Goal: Task Accomplishment & Management: Complete application form

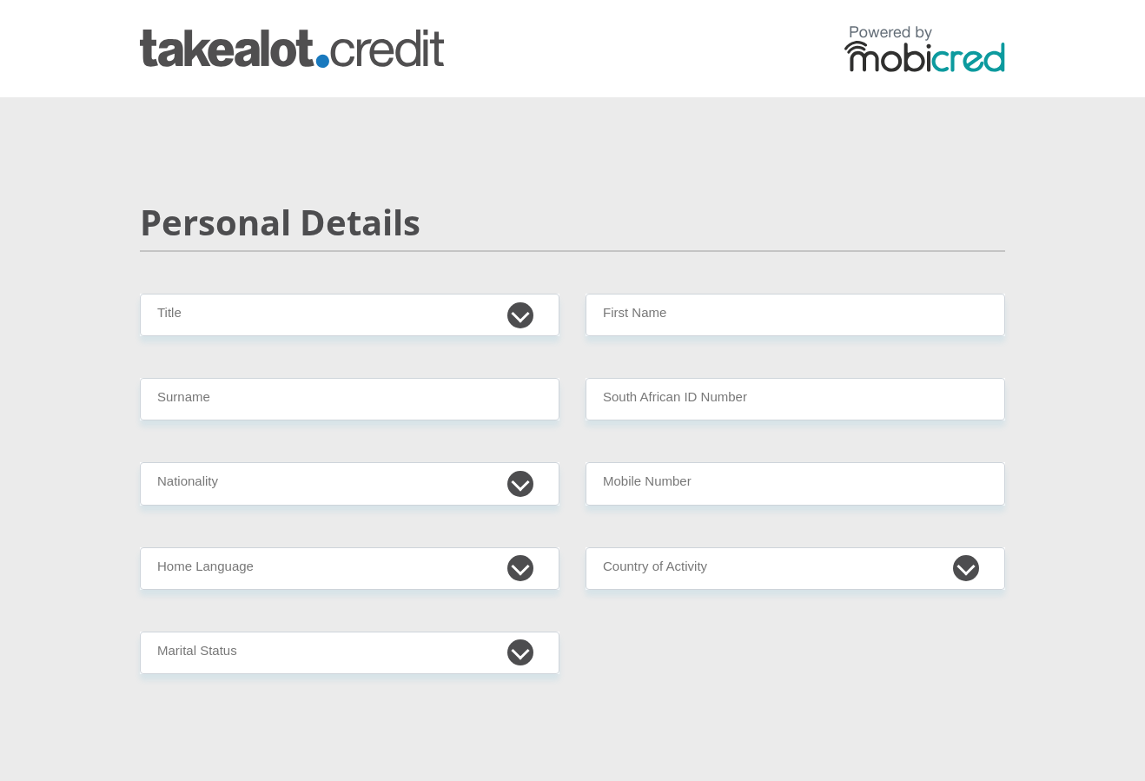
select select "Mrs"
type input "Shelmadean"
type input "Meyer"
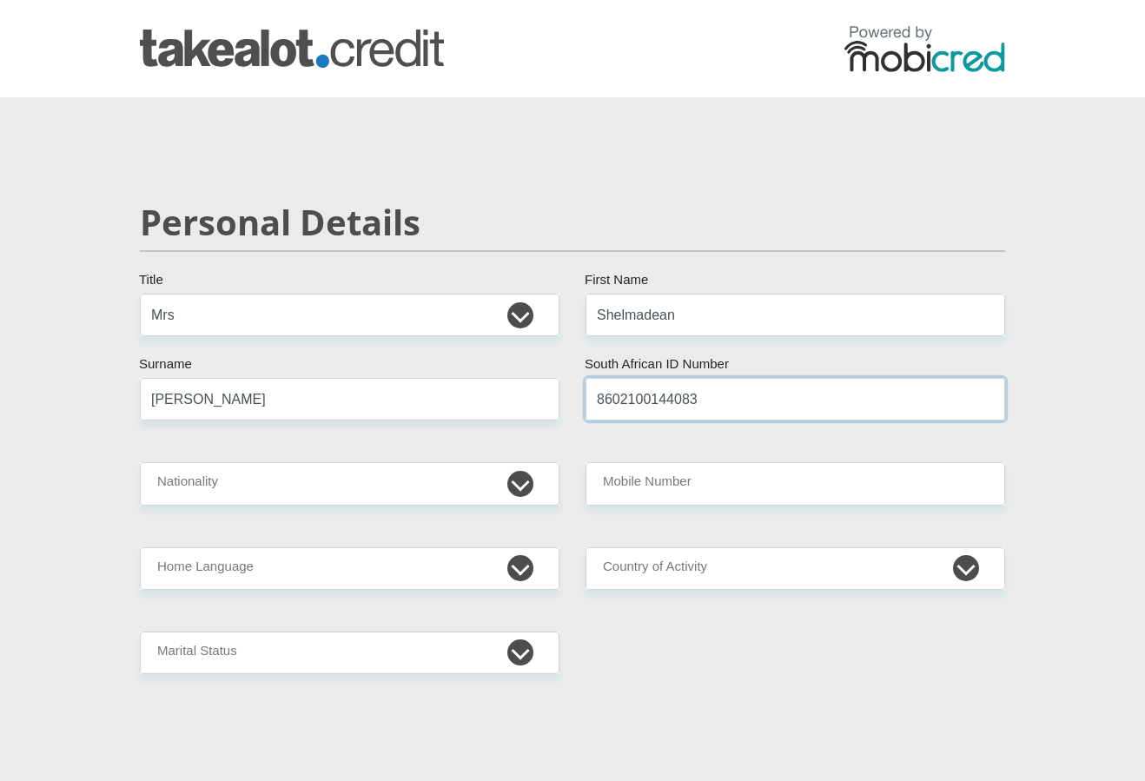
type input "8602100144083"
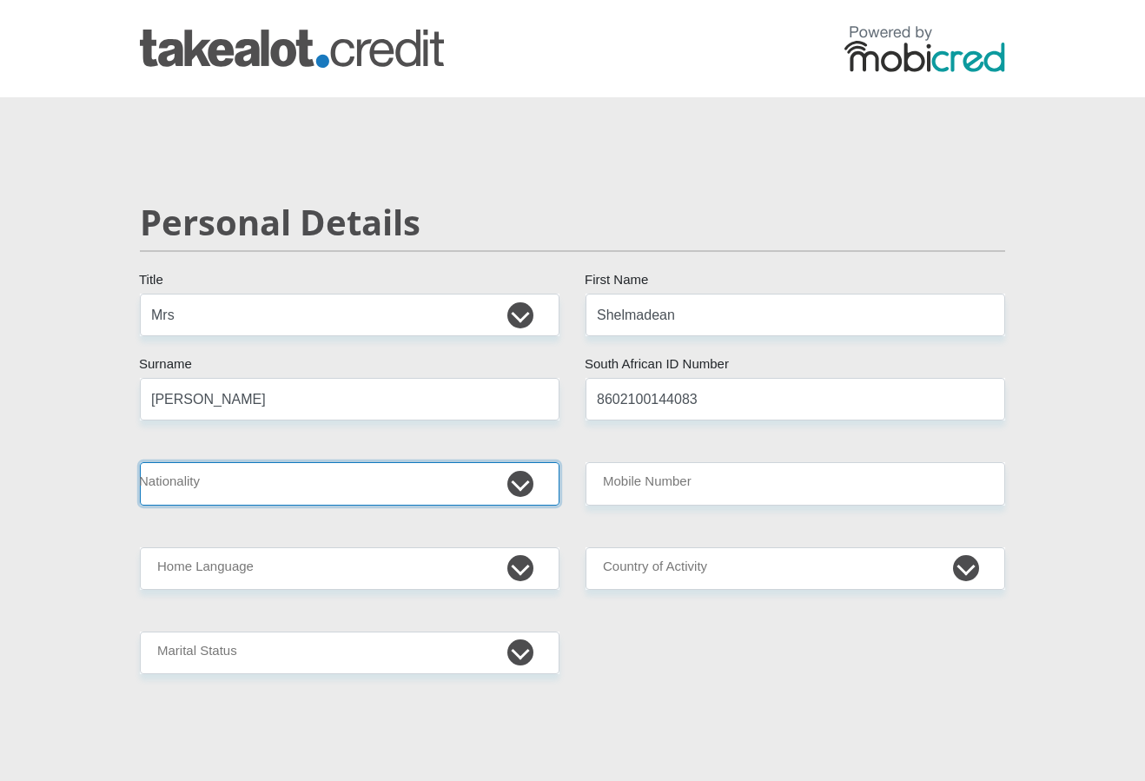
select select "ZAF"
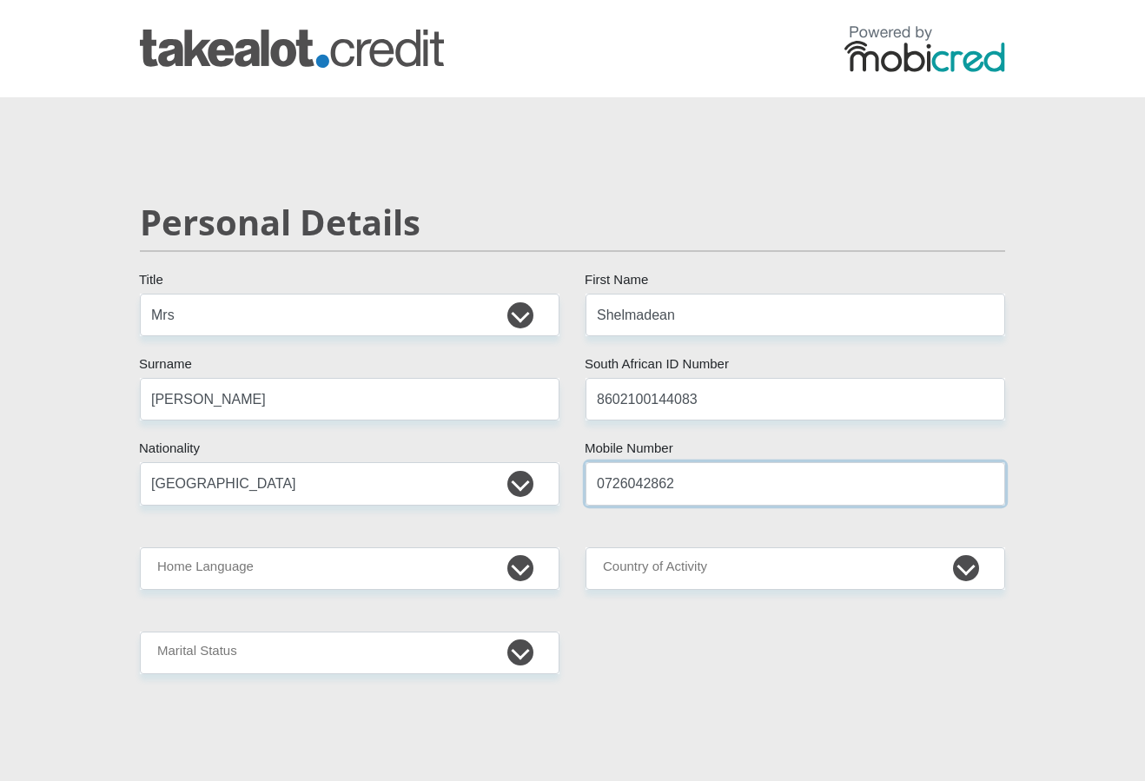
type input "0726042862"
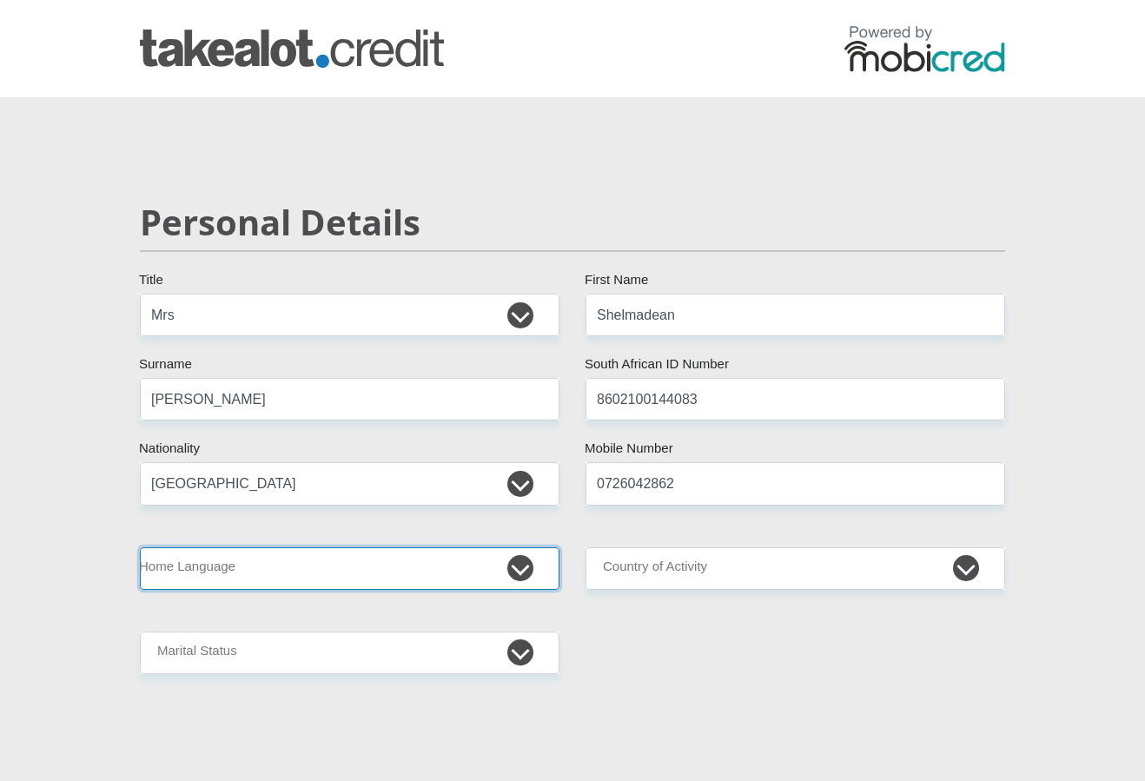
select select "eng"
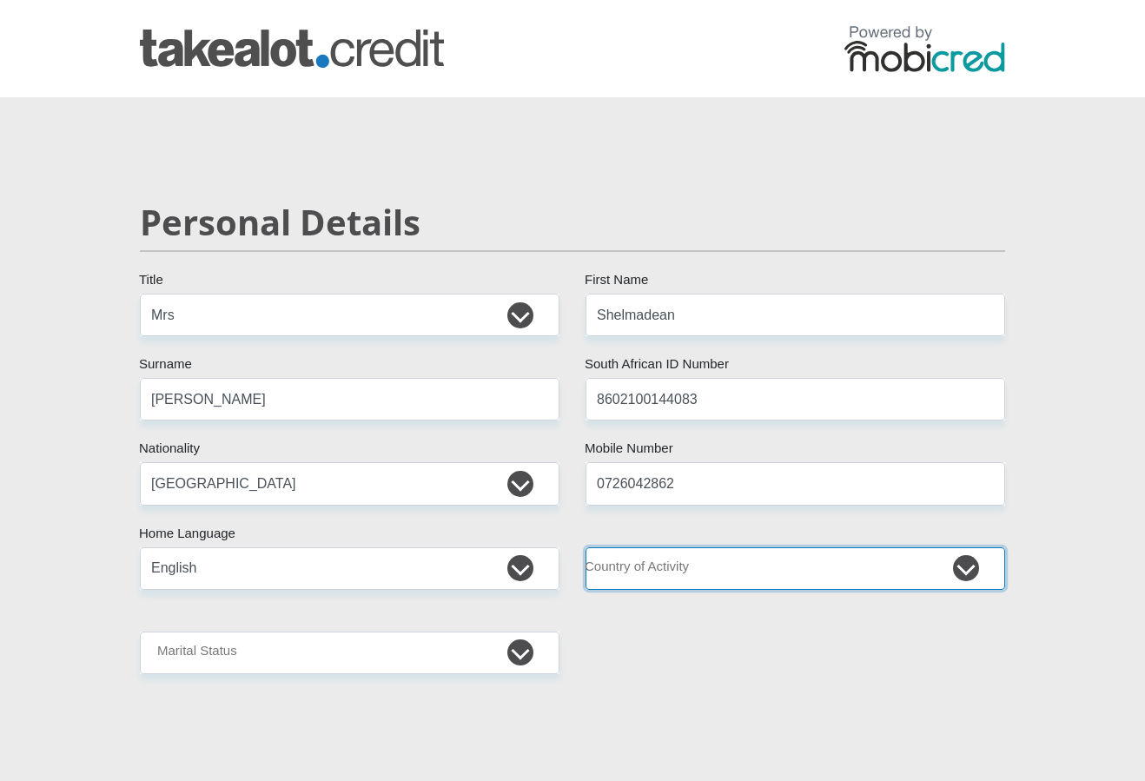
select select "ZAF"
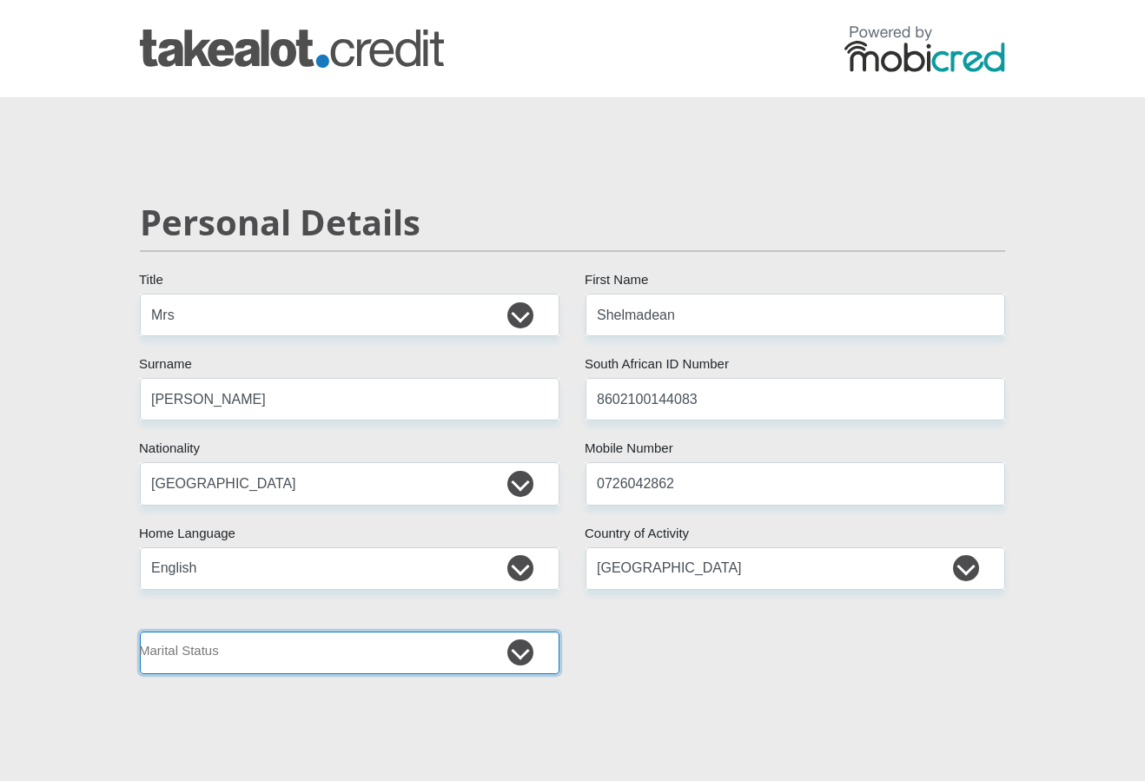
select select "1"
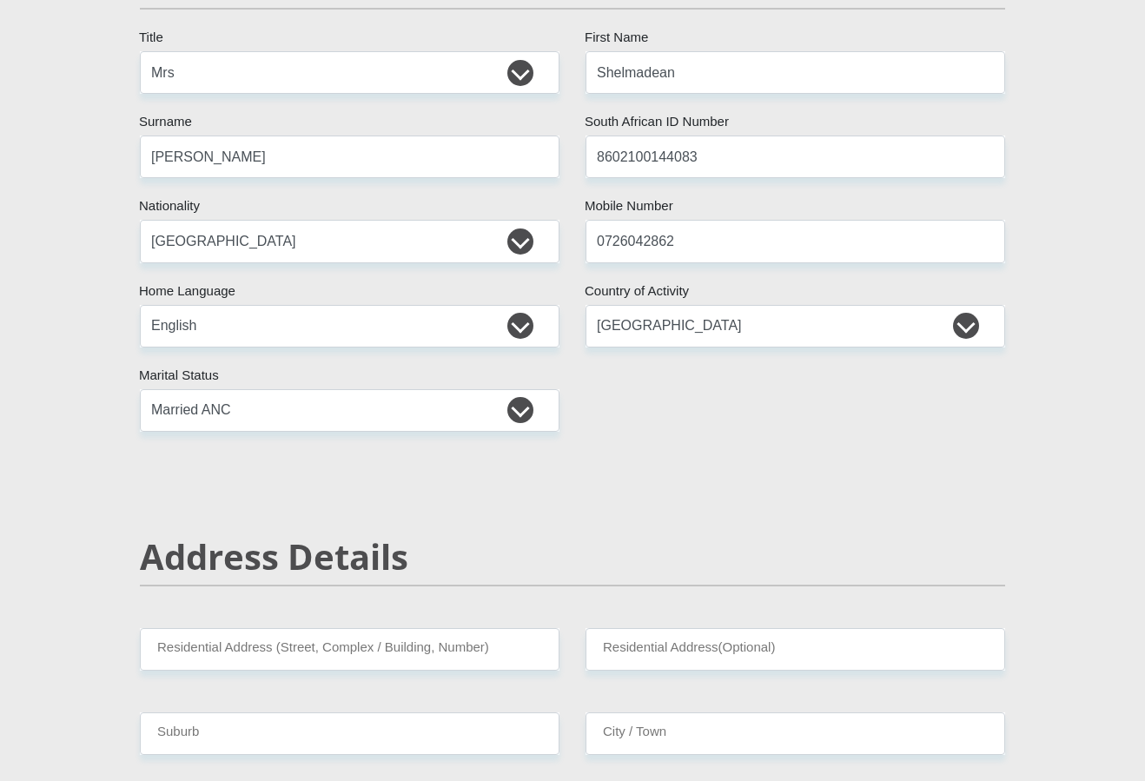
scroll to position [388, 0]
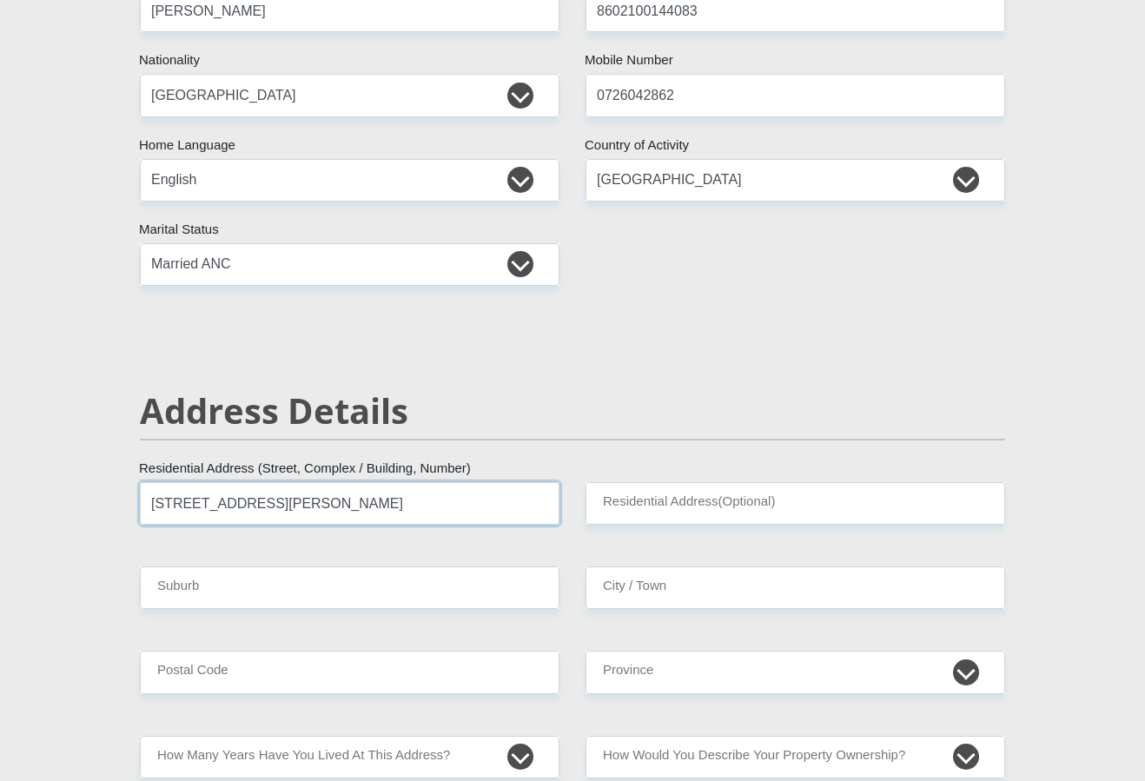
type input "18 Otto Avenue"
type input "Highway Gardens"
type input "Germiston"
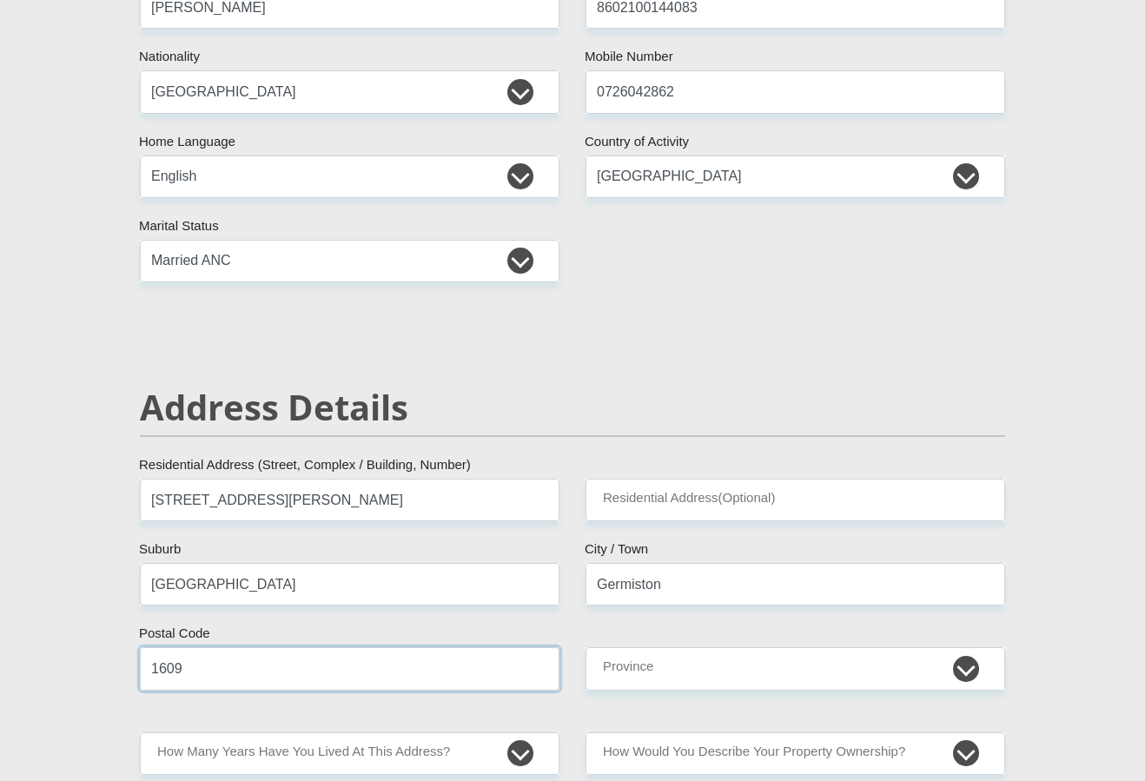
type input "1609"
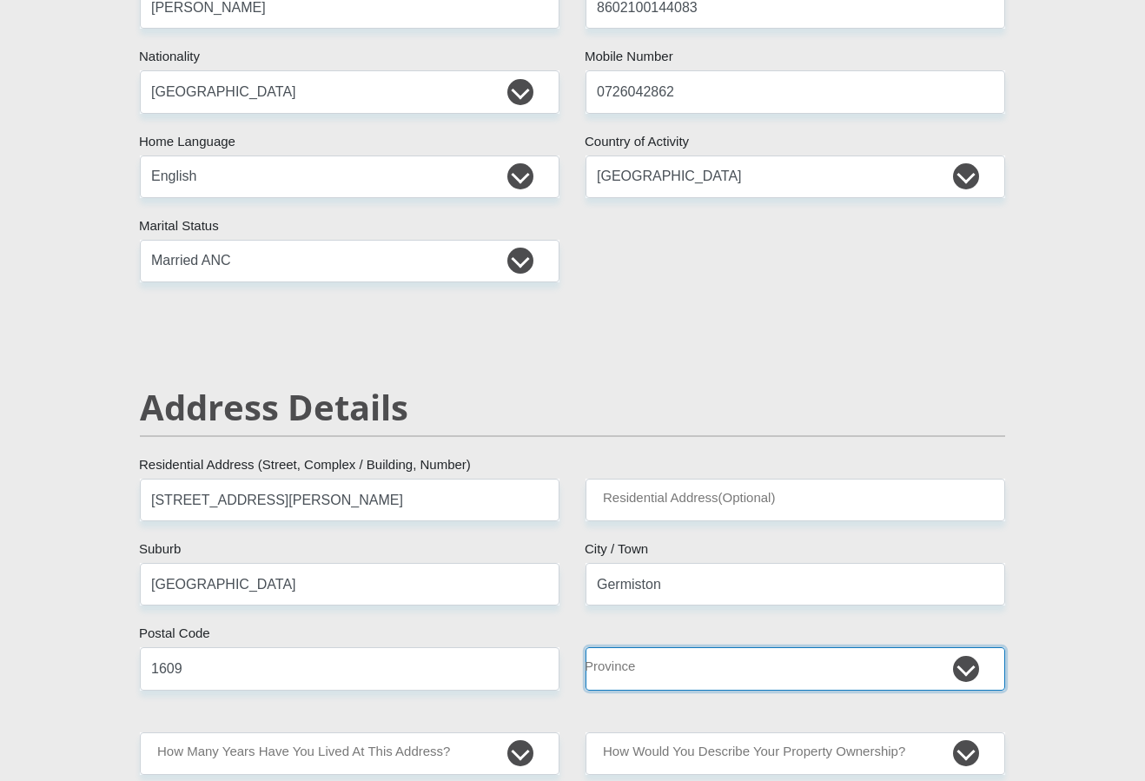
select select "Gauteng"
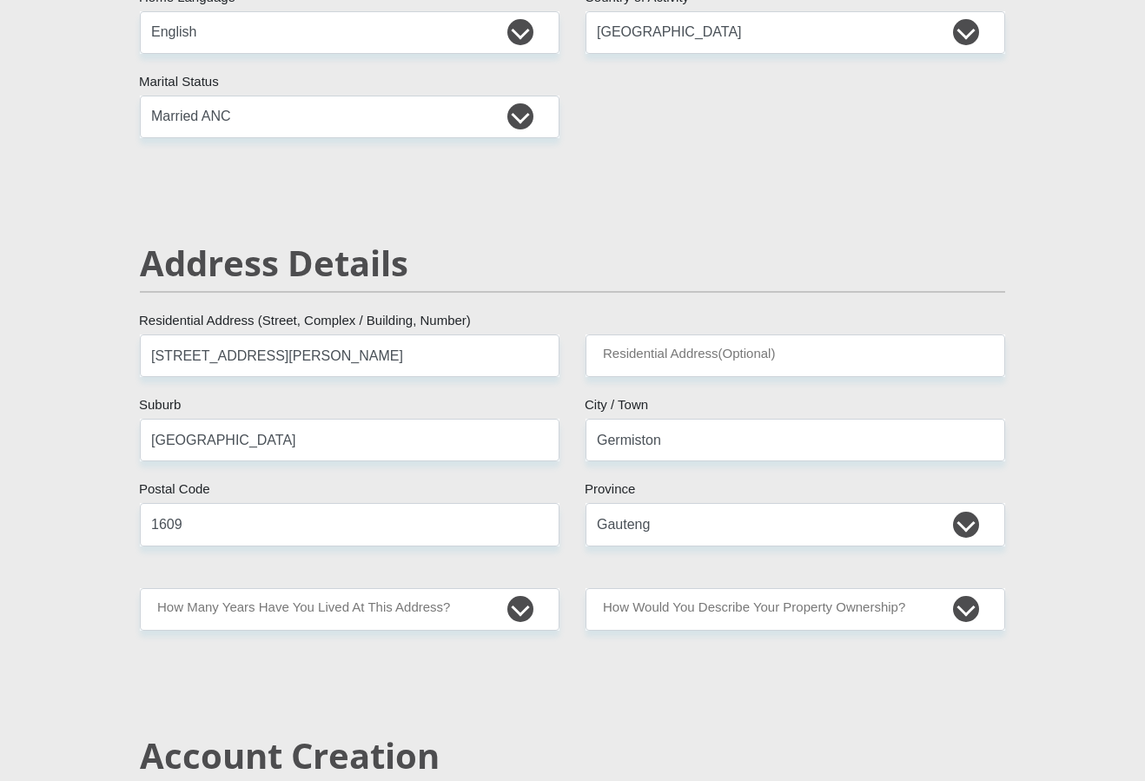
scroll to position [688, 0]
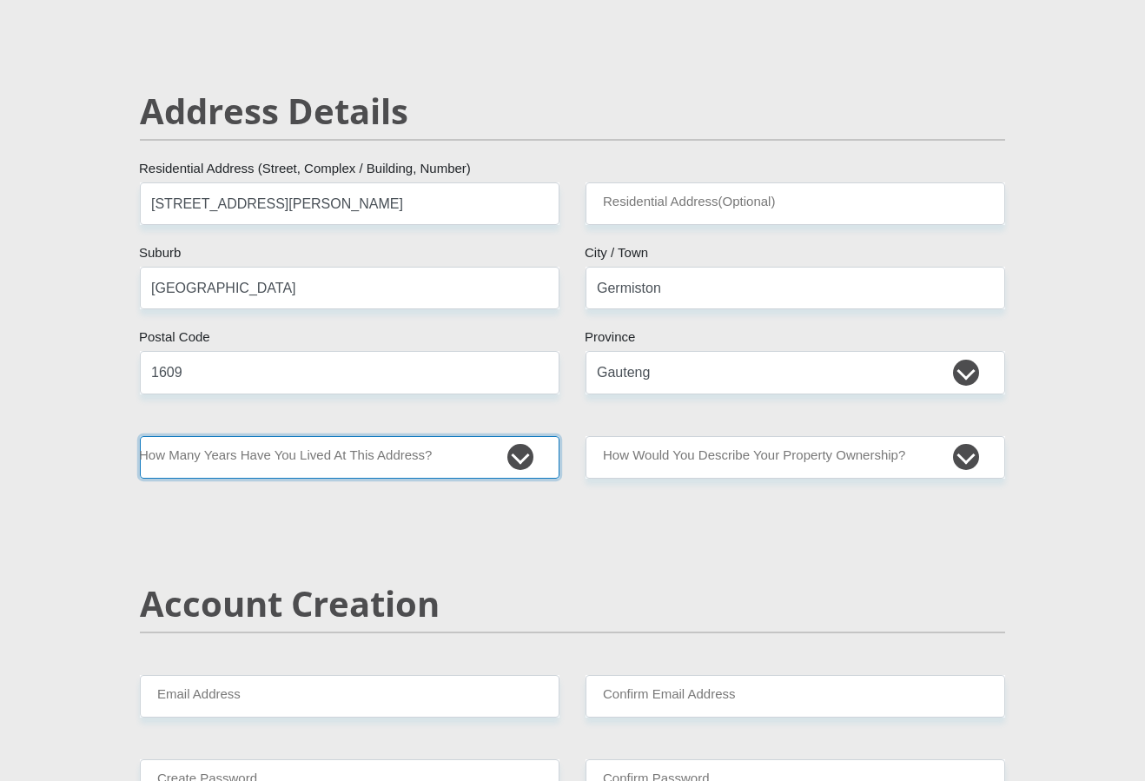
select select "2"
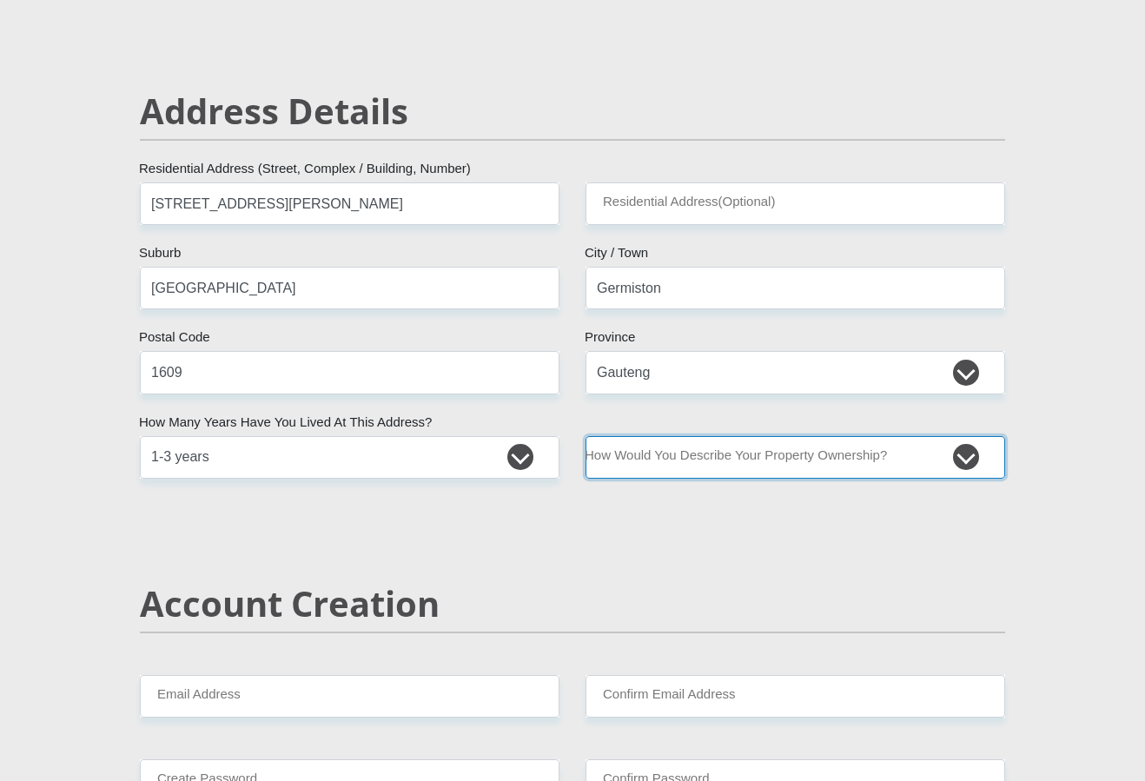
select select "Rented"
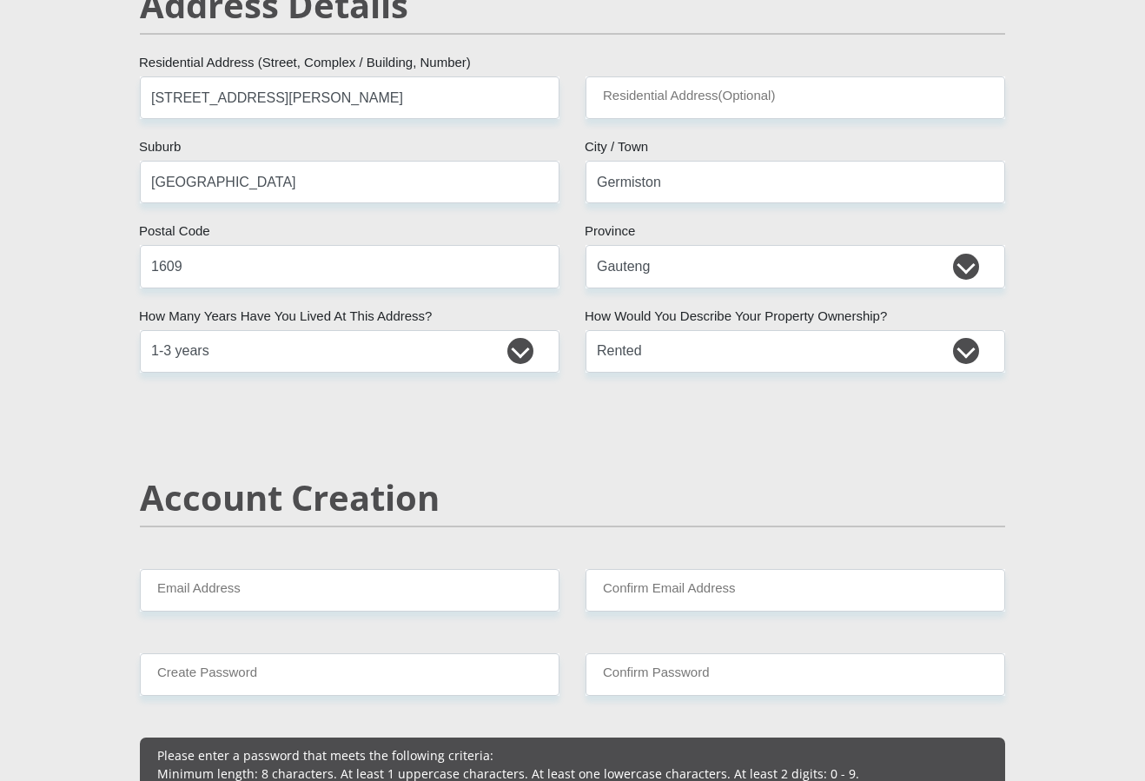
scroll to position [947, 0]
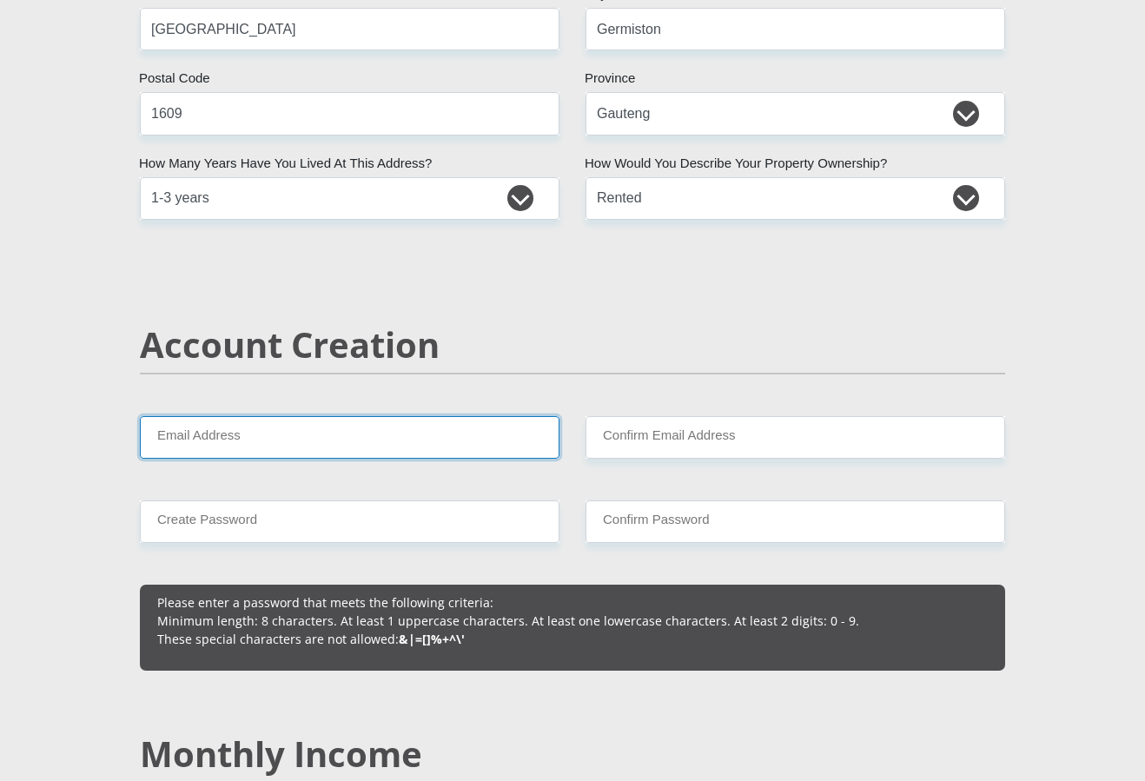
type input "shelmadean@hotmail.com"
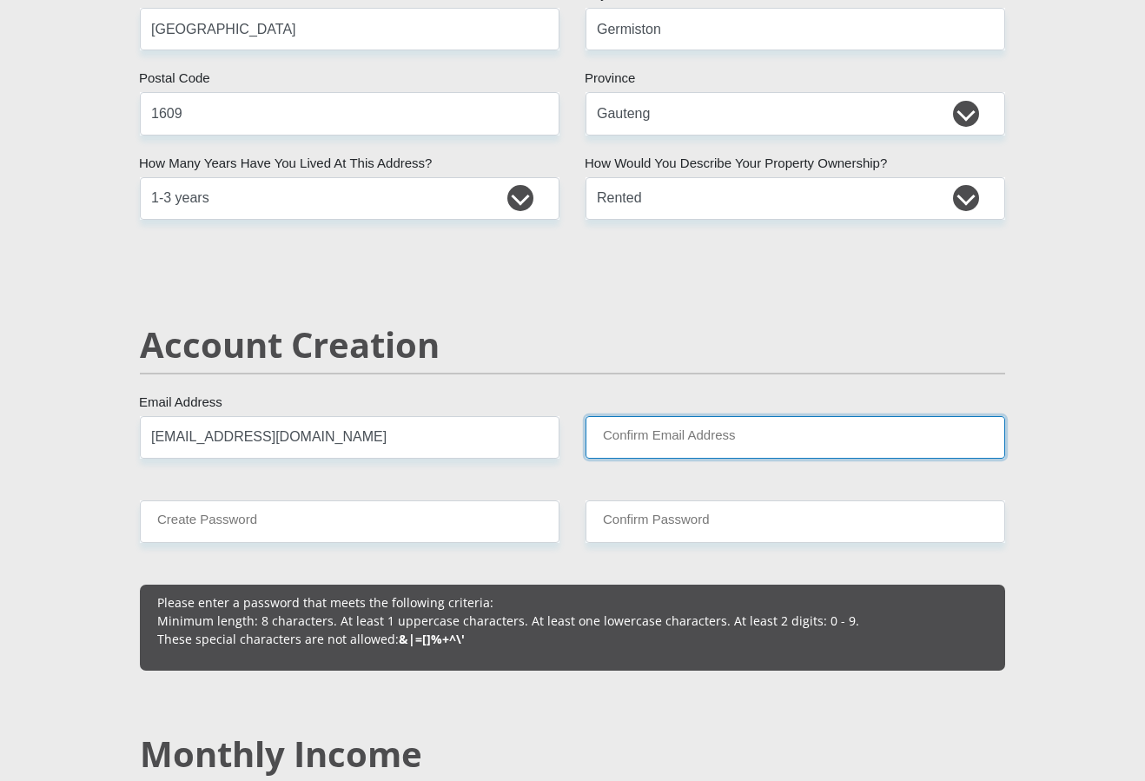
type input "shelmadean@hotmail.com"
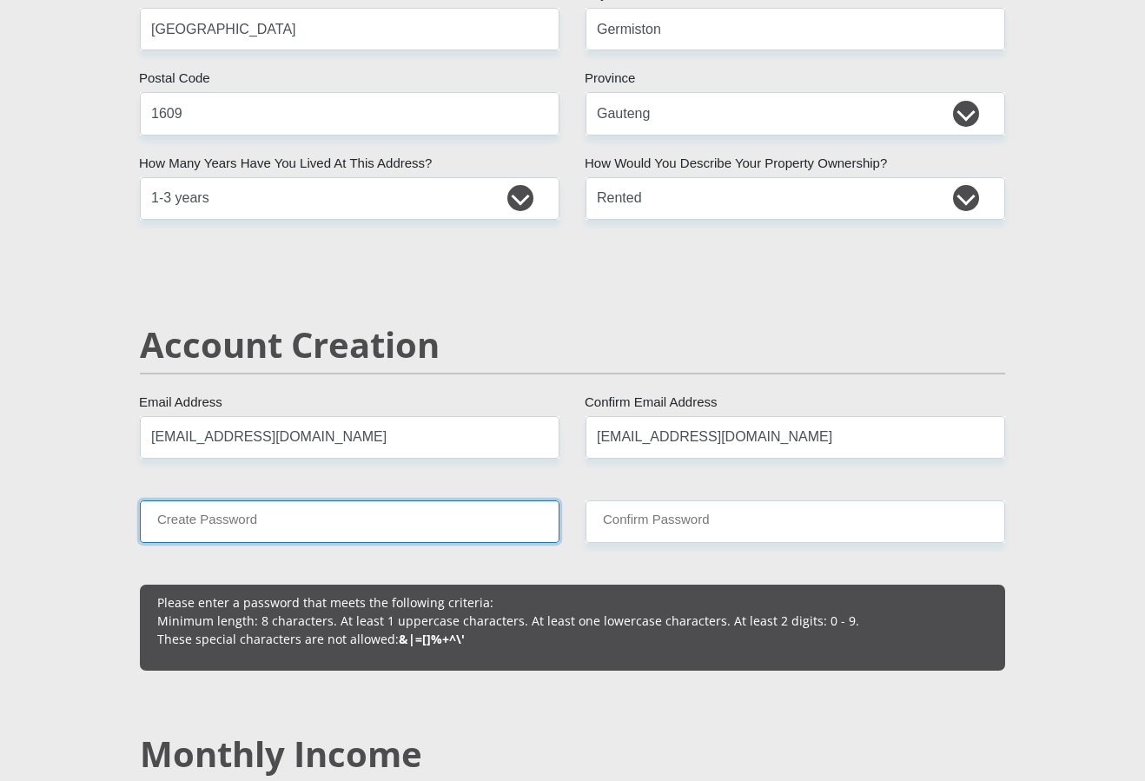
click at [253, 534] on input "Create Password" at bounding box center [350, 522] width 420 height 43
type input "Herbst1024#"
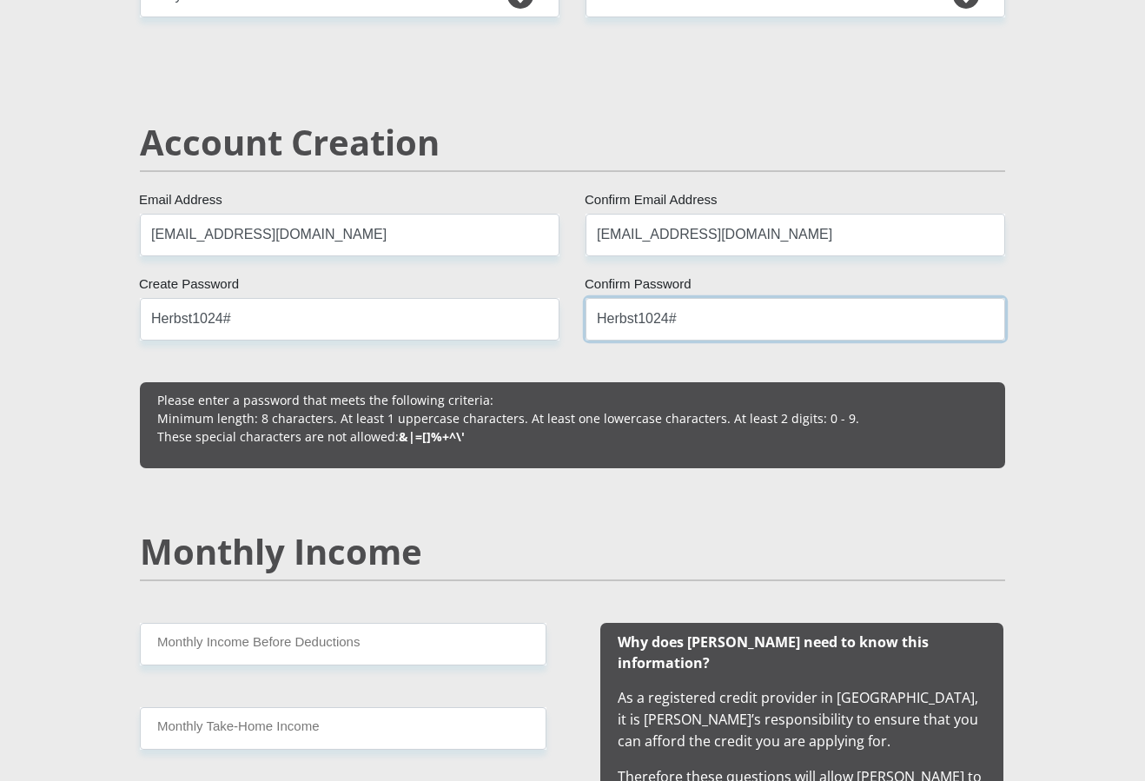
scroll to position [1310, 0]
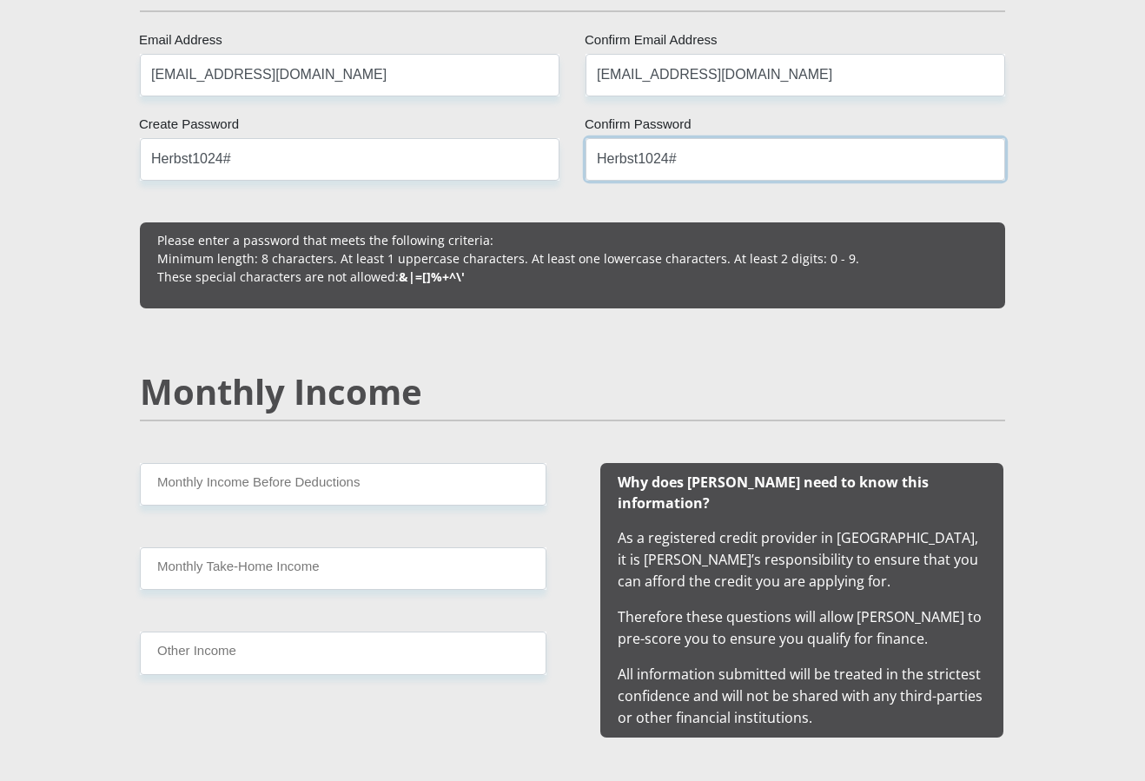
type input "Herbst1024#"
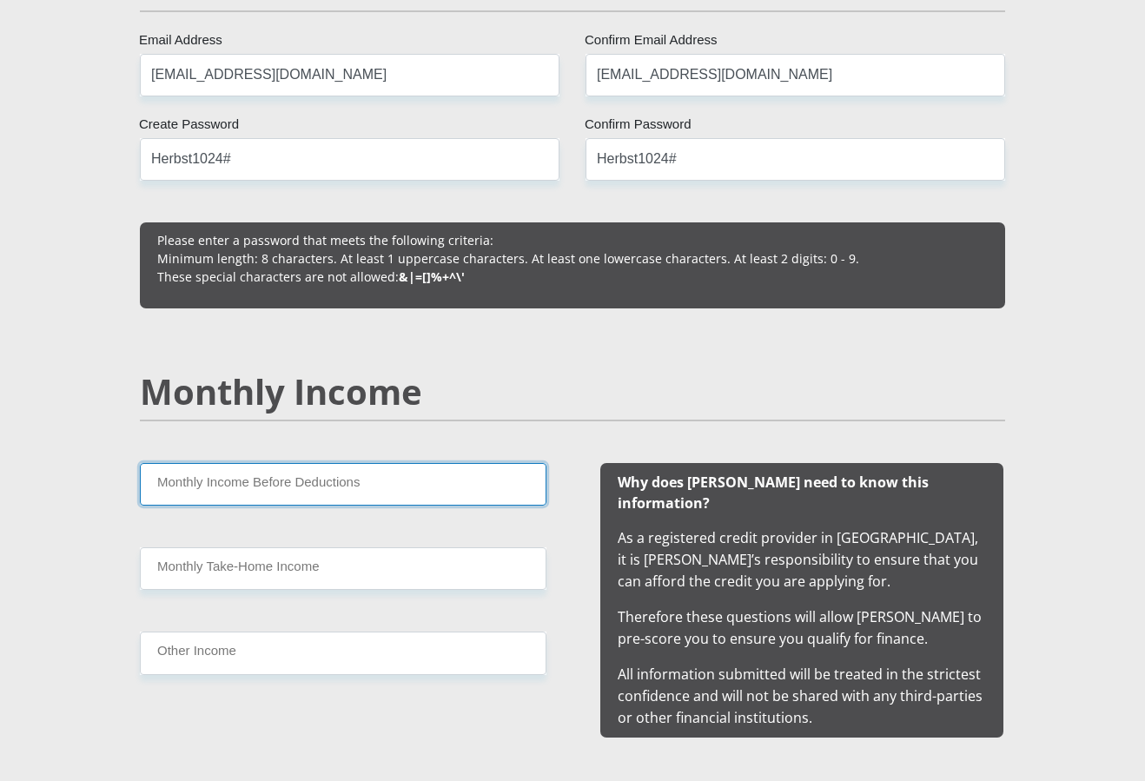
click at [208, 495] on input "Monthly Income Before Deductions" at bounding box center [343, 484] width 407 height 43
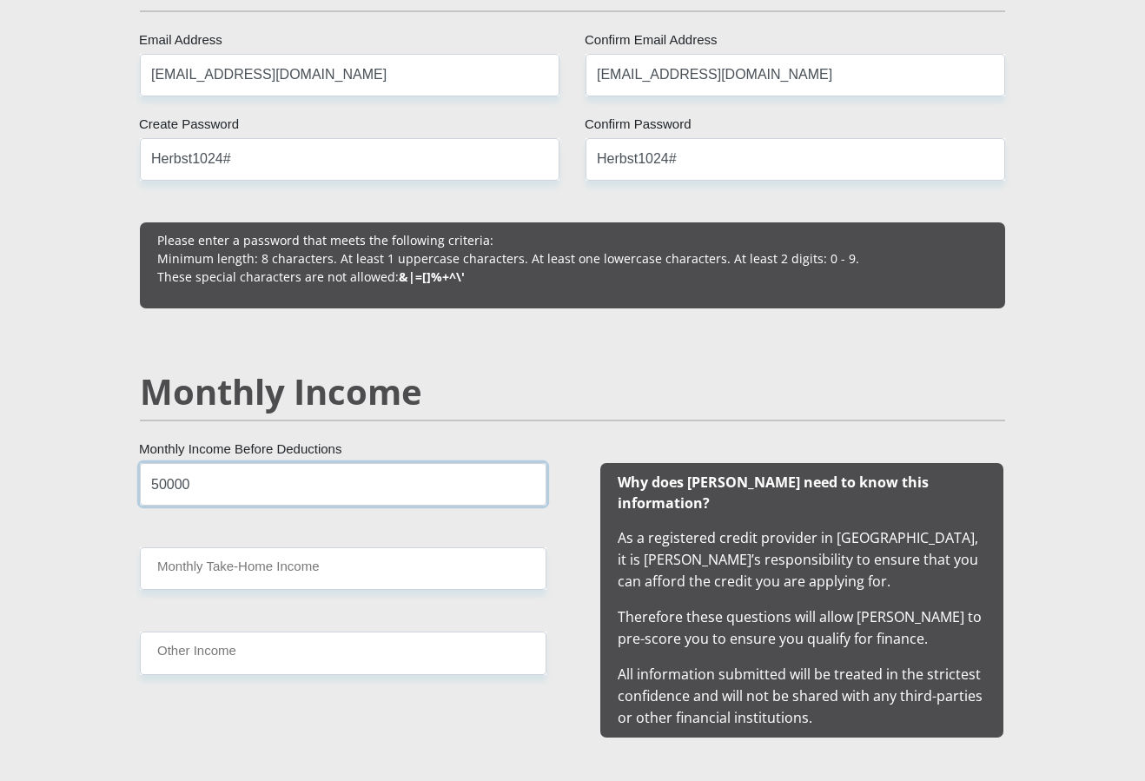
type input "50000"
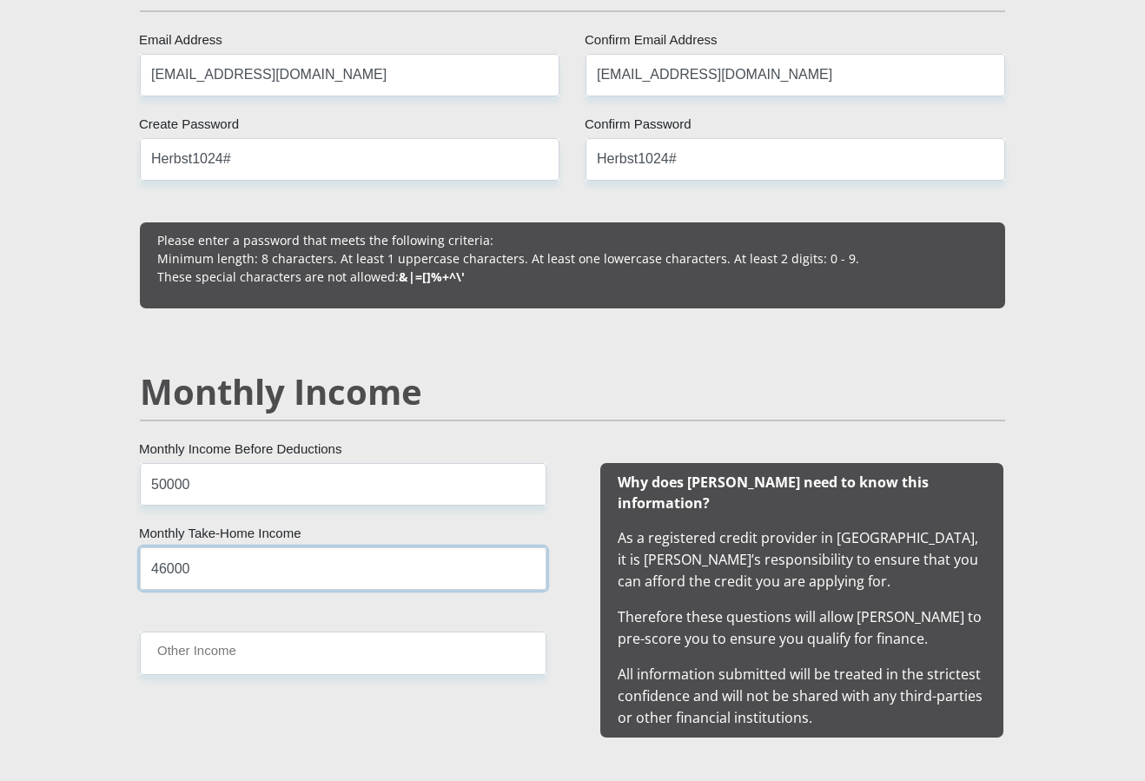
type input "46000"
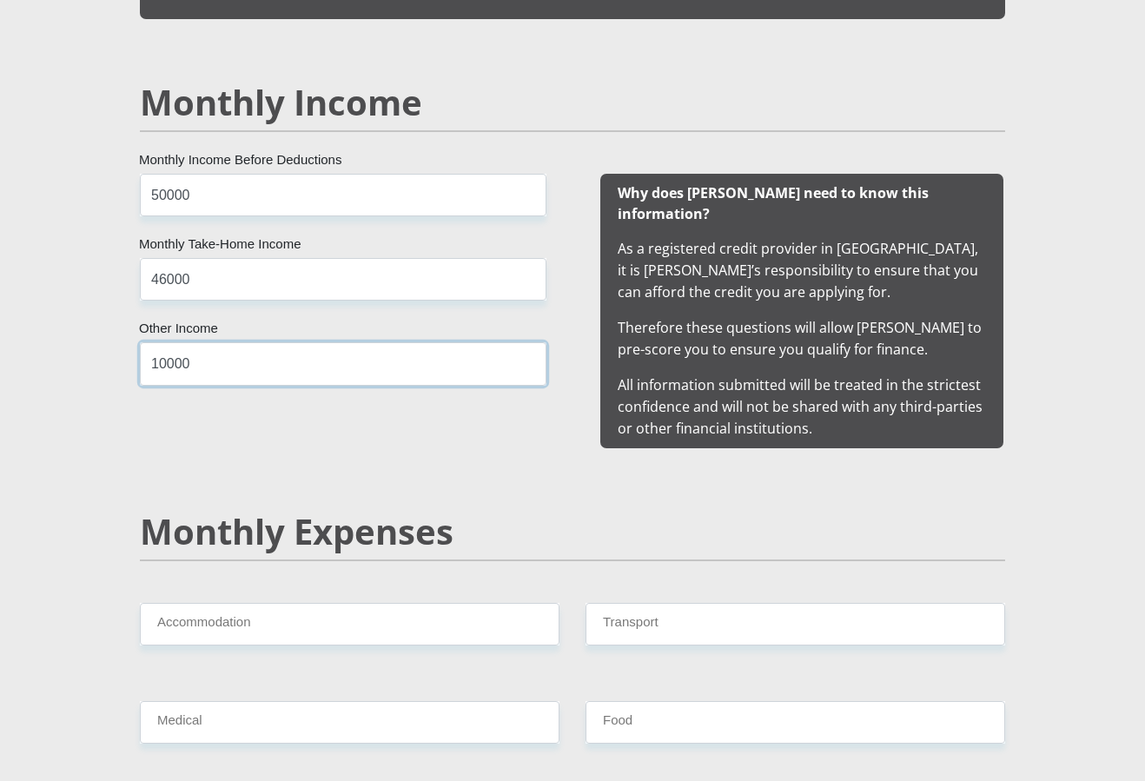
type input "10000"
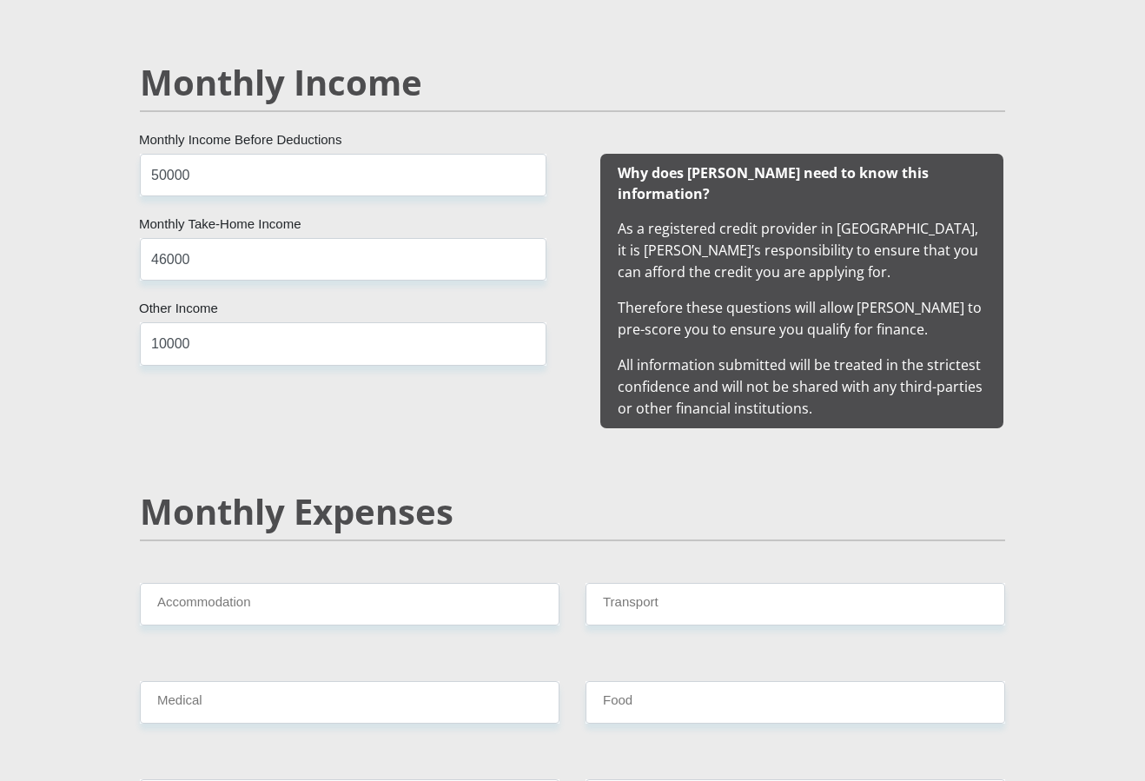
scroll to position [1685, 0]
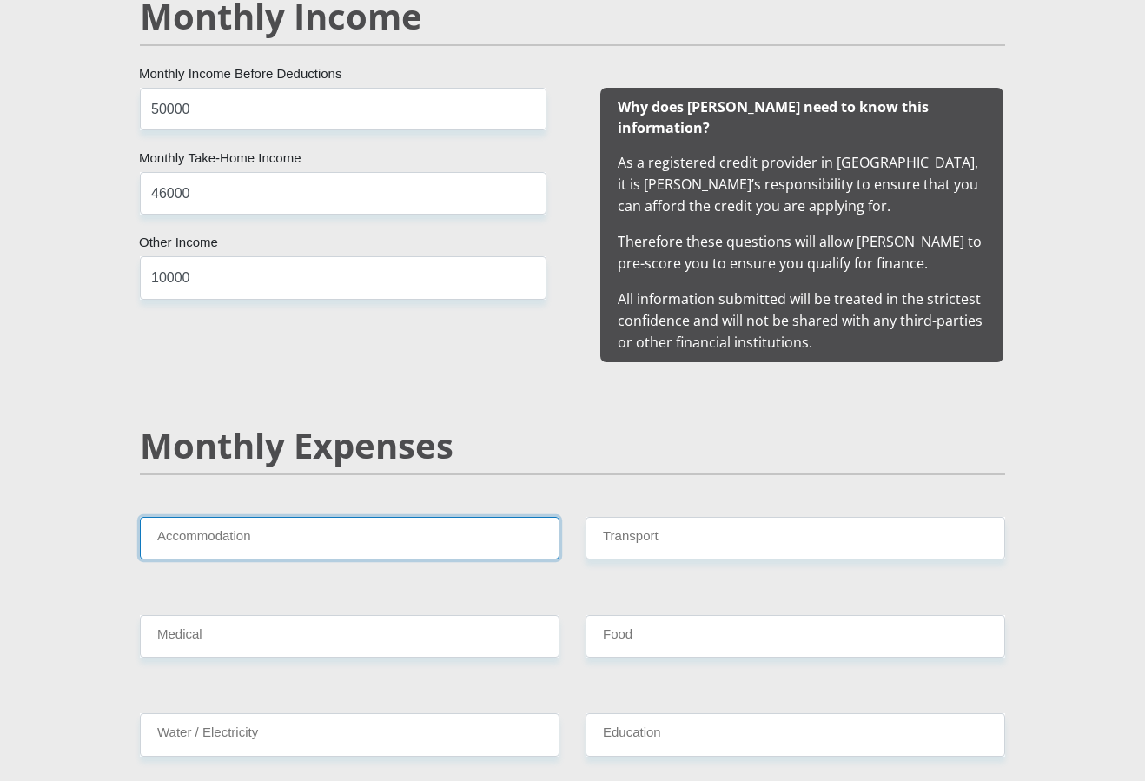
click at [301, 522] on input "Accommodation" at bounding box center [350, 538] width 420 height 43
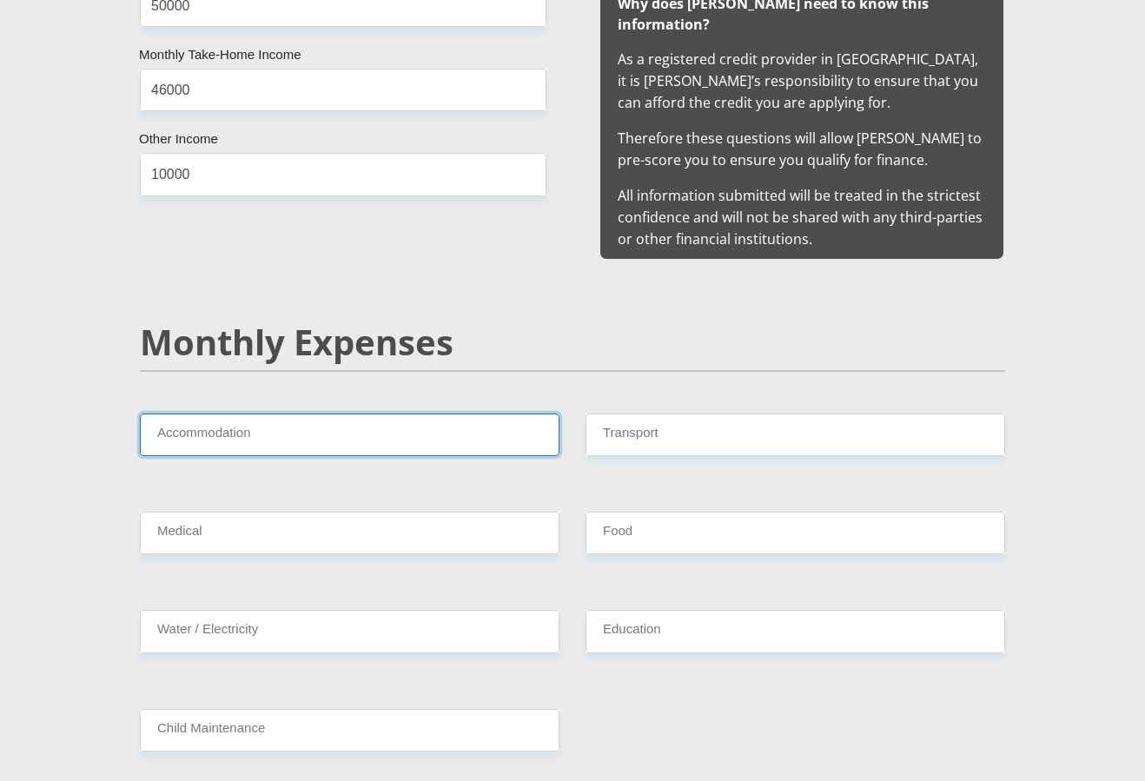
scroll to position [1814, 0]
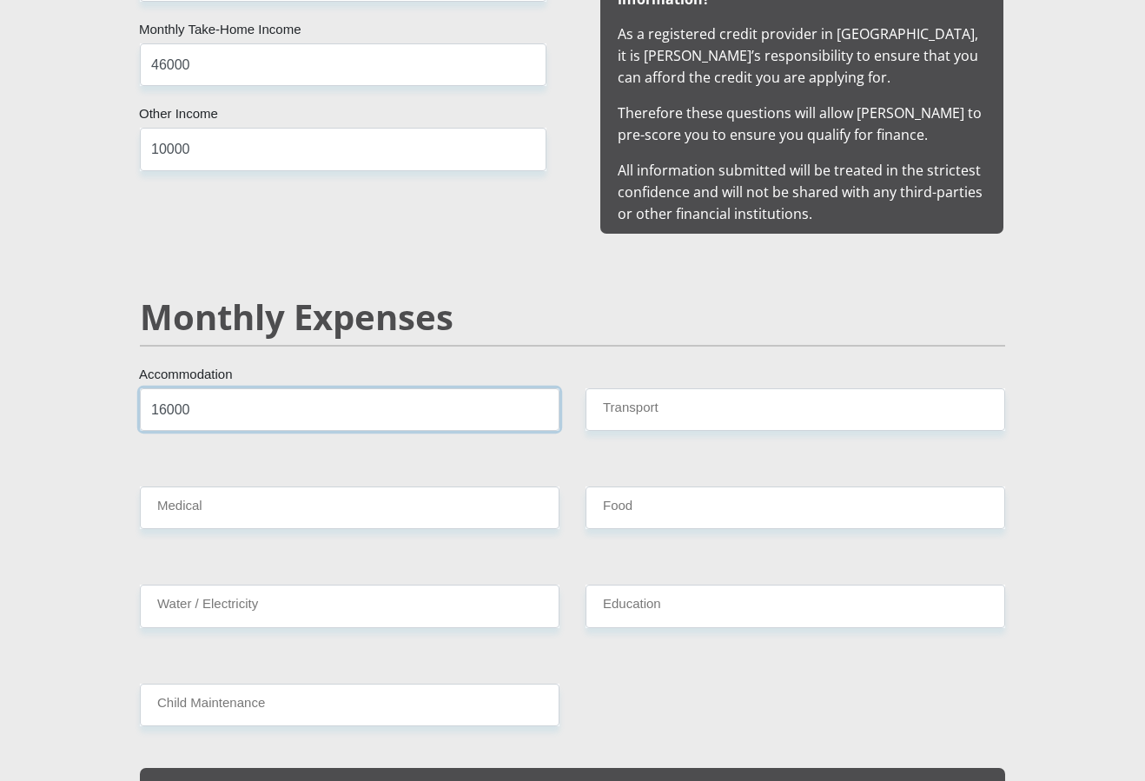
type input "16000"
type input "1000"
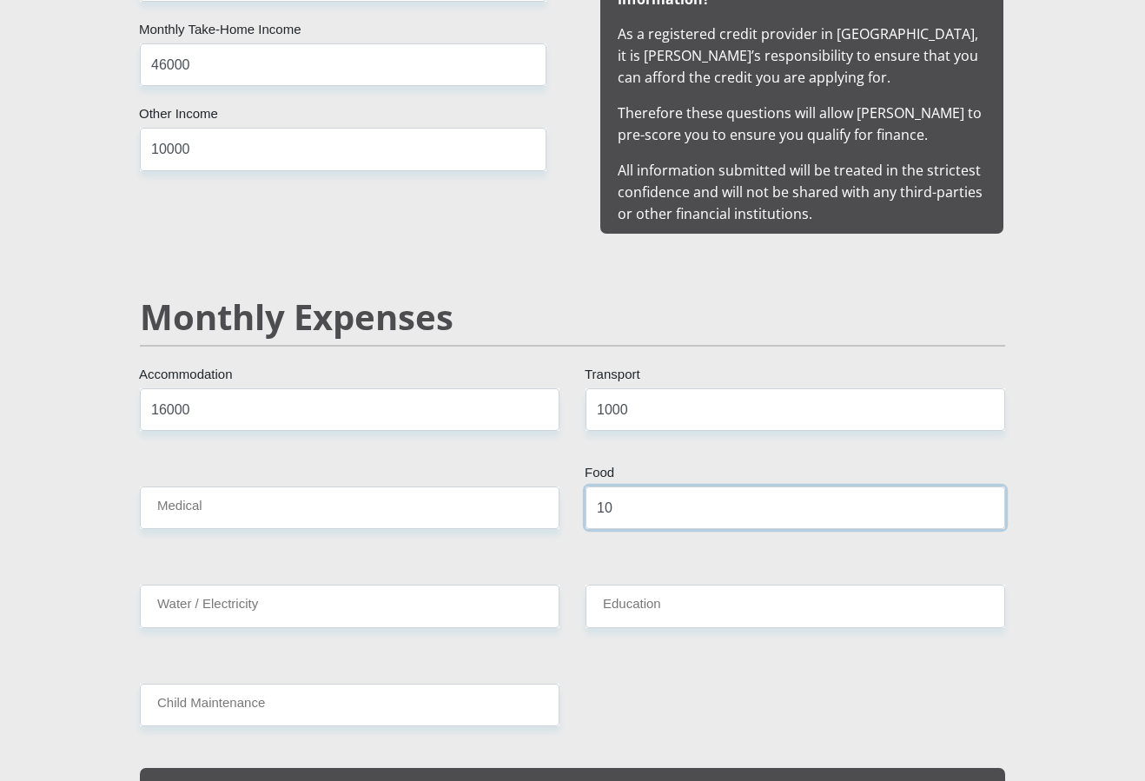
type input "1"
type input "5000"
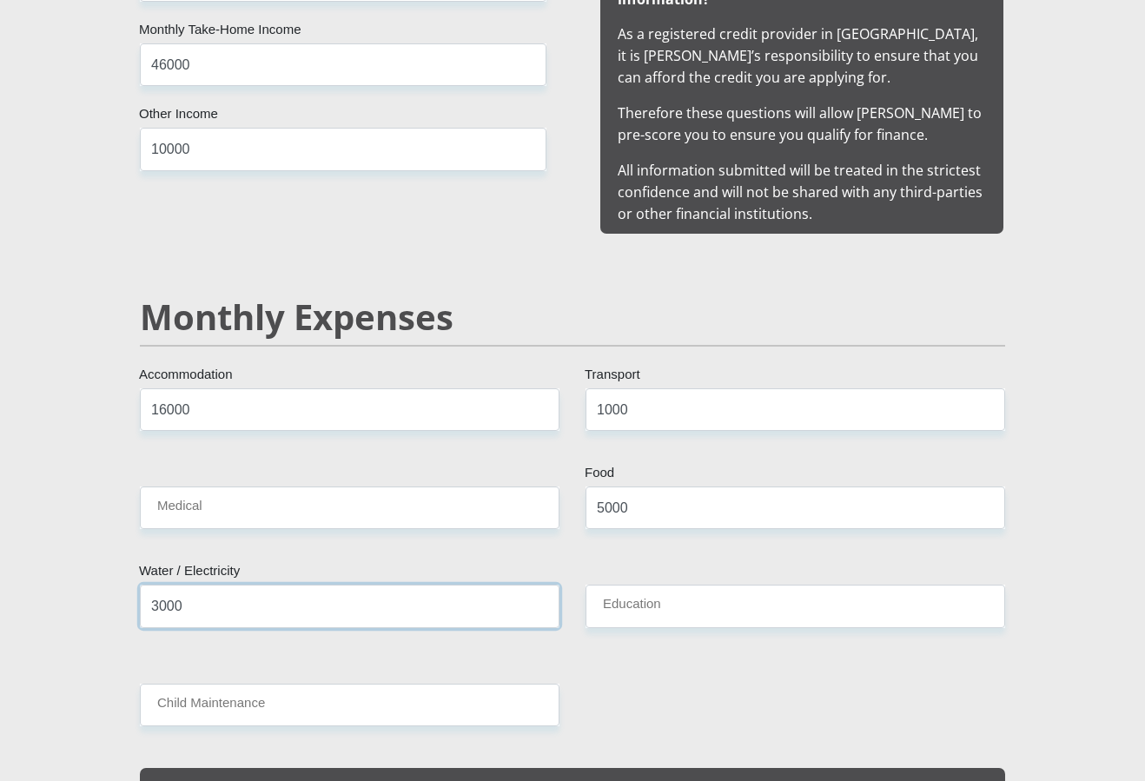
type input "3000"
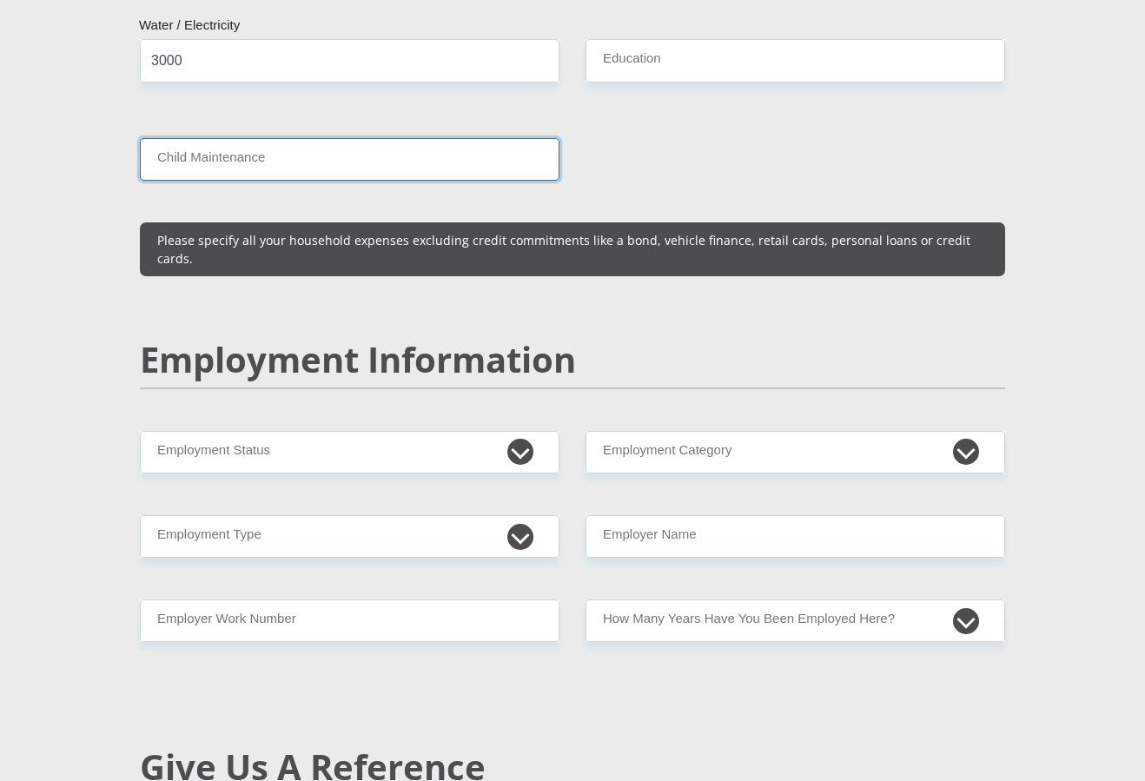
scroll to position [2681, 0]
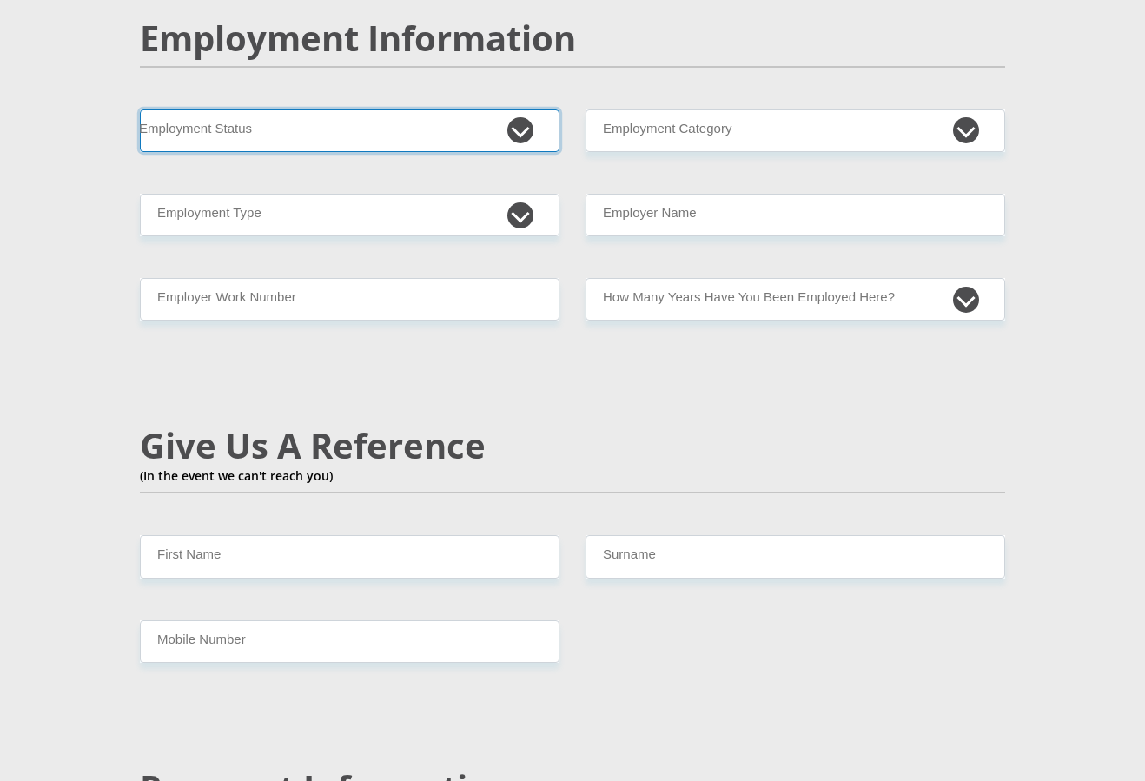
select select "8"
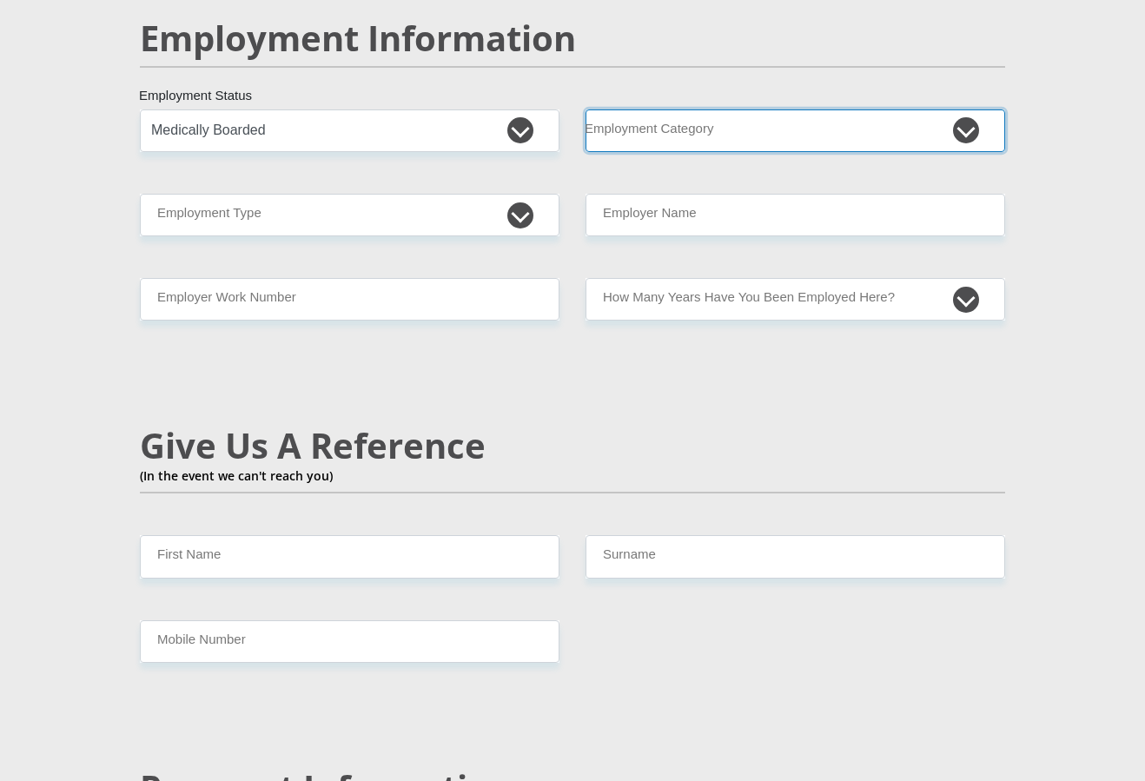
select select "8"
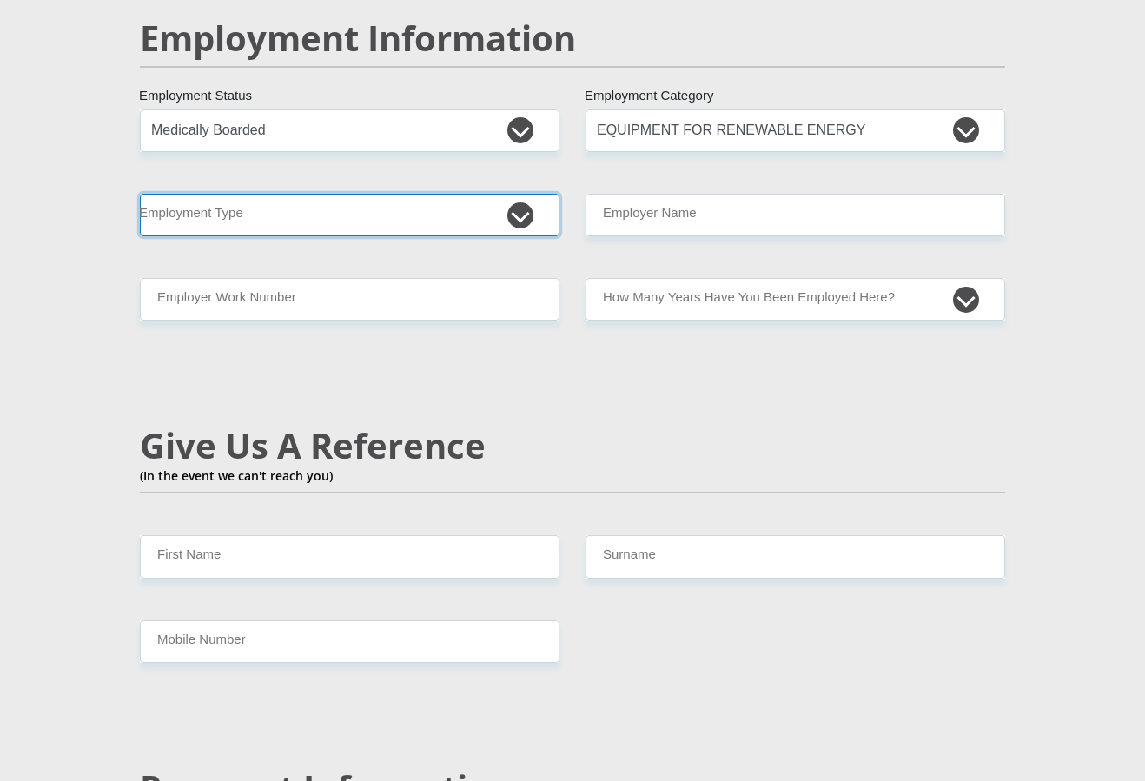
select select "Pensioner"
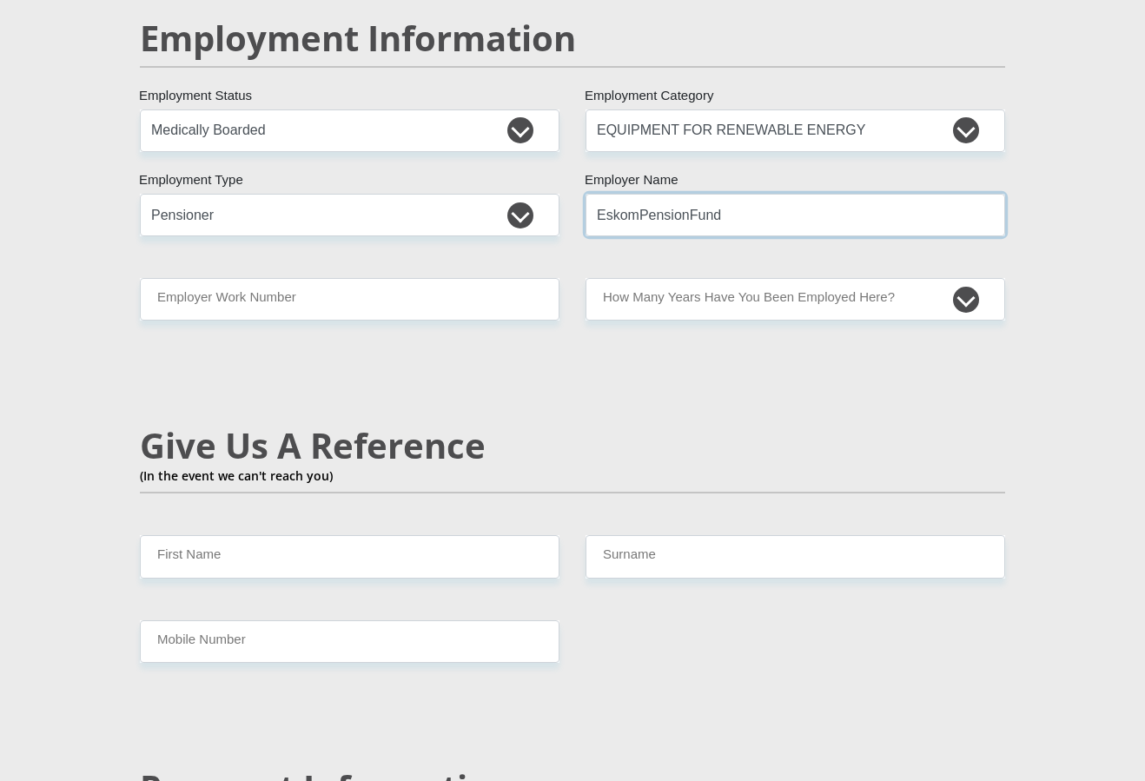
type input "EskomPensionFund"
type input "0116213000"
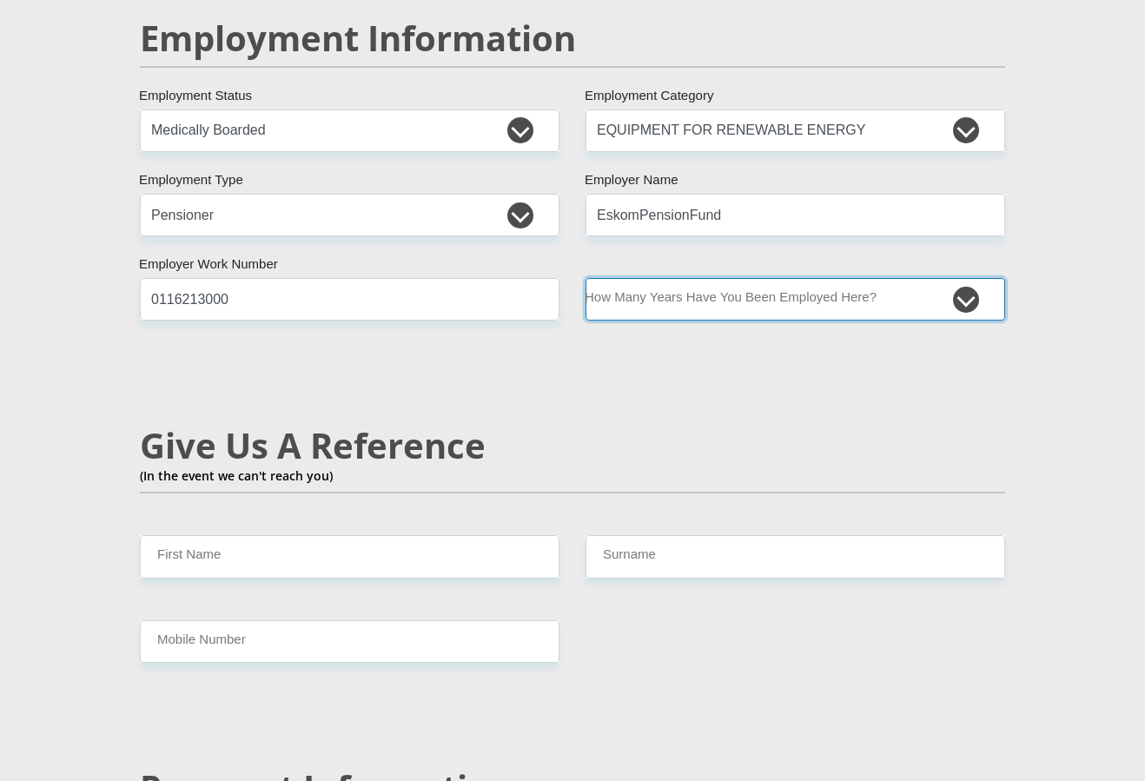
select select "60"
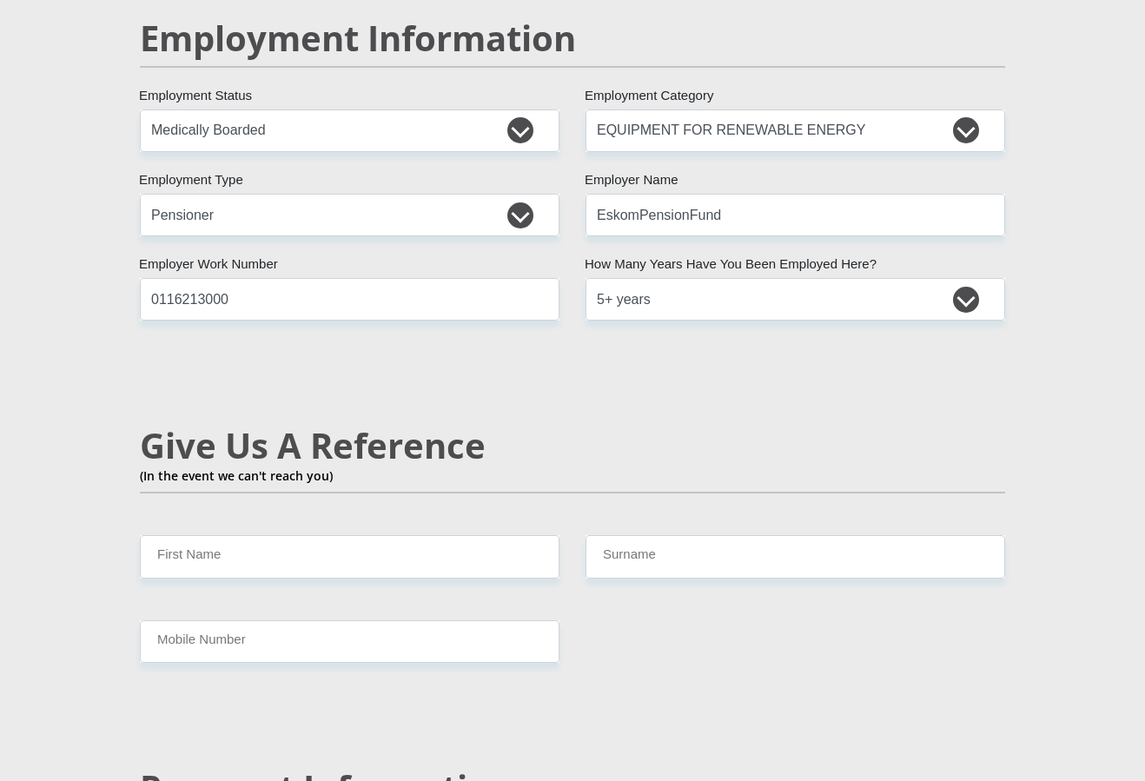
click at [608, 332] on div "Mr Ms Mrs Dr Other Title Shelmadean First Name Meyer Surname 8602100144083 Sout…" at bounding box center [573, 91] width 892 height 4957
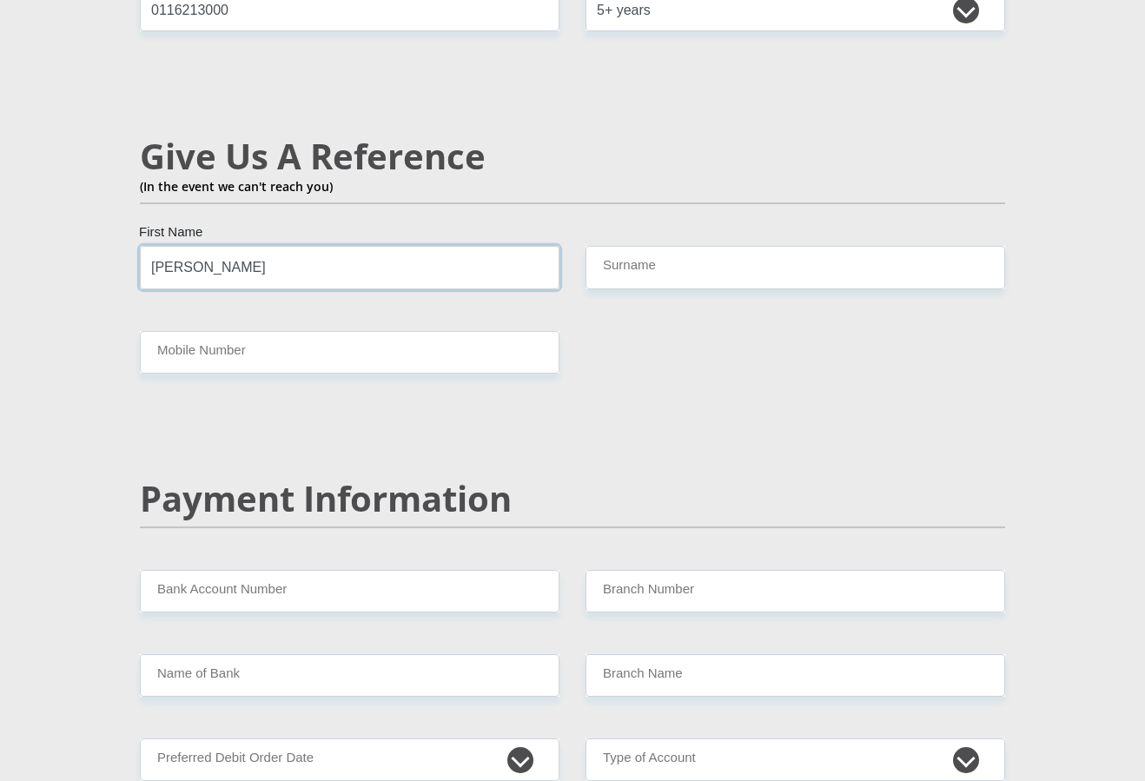
type input "Andrew"
type input "Peypers"
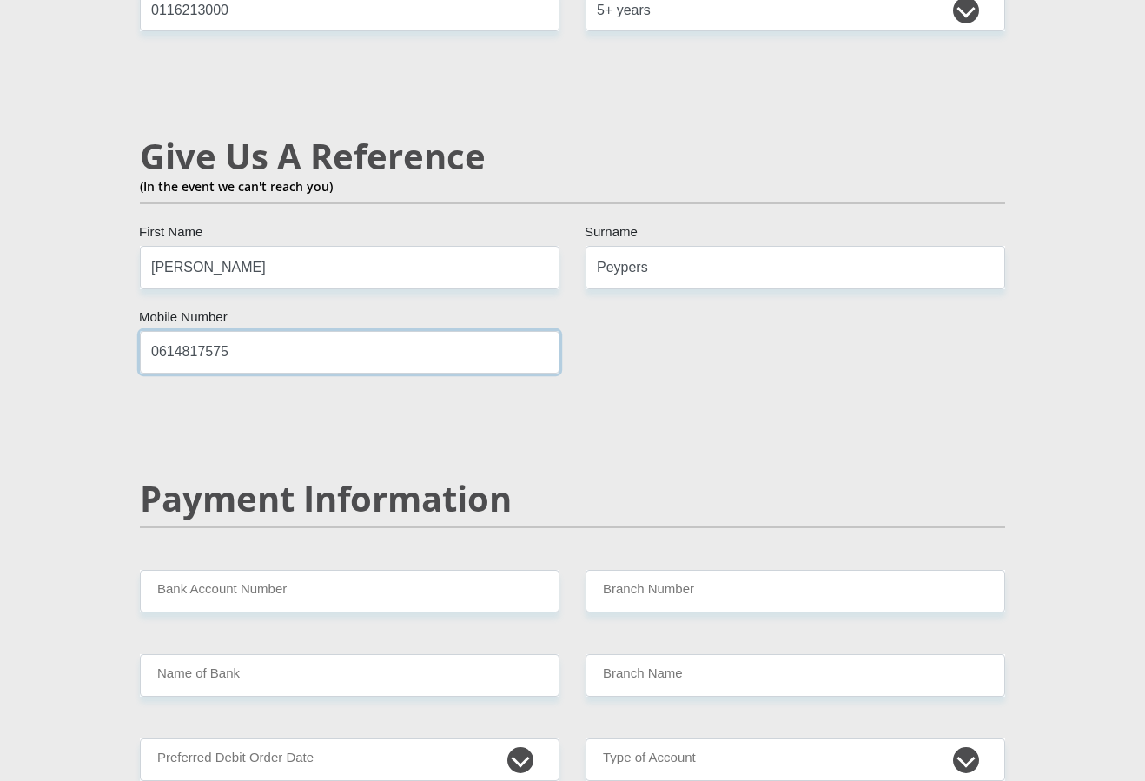
scroll to position [3276, 0]
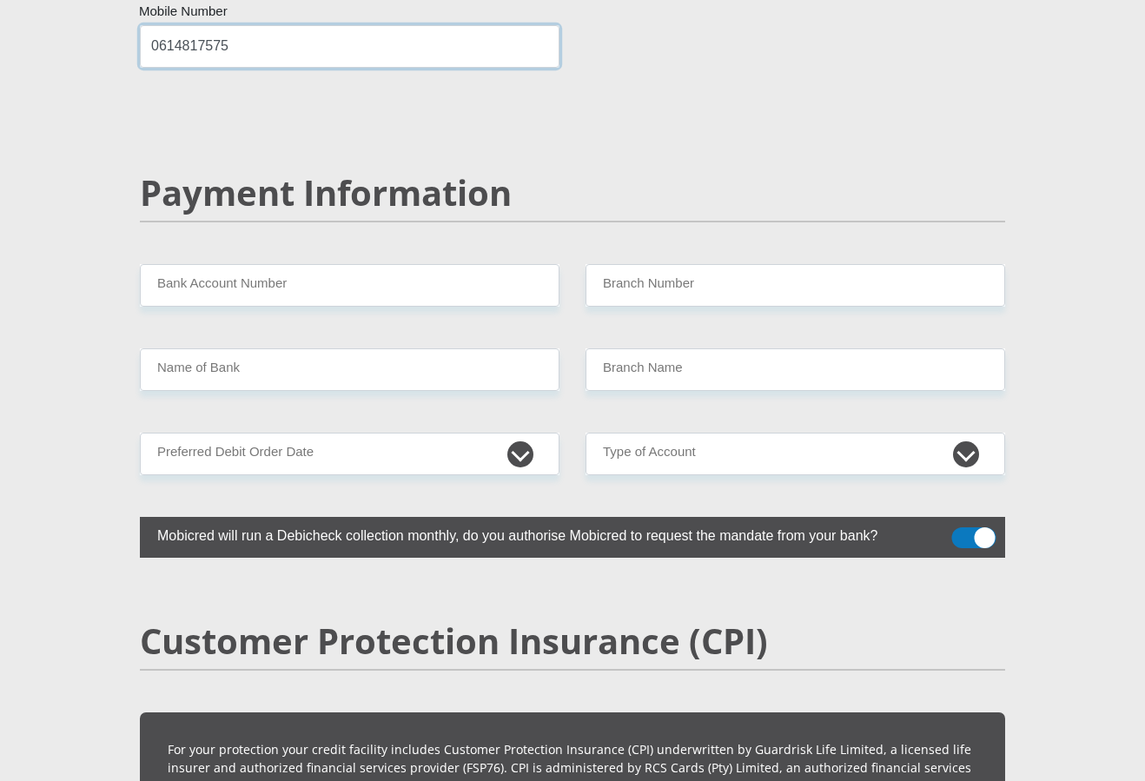
type input "0614817575"
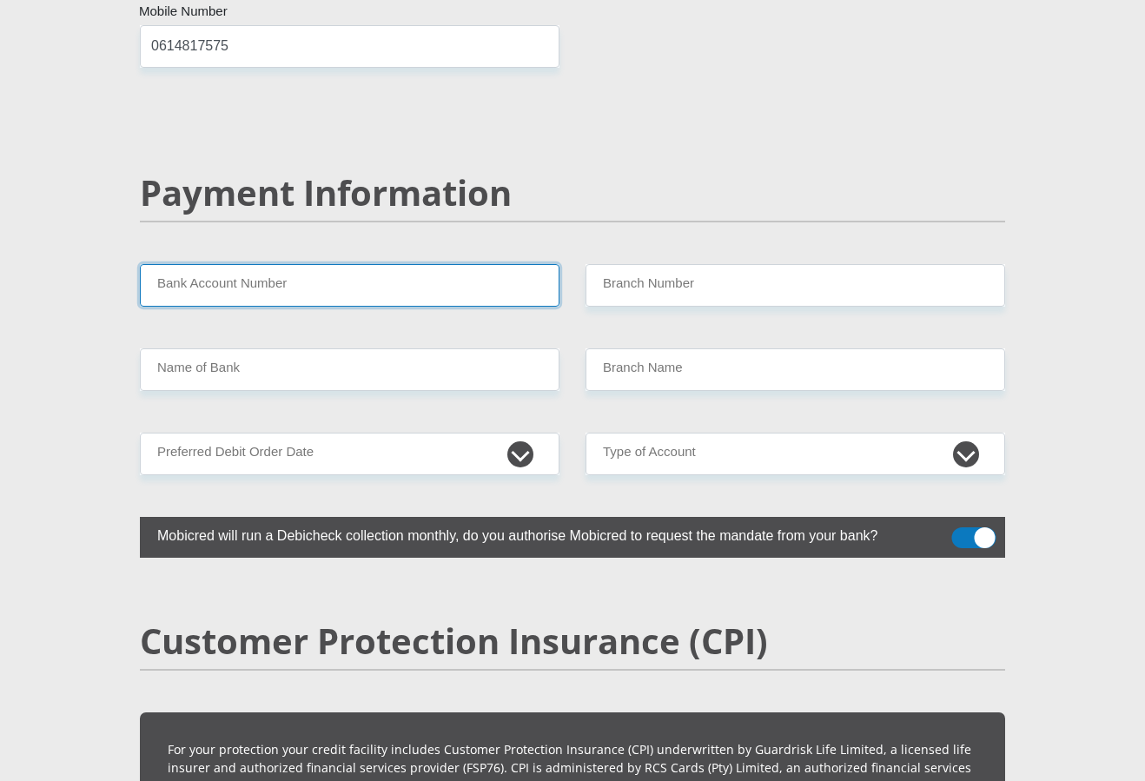
click at [202, 264] on input "Bank Account Number" at bounding box center [350, 285] width 420 height 43
type input "Discovery"
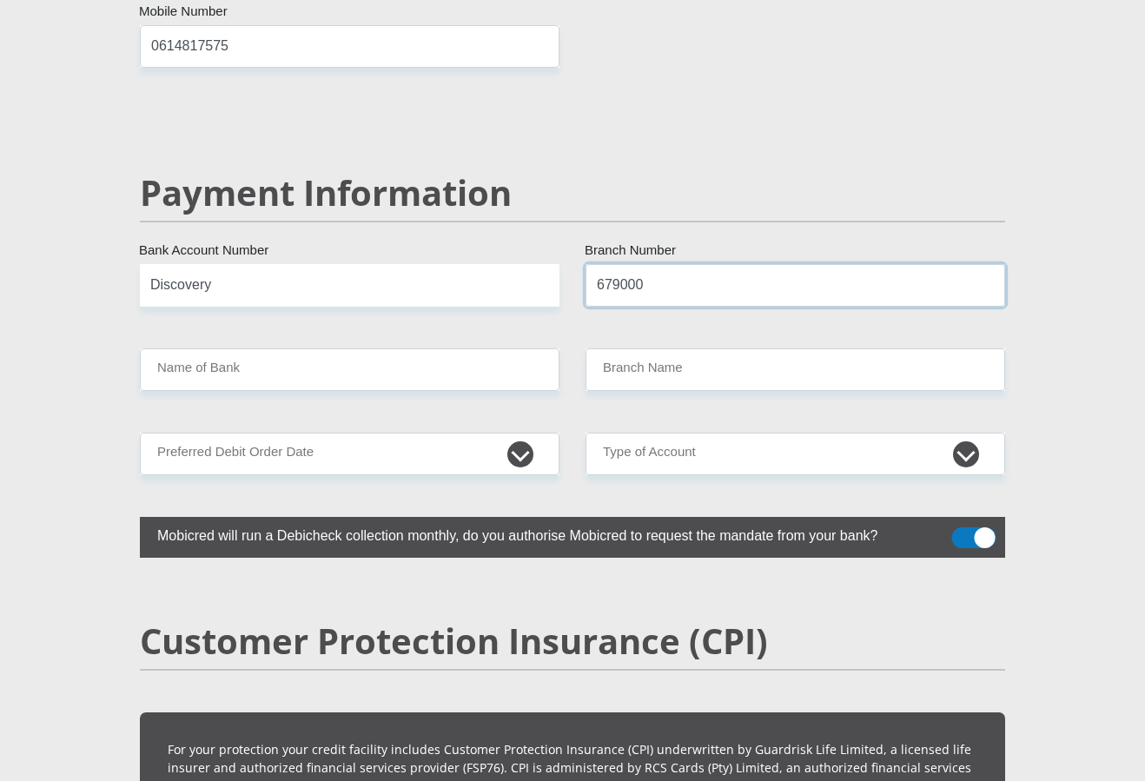
type input "679000"
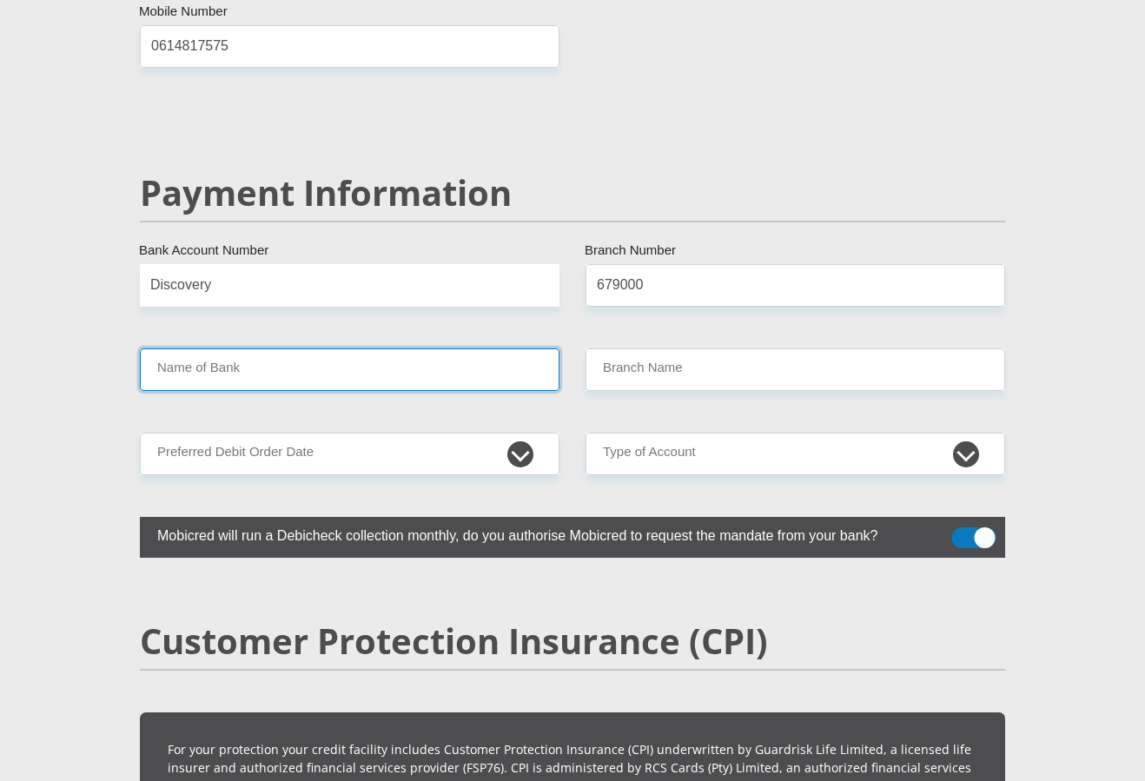
type input "DISCOVERY BANK LTD"
type input "DISCOVERY UNIVERSAL BRANCH"
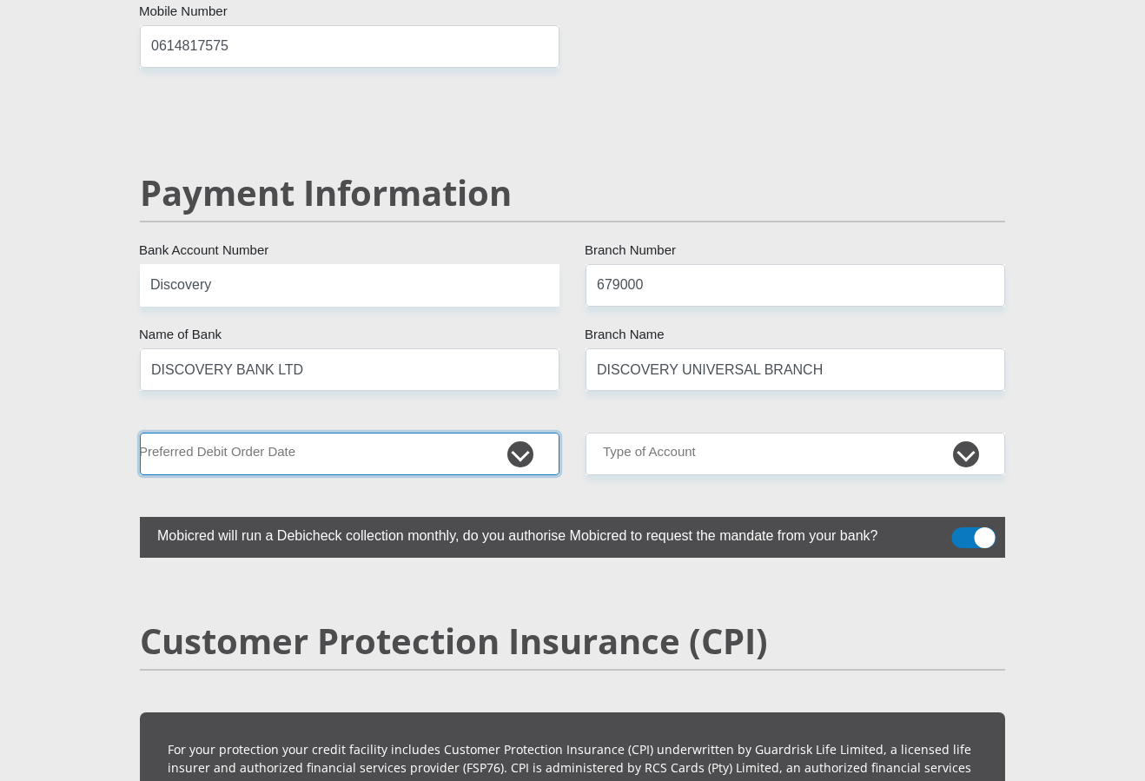
select select "25"
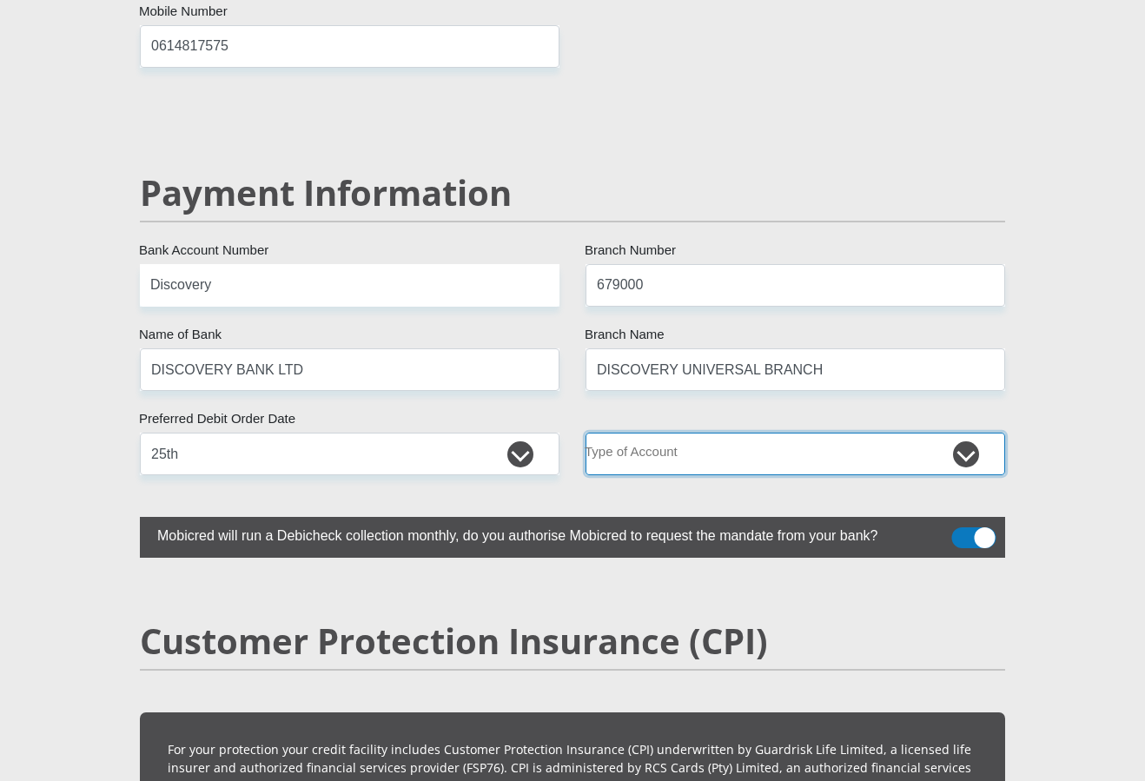
select select "CUR"
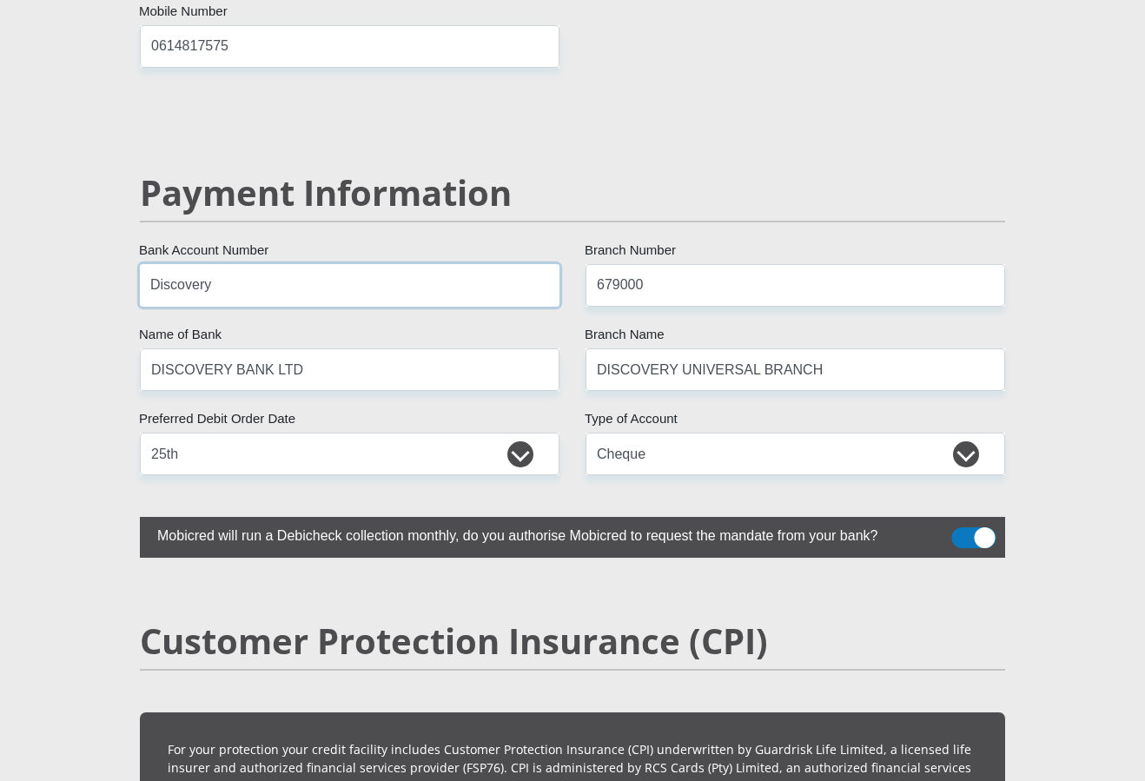
drag, startPoint x: 228, startPoint y: 247, endPoint x: 120, endPoint y: 249, distance: 107.8
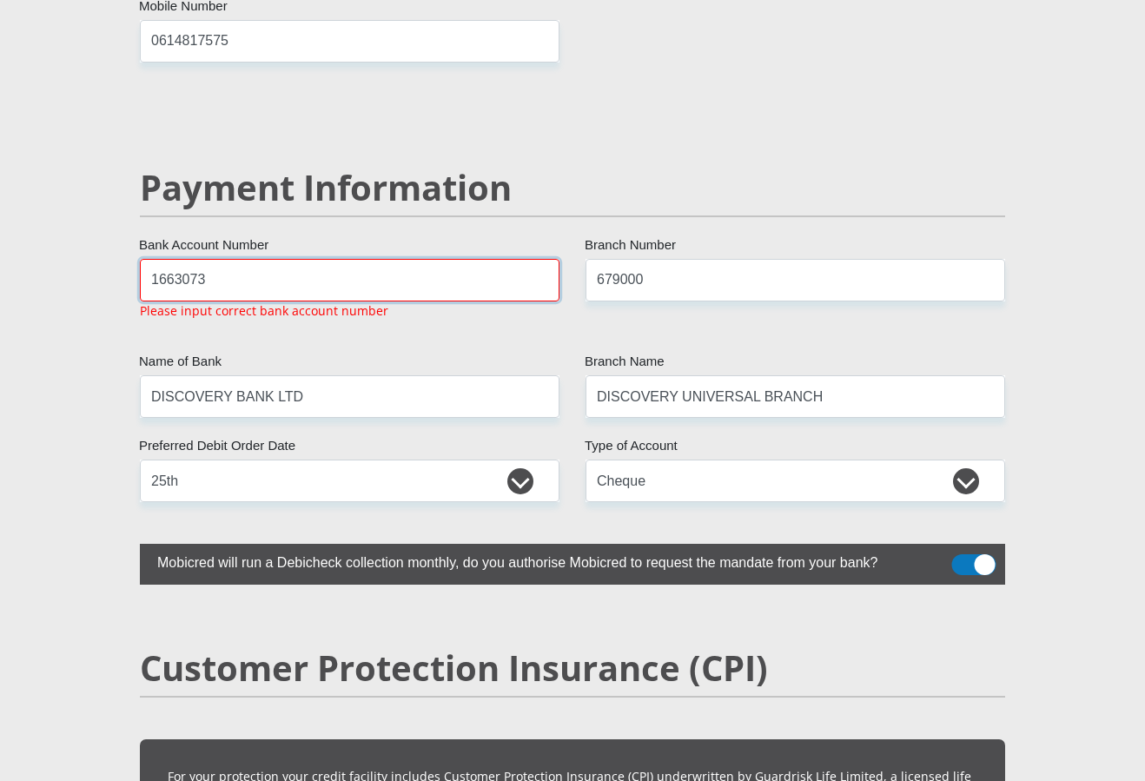
scroll to position [3282, 0]
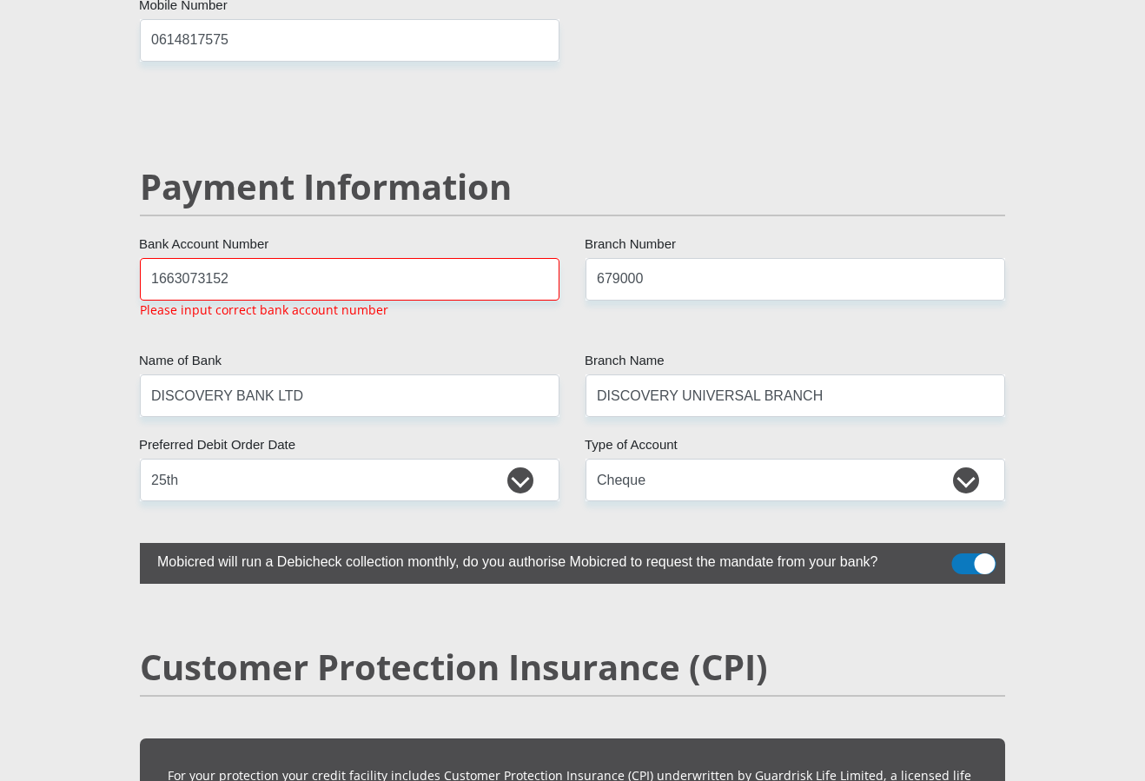
scroll to position [3286, 0]
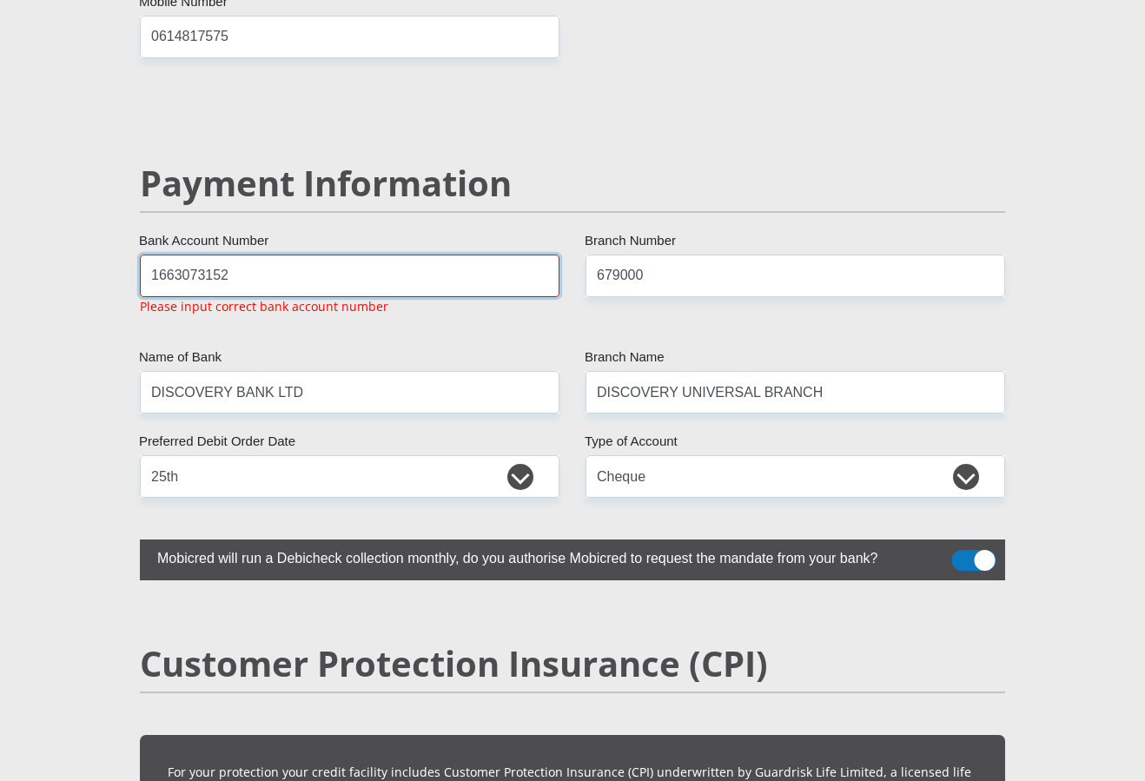
click at [176, 255] on input "1663073152" at bounding box center [350, 276] width 420 height 43
drag, startPoint x: 218, startPoint y: 232, endPoint x: 89, endPoint y: 233, distance: 129.5
drag, startPoint x: 200, startPoint y: 236, endPoint x: 269, endPoint y: 235, distance: 69.5
click at [269, 255] on input "1663073152" at bounding box center [350, 276] width 420 height 43
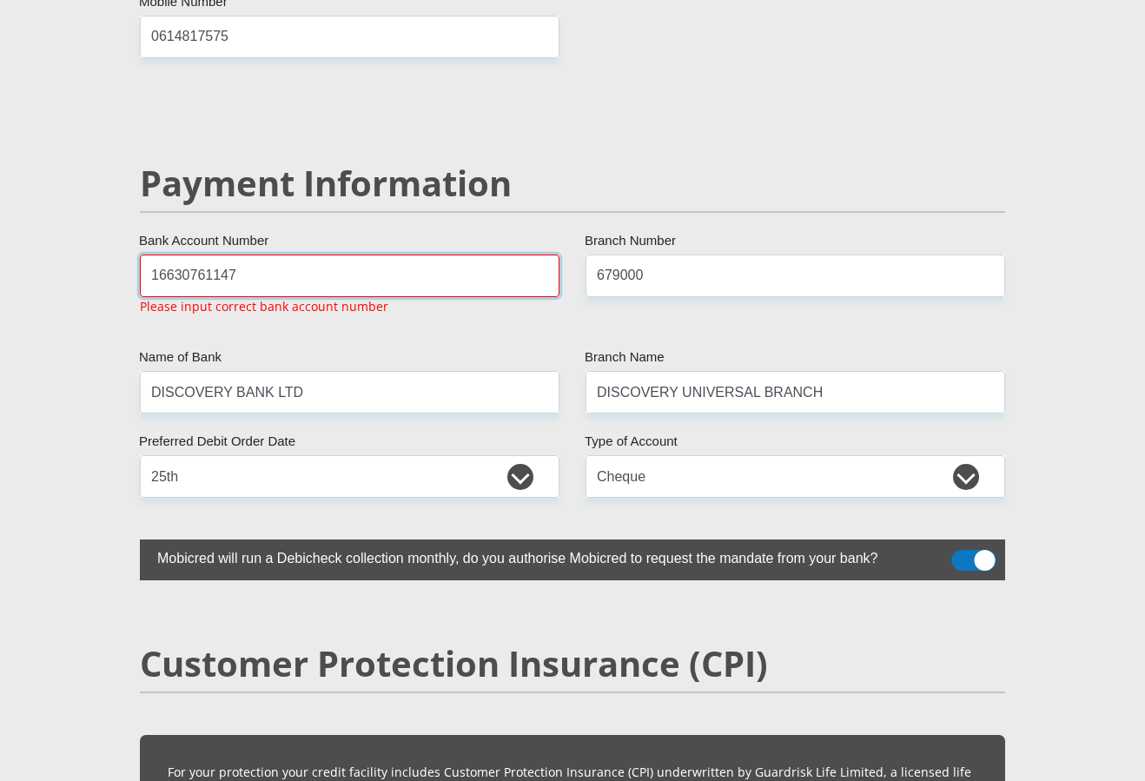
type input "16630761147"
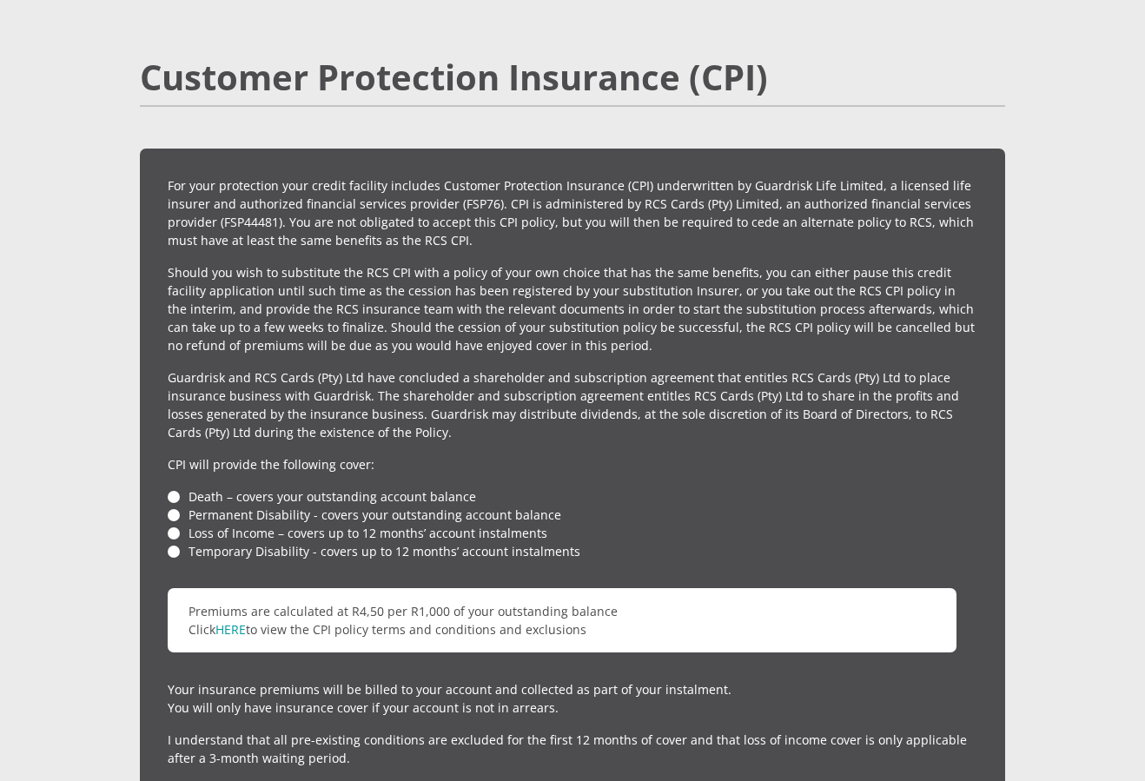
scroll to position [3906, 0]
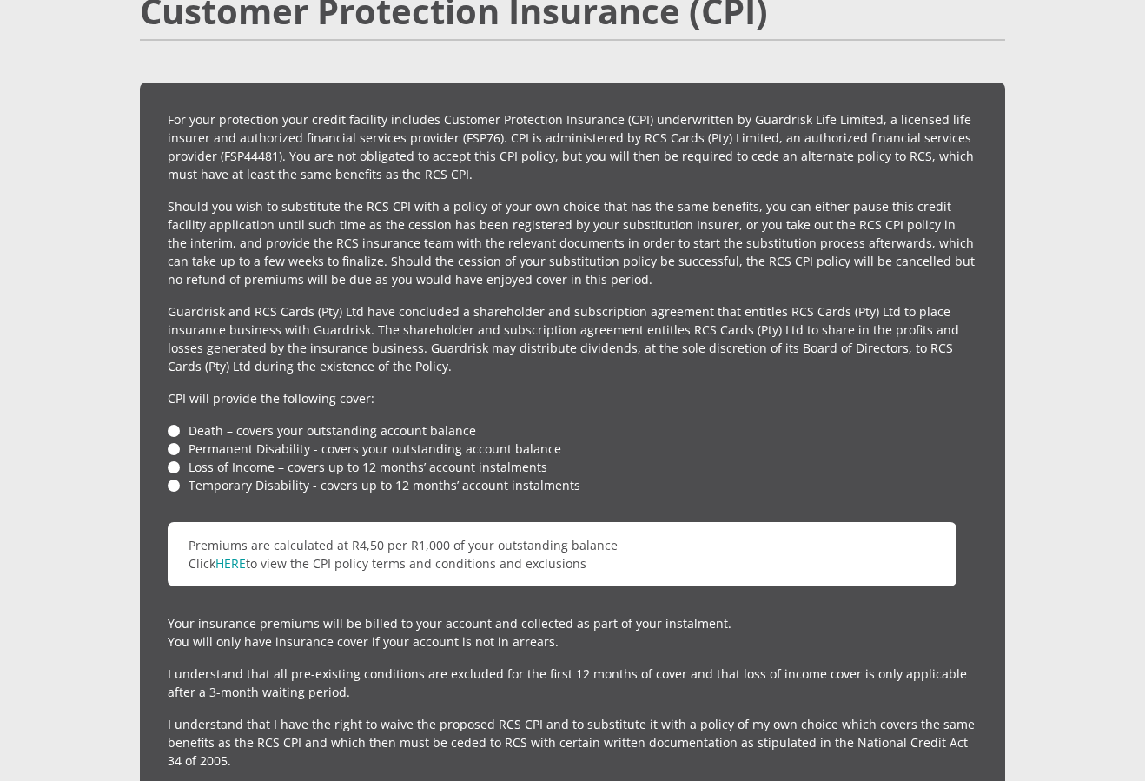
click at [176, 421] on li "Death – covers your outstanding account balance" at bounding box center [573, 430] width 810 height 18
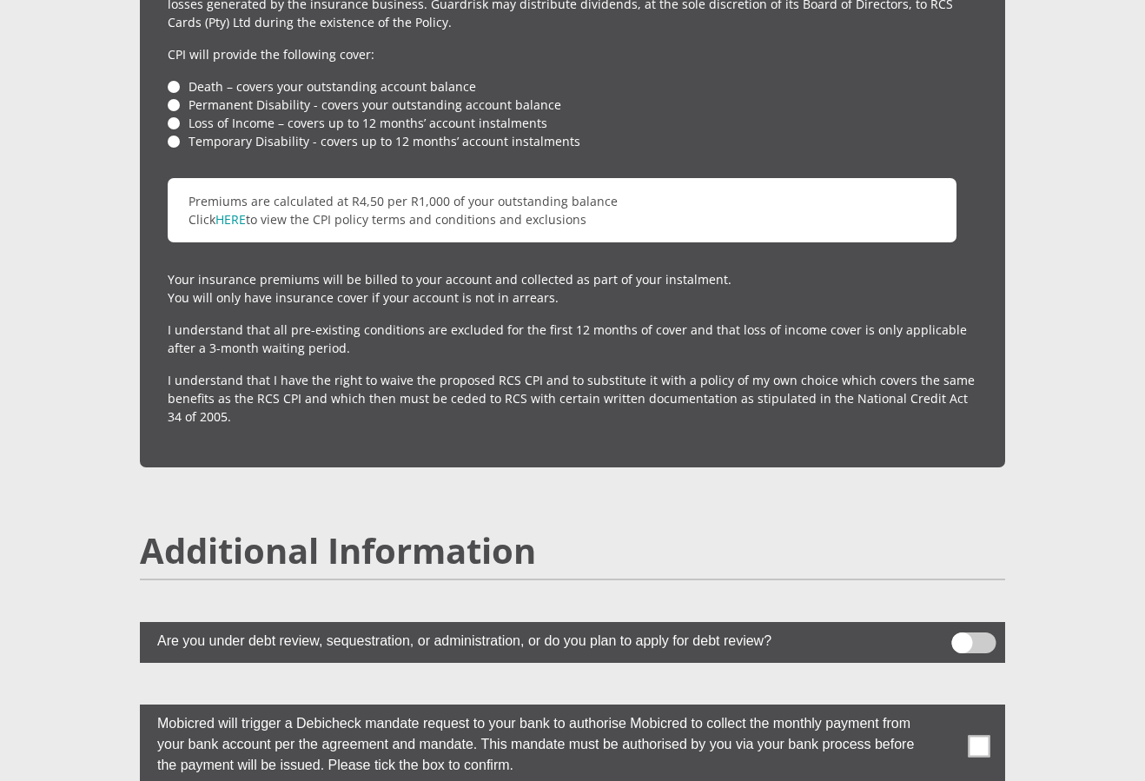
scroll to position [4453, 0]
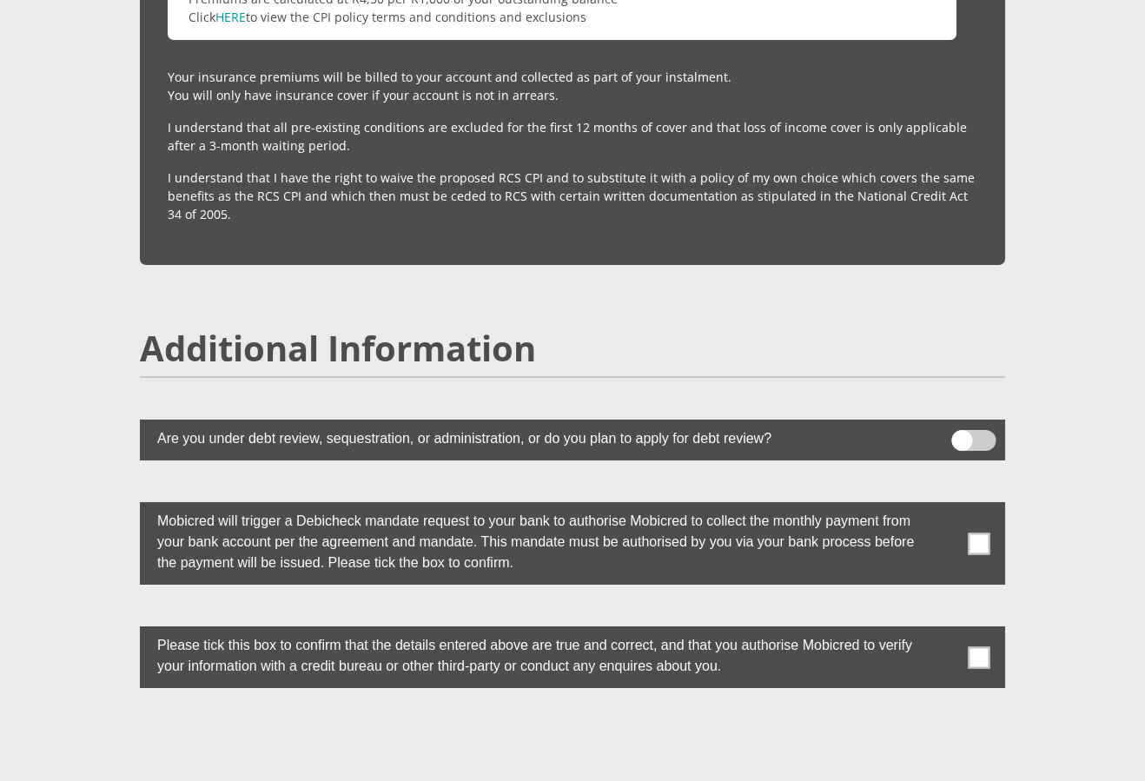
click at [986, 533] on span at bounding box center [980, 544] width 22 height 22
click at [945, 507] on input "checkbox" at bounding box center [945, 507] width 0 height 0
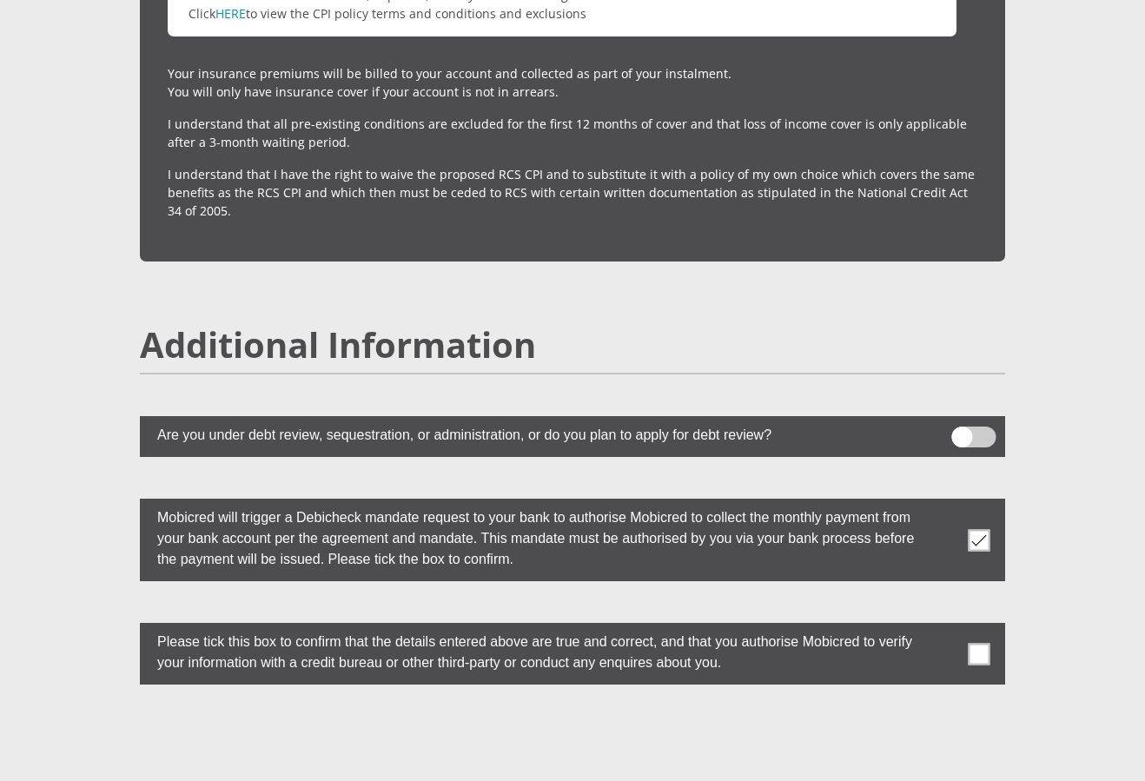
click at [1000, 623] on label at bounding box center [573, 654] width 866 height 62
click at [945, 627] on input "checkbox" at bounding box center [945, 627] width 0 height 0
click at [987, 643] on span at bounding box center [980, 654] width 22 height 22
click at [945, 627] on input "checkbox" at bounding box center [945, 627] width 0 height 0
click at [987, 643] on span at bounding box center [980, 654] width 22 height 22
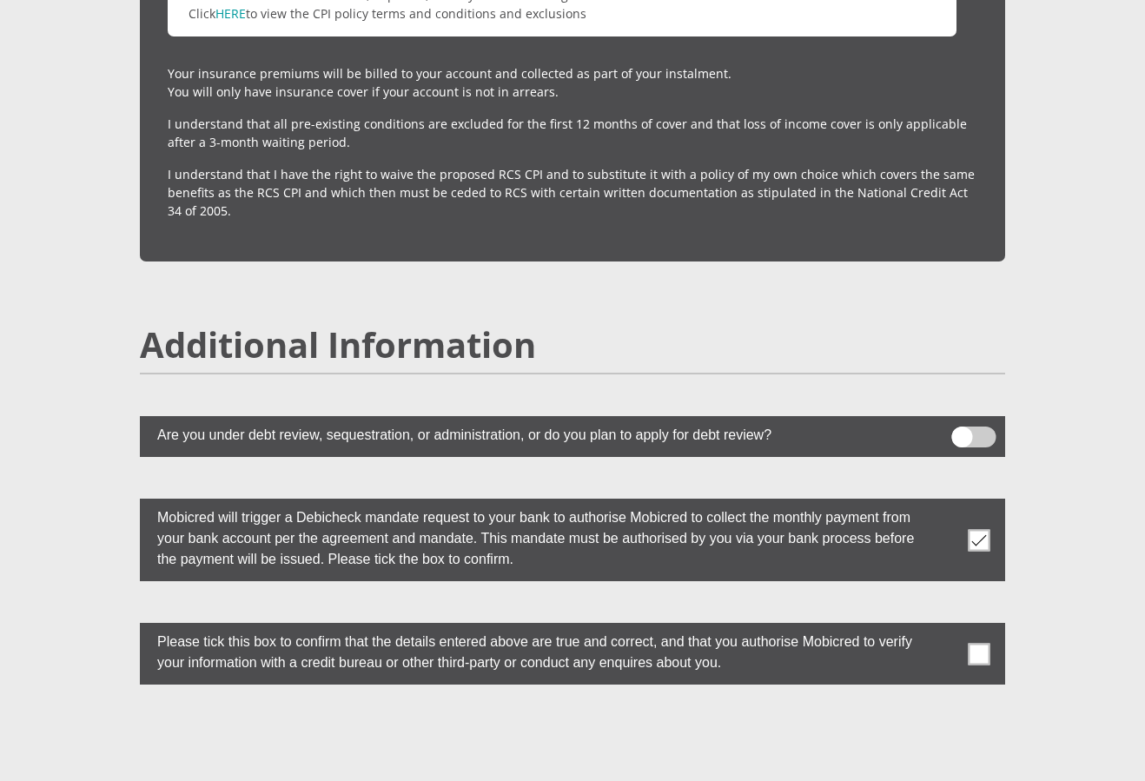
click at [945, 627] on input "checkbox" at bounding box center [945, 627] width 0 height 0
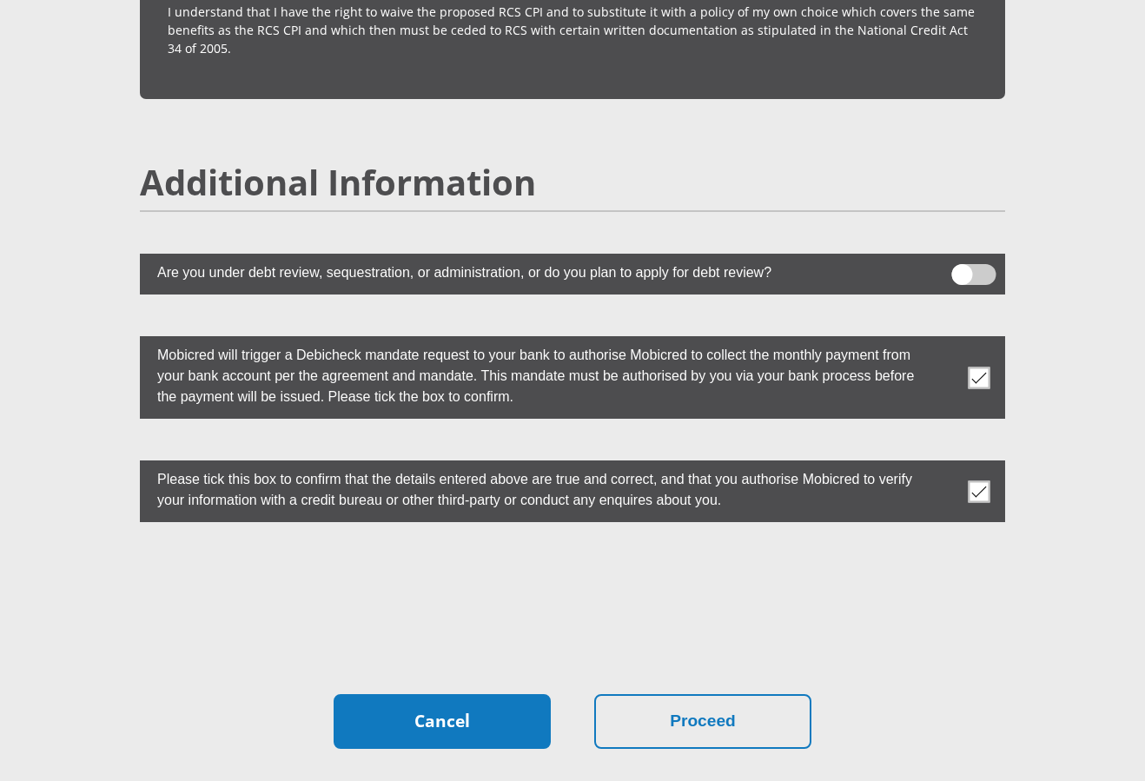
scroll to position [4750, 0]
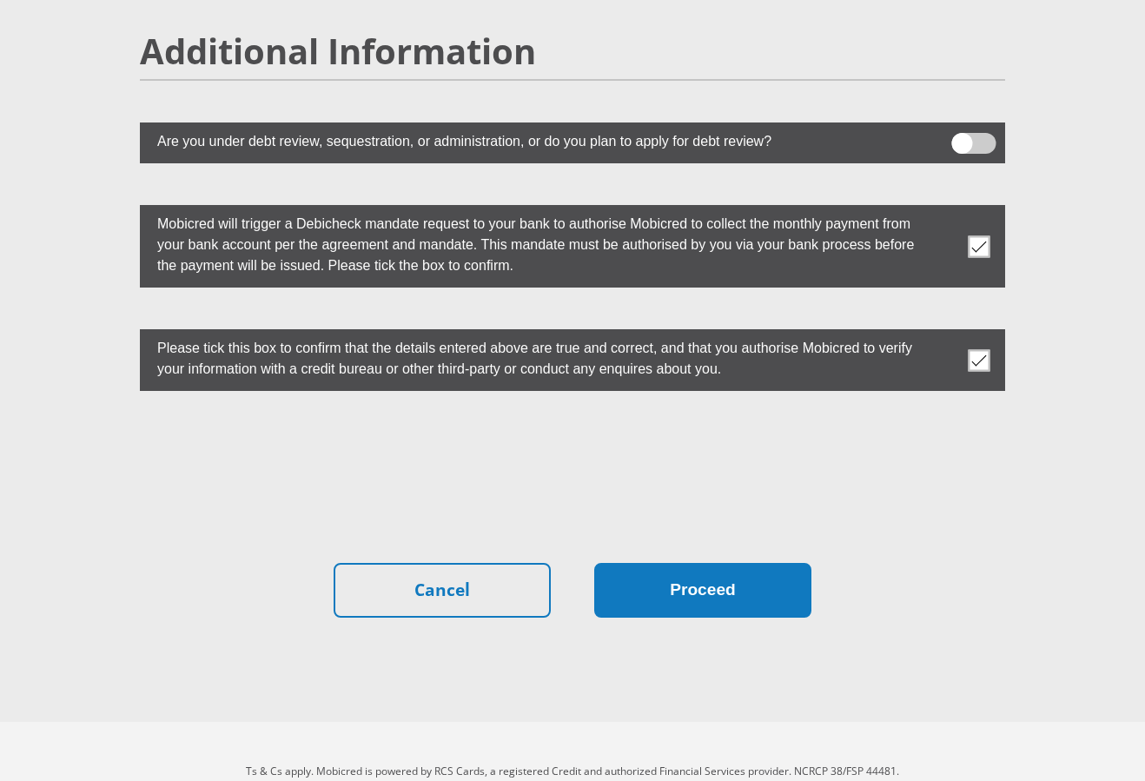
click at [787, 567] on button "Proceed" at bounding box center [702, 590] width 217 height 55
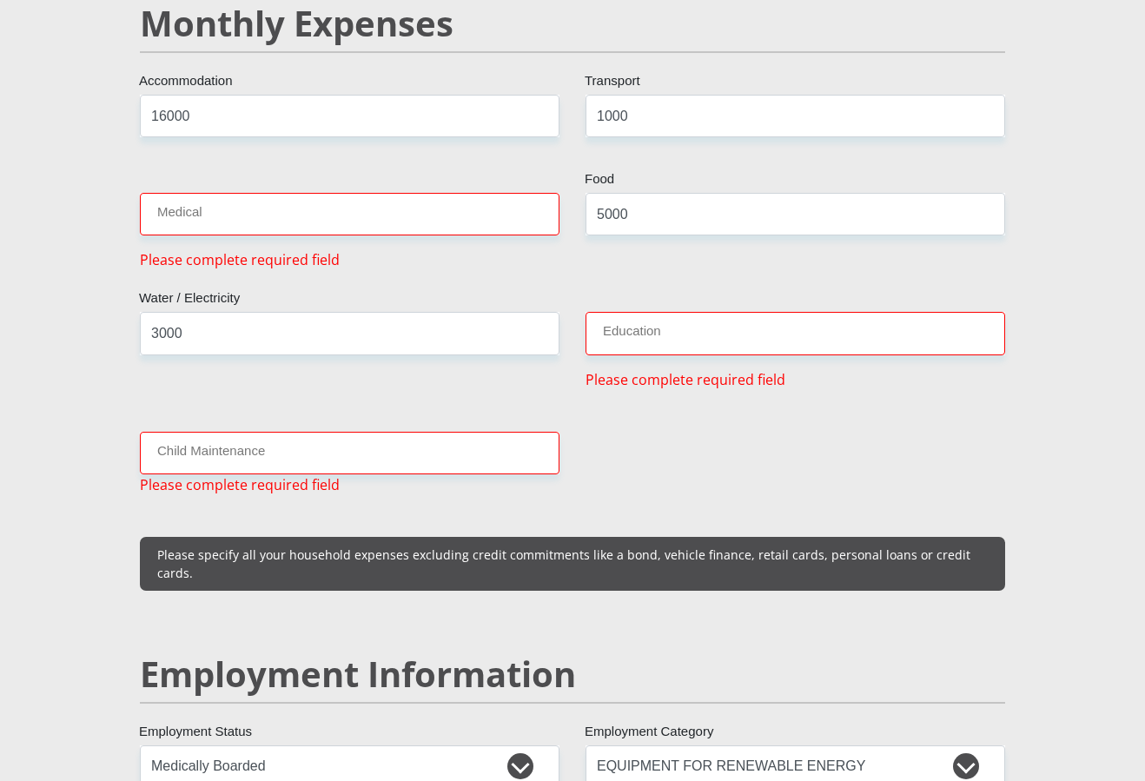
scroll to position [2075, 0]
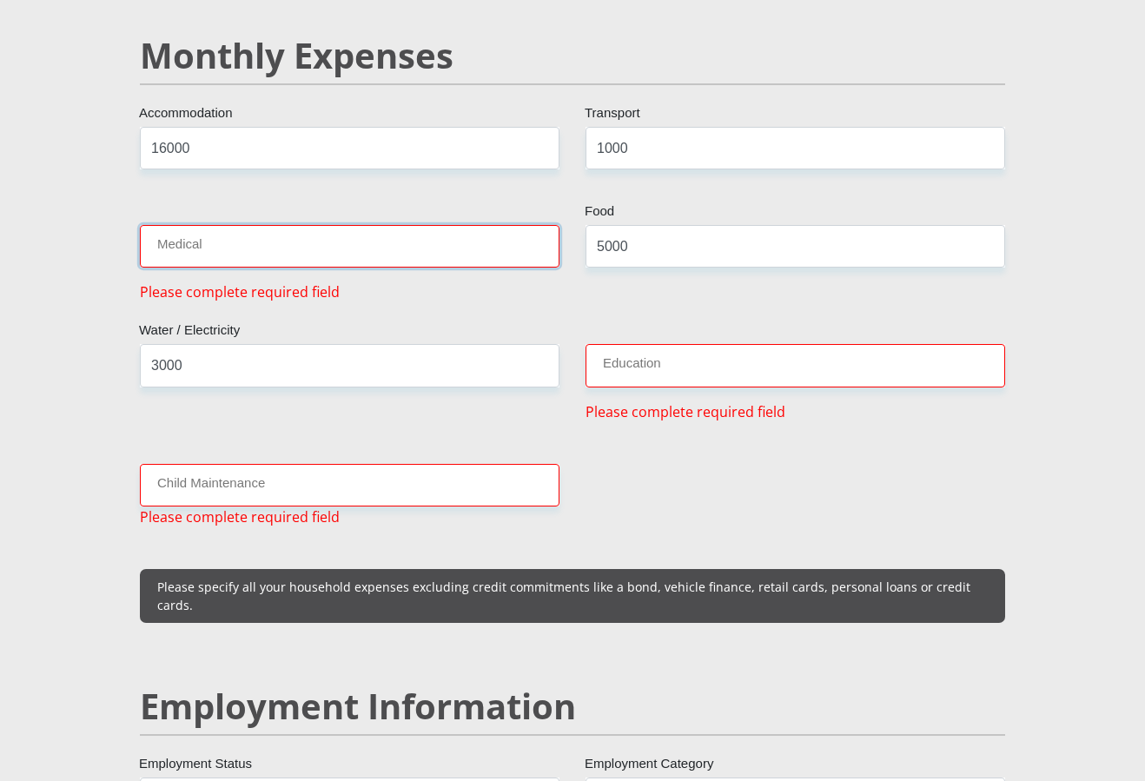
click at [239, 229] on input "Medical" at bounding box center [350, 246] width 420 height 43
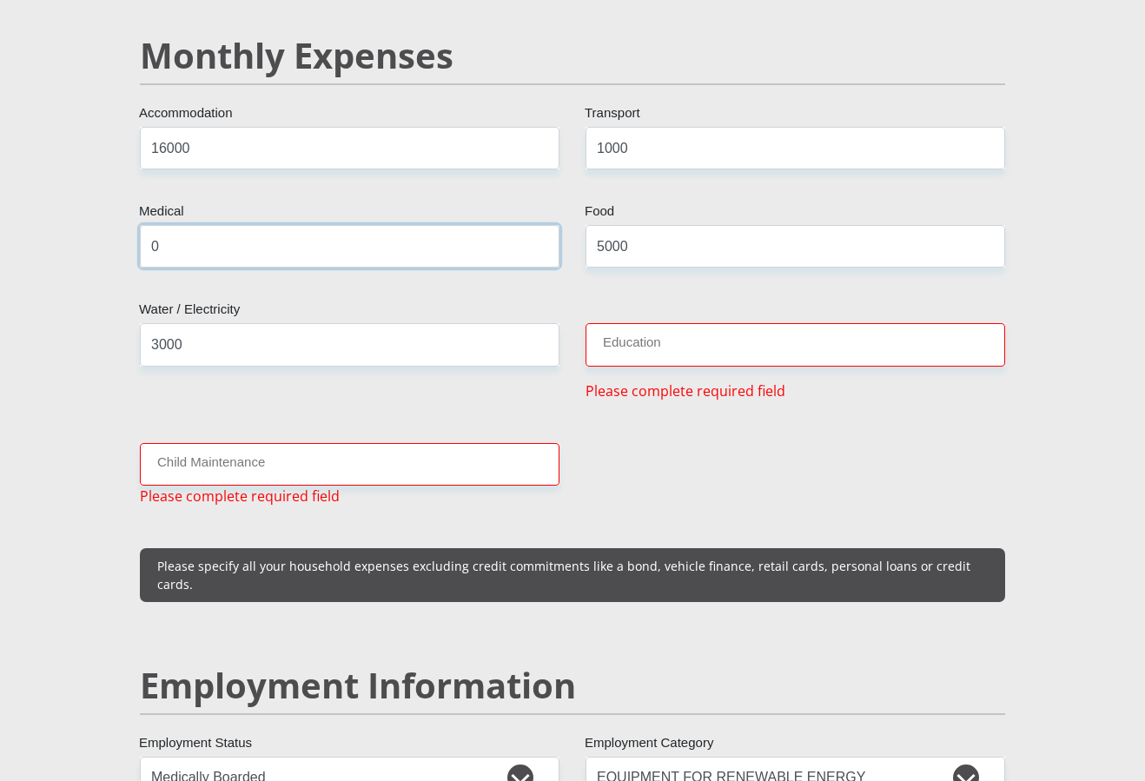
type input "0"
click at [636, 337] on input "Education" at bounding box center [796, 344] width 420 height 43
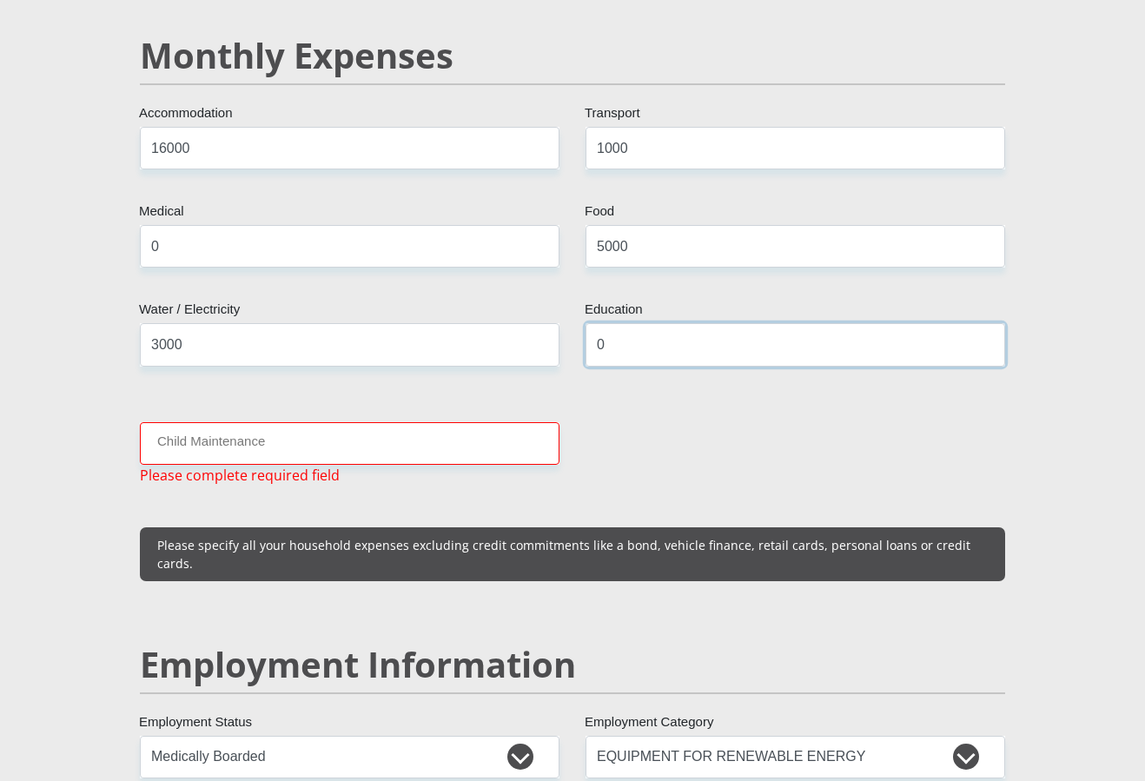
type input "0"
click at [388, 429] on input "Child Maintenance" at bounding box center [350, 443] width 420 height 43
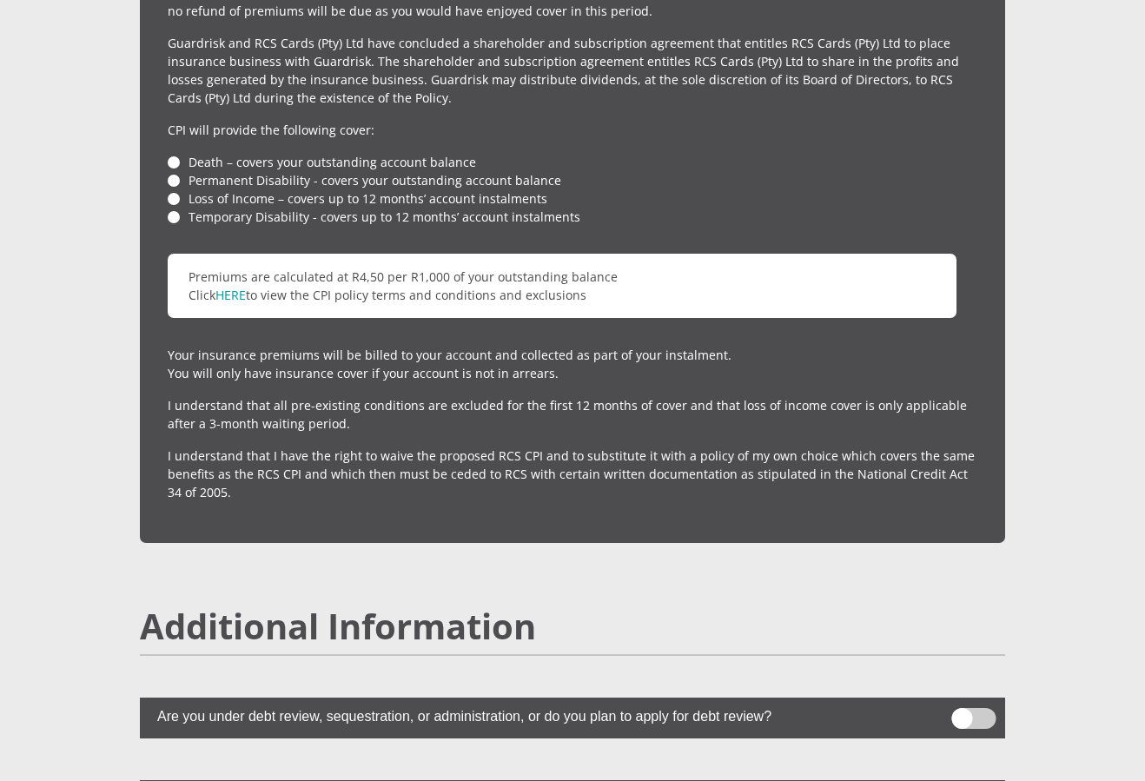
scroll to position [4750, 0]
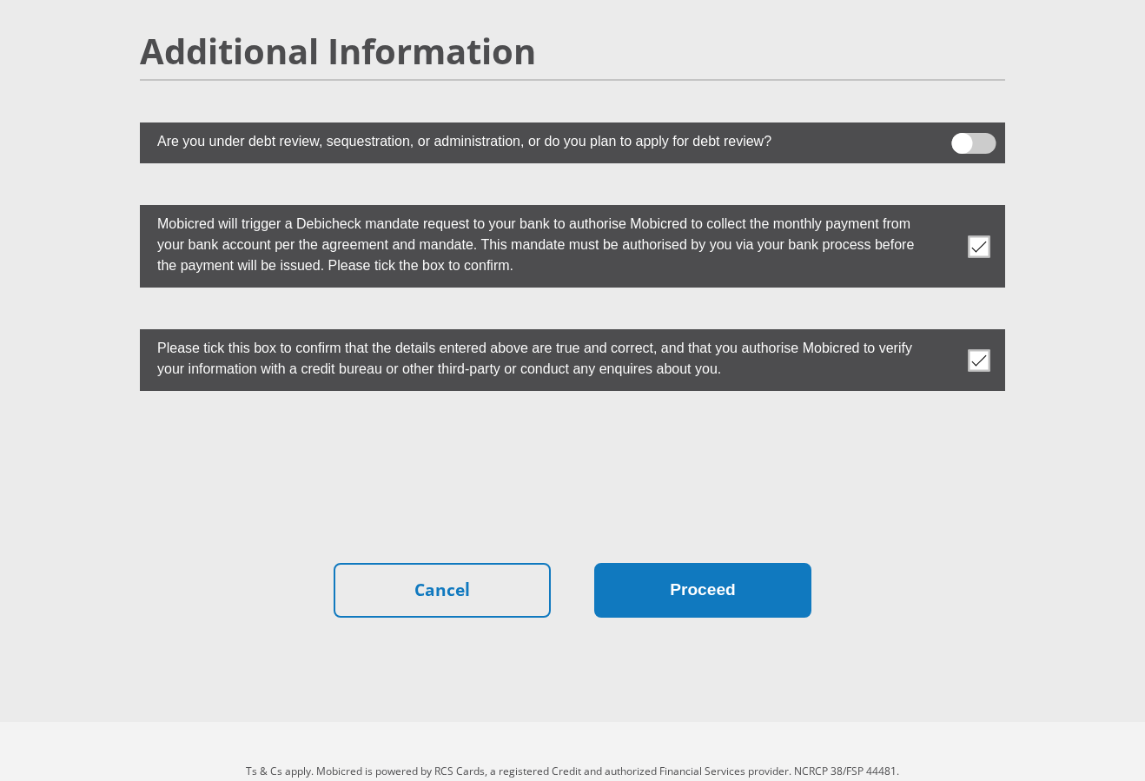
type input "0"
click at [687, 563] on button "Proceed" at bounding box center [702, 590] width 217 height 55
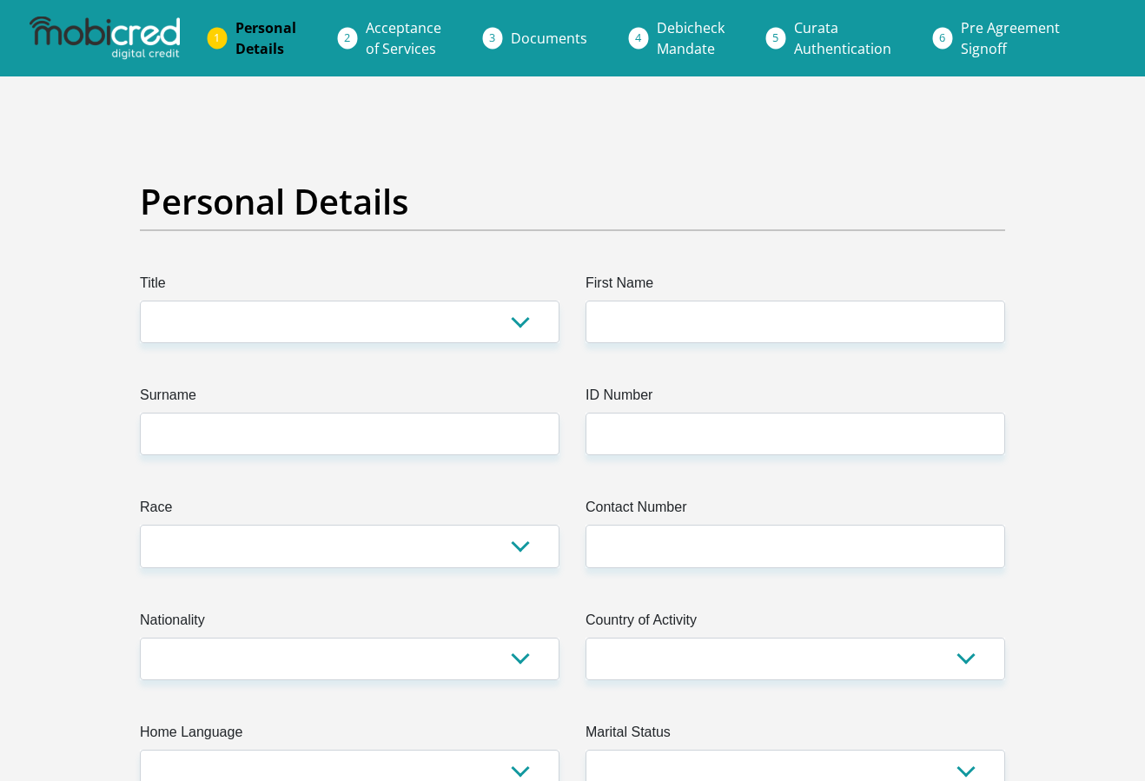
click at [455, 2] on ol "Personal Details Acceptance of Services Documents Debicheck Mandate Curata Auth…" at bounding box center [572, 38] width 1145 height 76
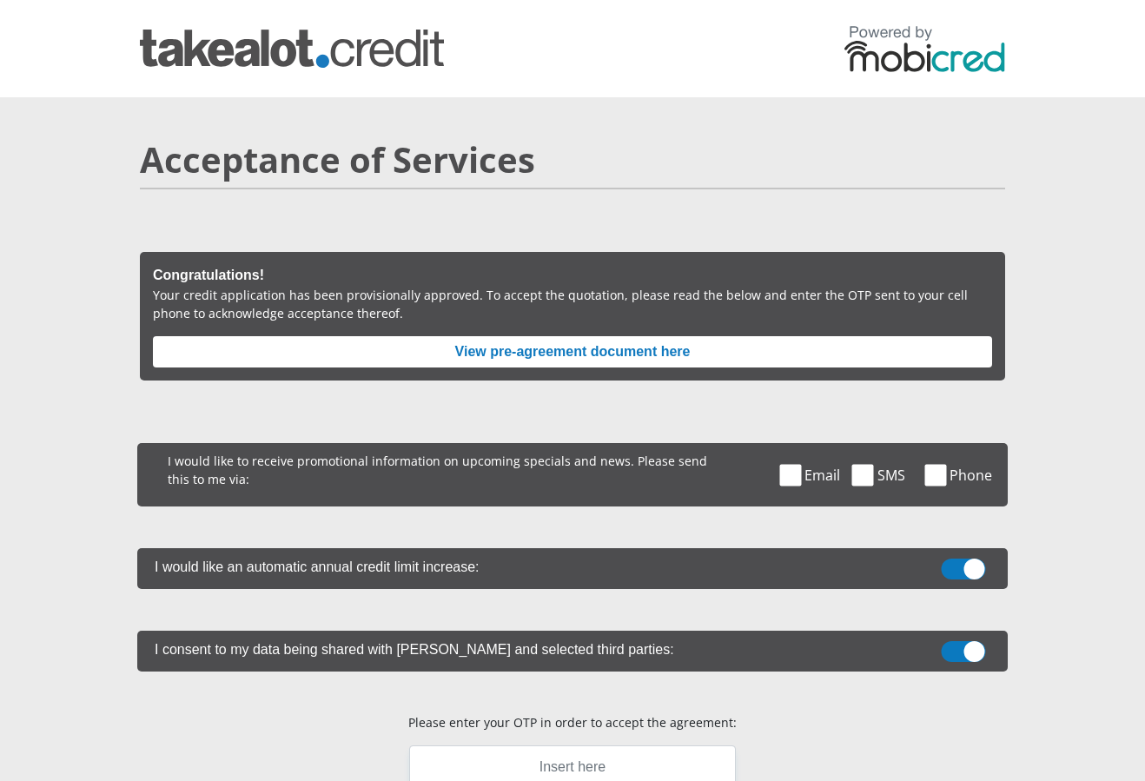
click at [780, 478] on span at bounding box center [791, 475] width 22 height 22
click at [809, 448] on input "Email" at bounding box center [809, 448] width 0 height 0
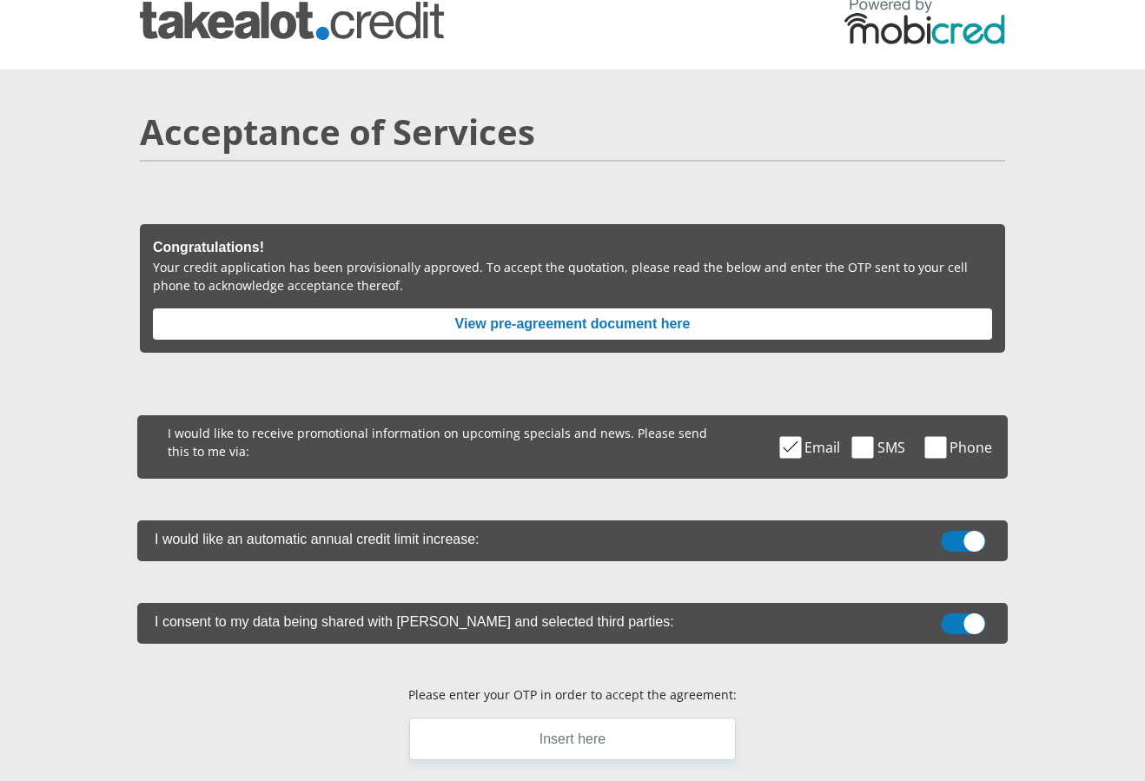
scroll to position [82, 0]
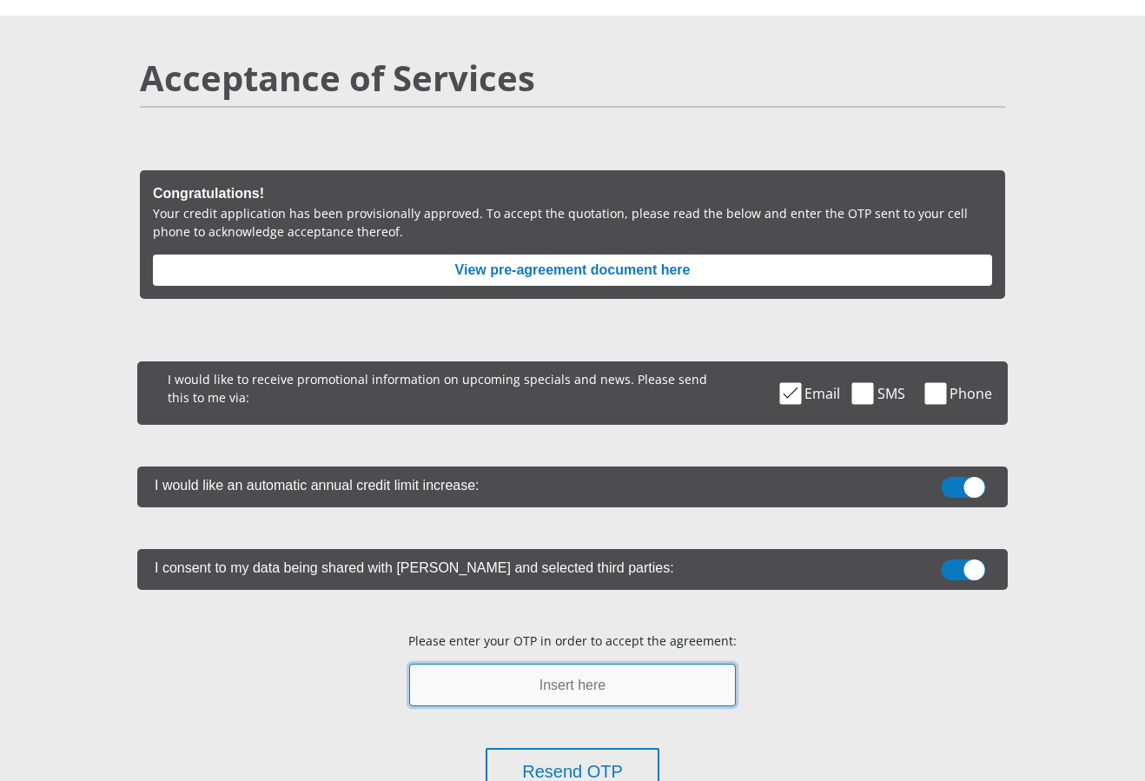
click at [654, 680] on input "text" at bounding box center [573, 685] width 328 height 43
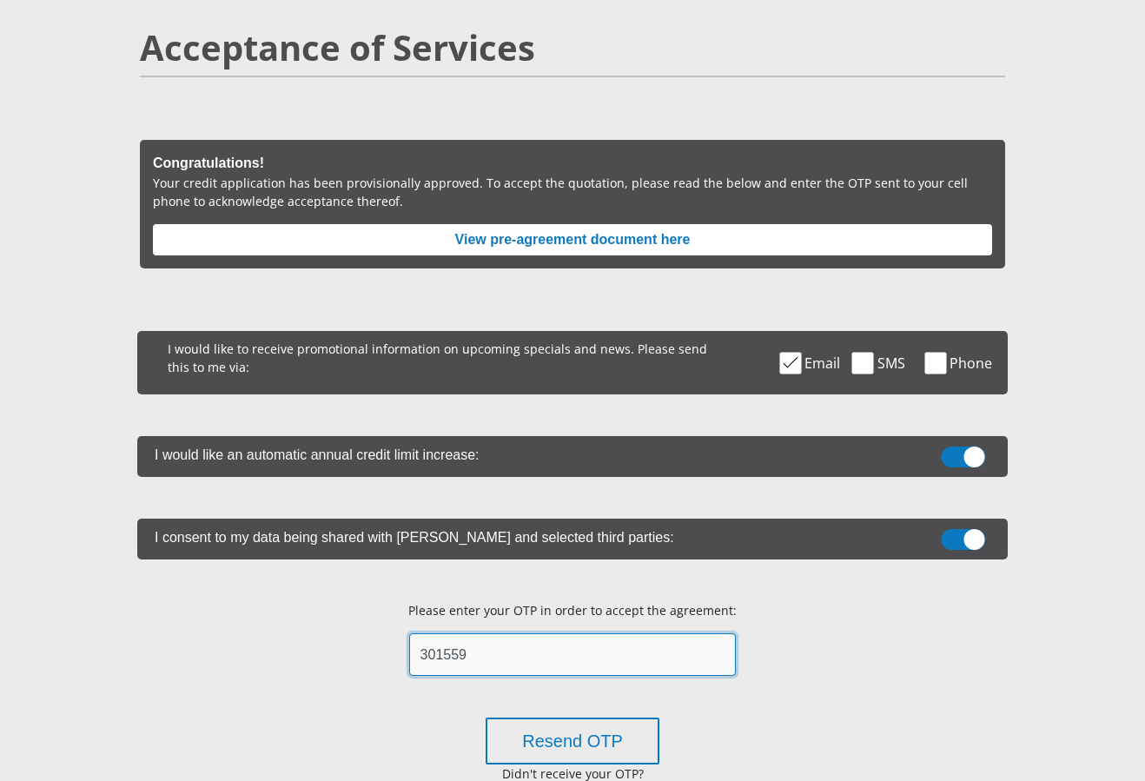
scroll to position [196, 0]
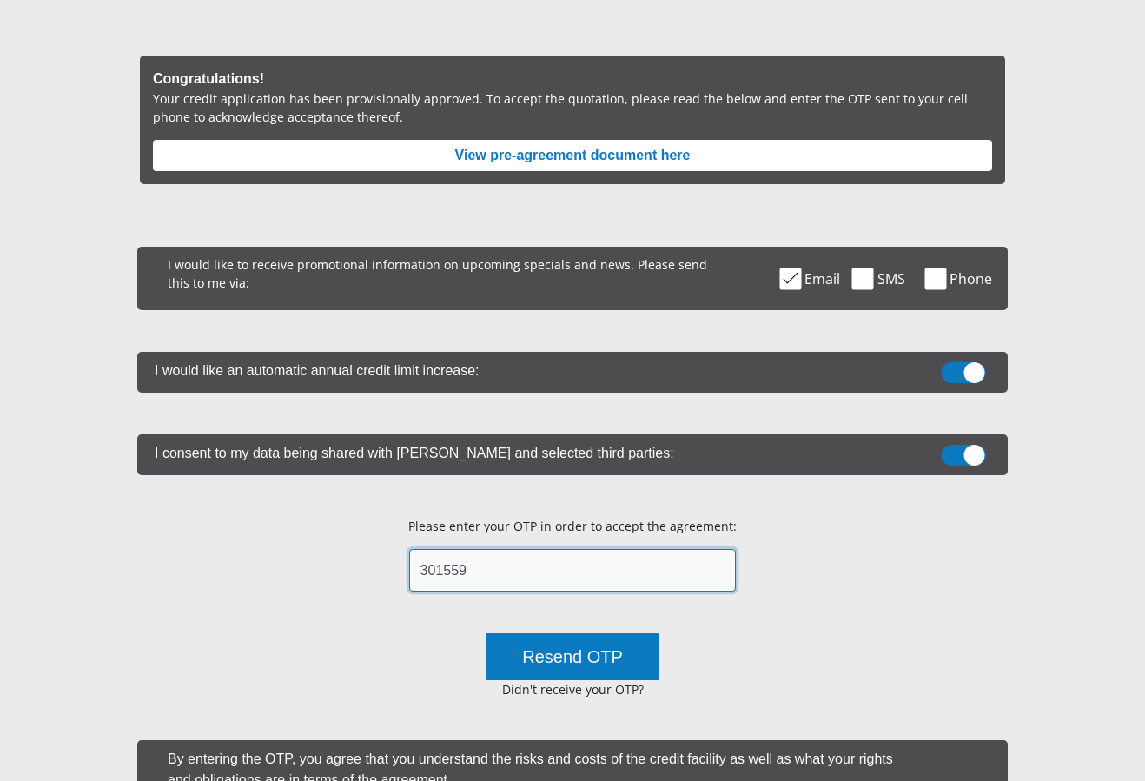
type input "301559"
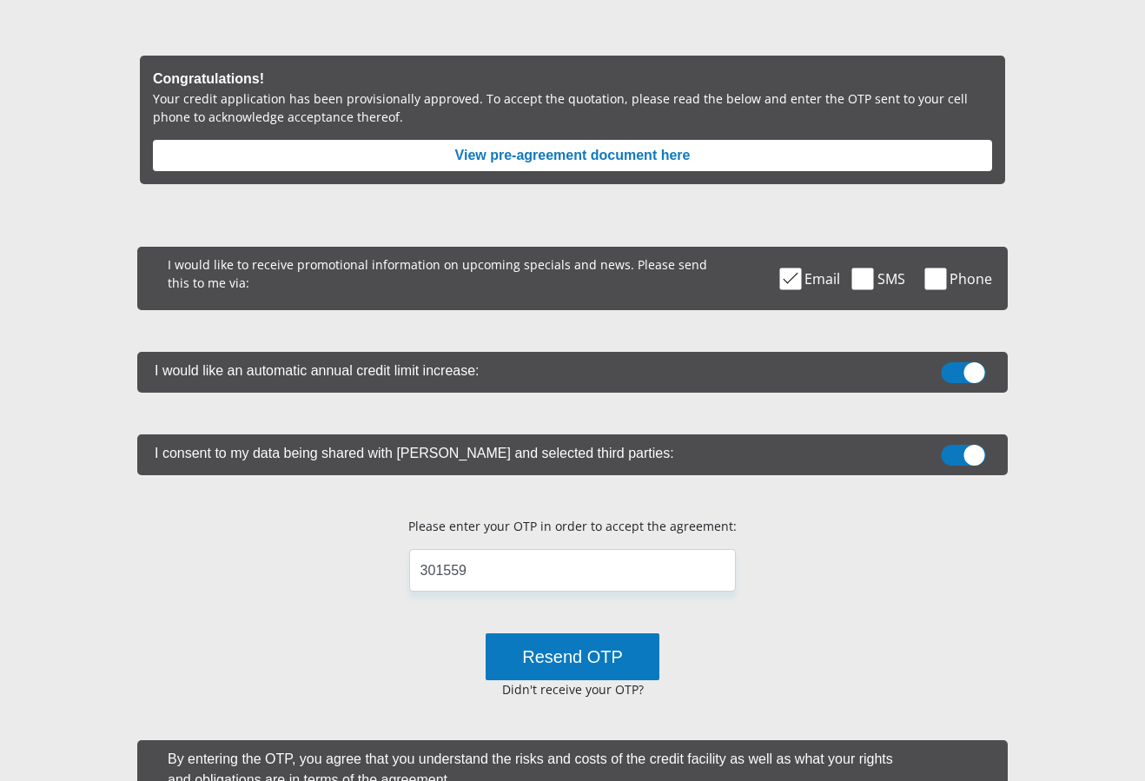
click at [559, 666] on button "Resend OTP" at bounding box center [573, 657] width 174 height 47
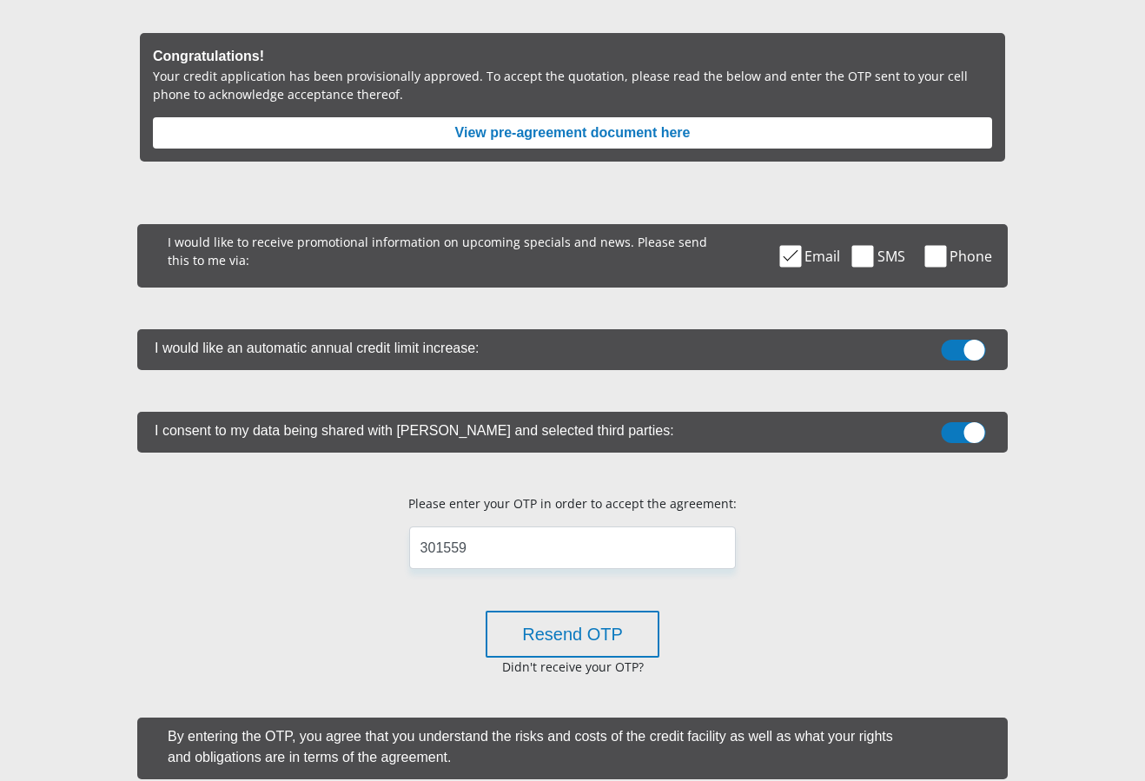
scroll to position [408, 0]
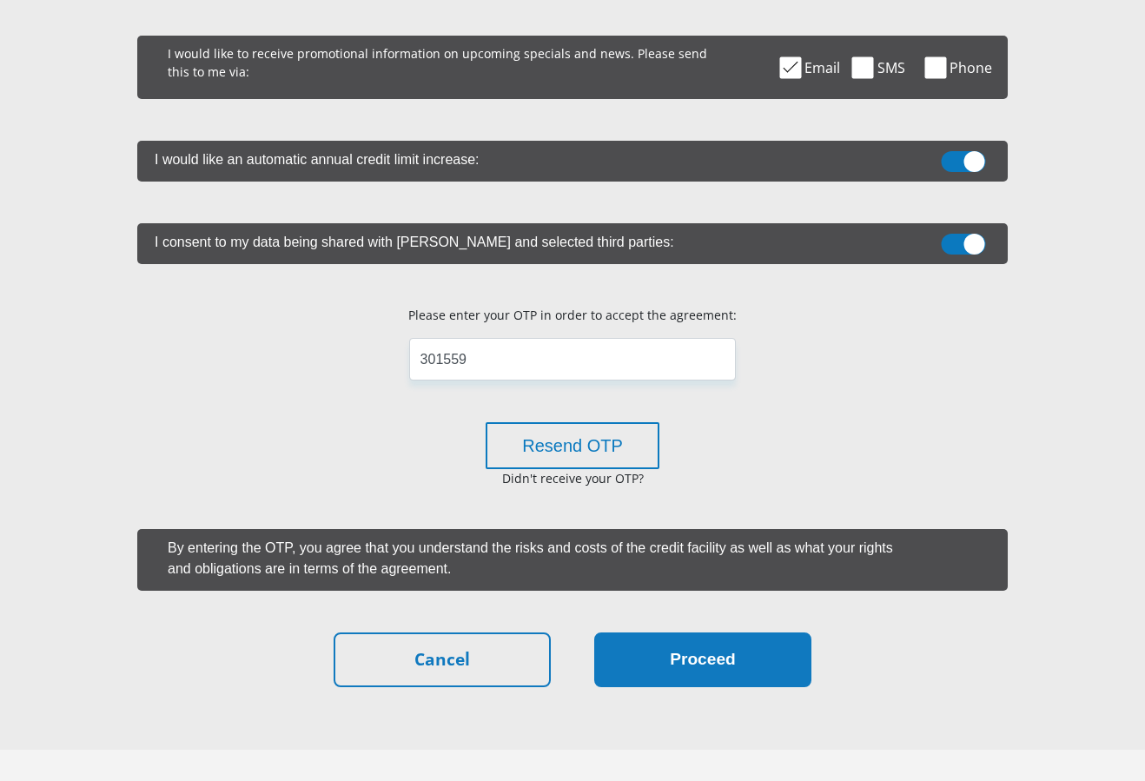
click at [725, 674] on button "Proceed" at bounding box center [702, 660] width 217 height 55
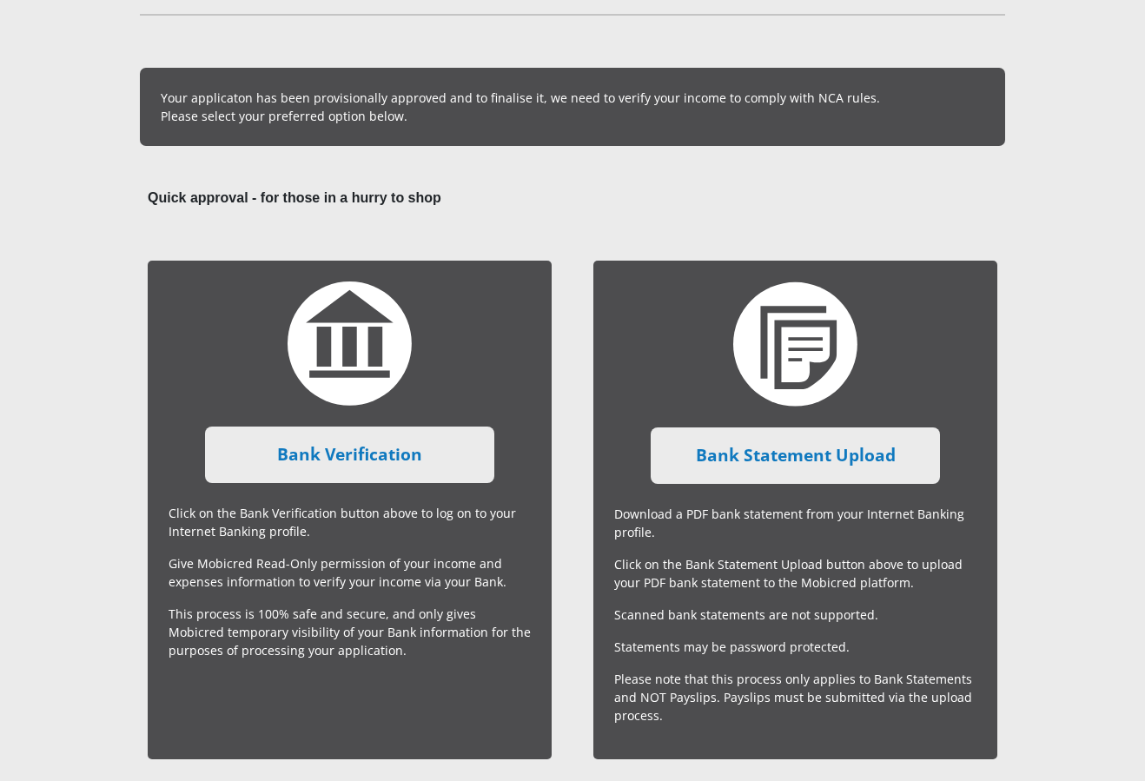
scroll to position [199, 0]
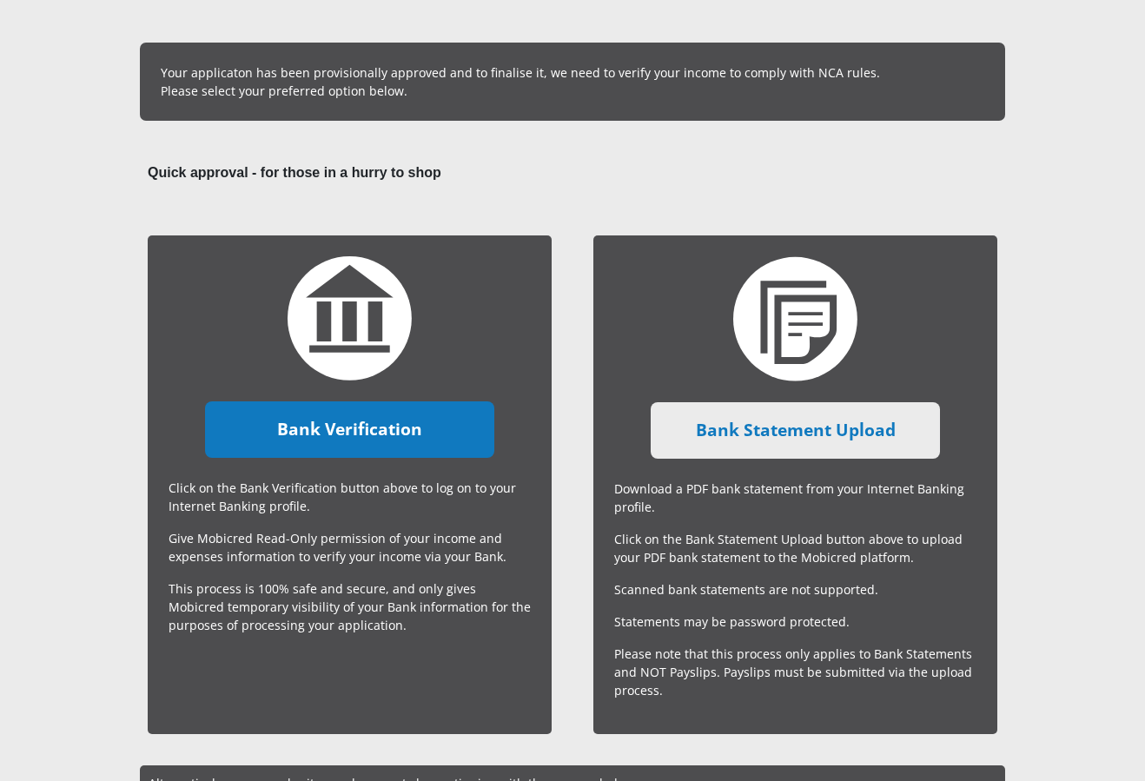
click at [340, 428] on link "Bank Verification" at bounding box center [350, 430] width 290 height 56
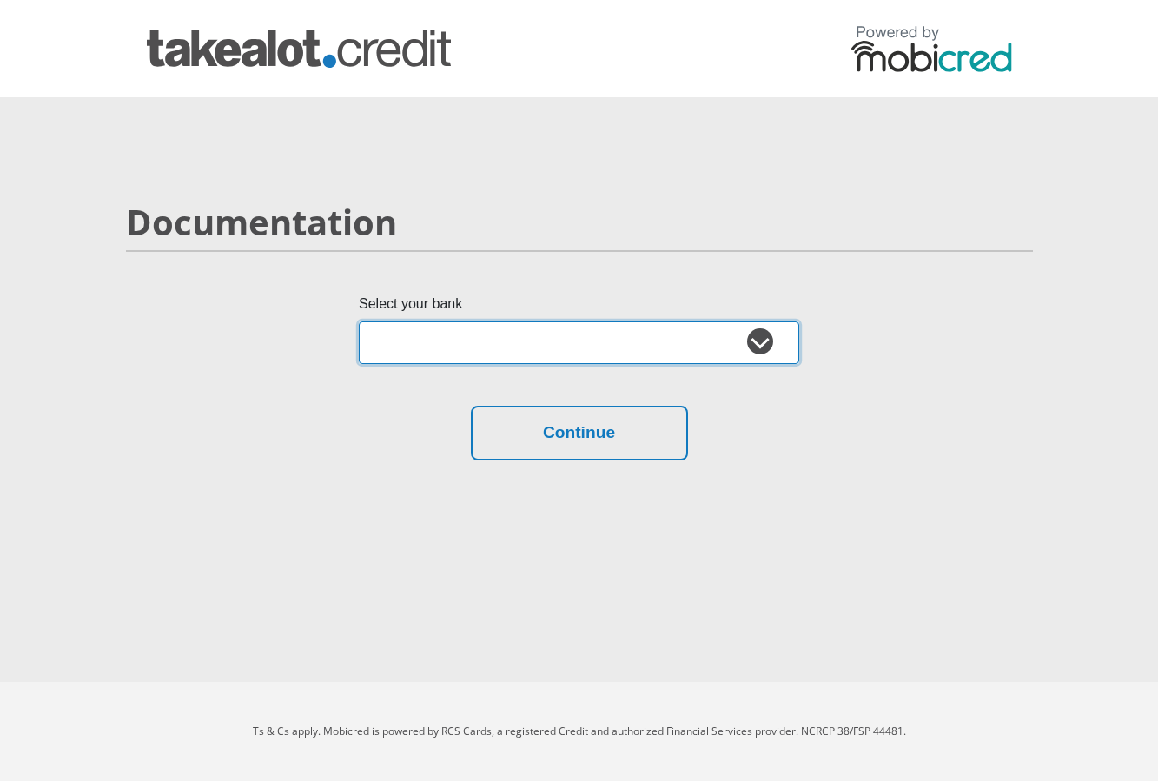
select select "{"id":"10","title":"Discovery Bank","institution":"Discovery Bank","alias":"dis…"
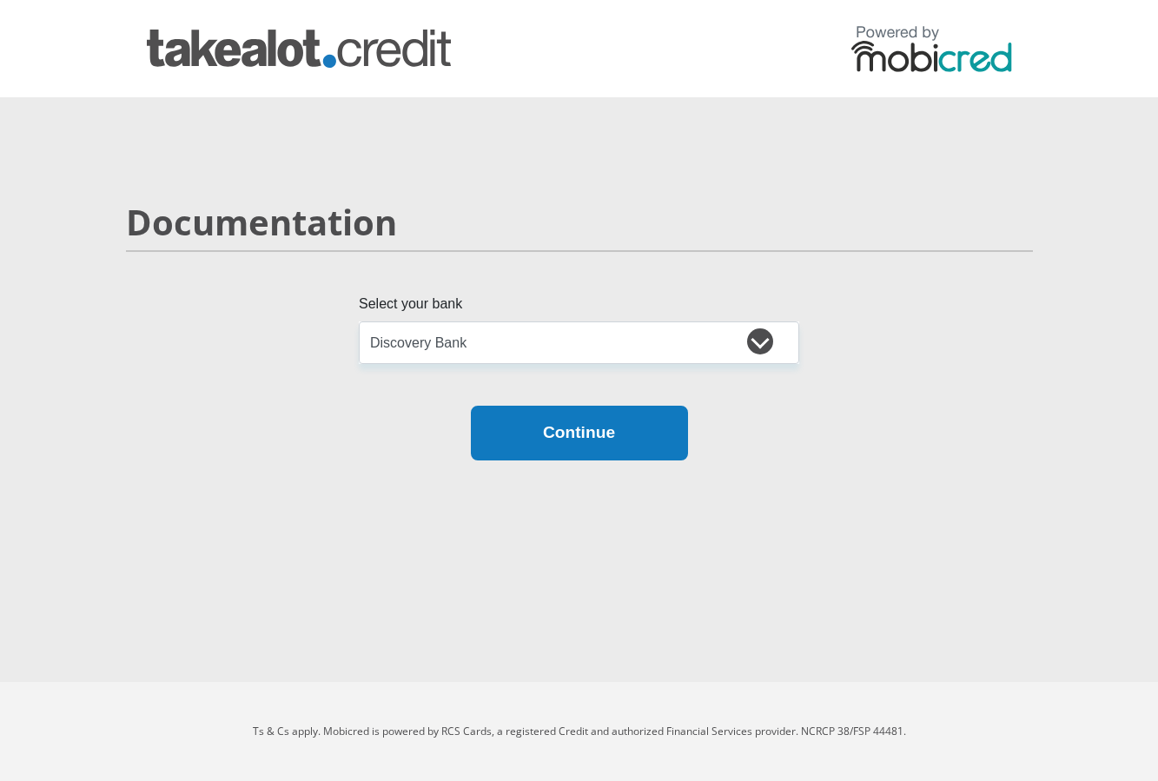
click at [594, 433] on button "Continue" at bounding box center [579, 433] width 217 height 55
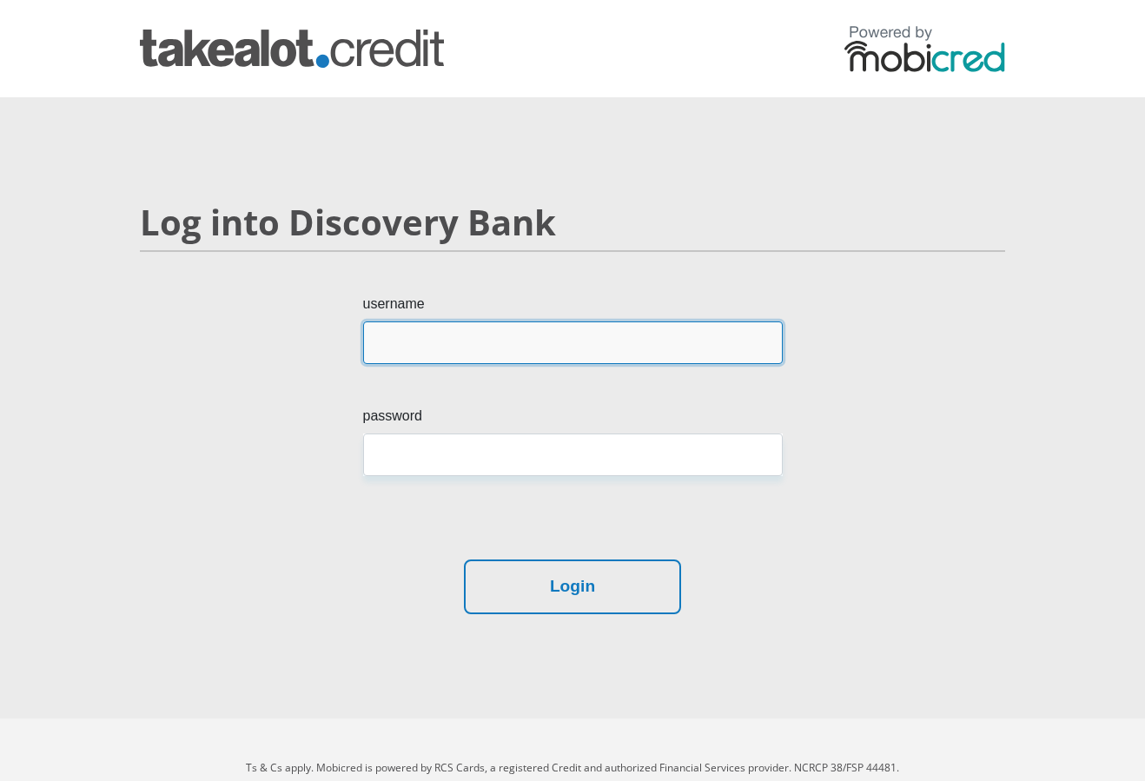
click at [468, 351] on input "username" at bounding box center [573, 343] width 420 height 43
type input "192656360"
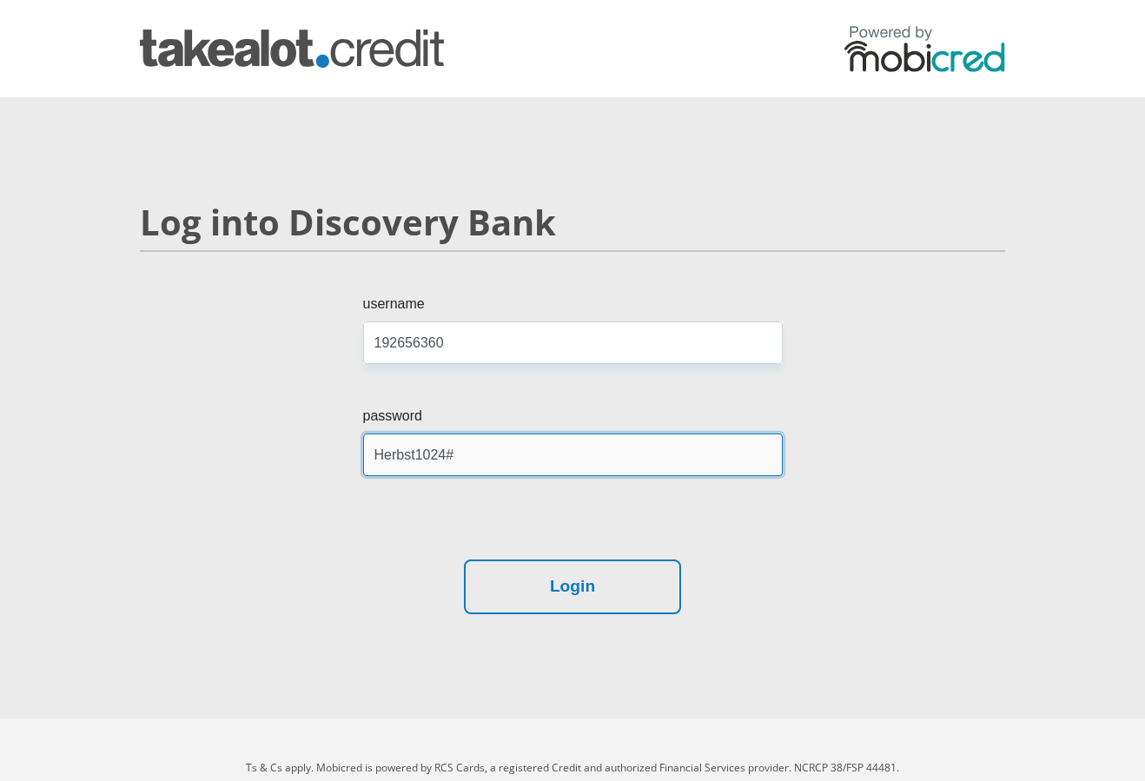
type input "Herbst1024#"
click at [573, 587] on button "Login" at bounding box center [572, 587] width 217 height 55
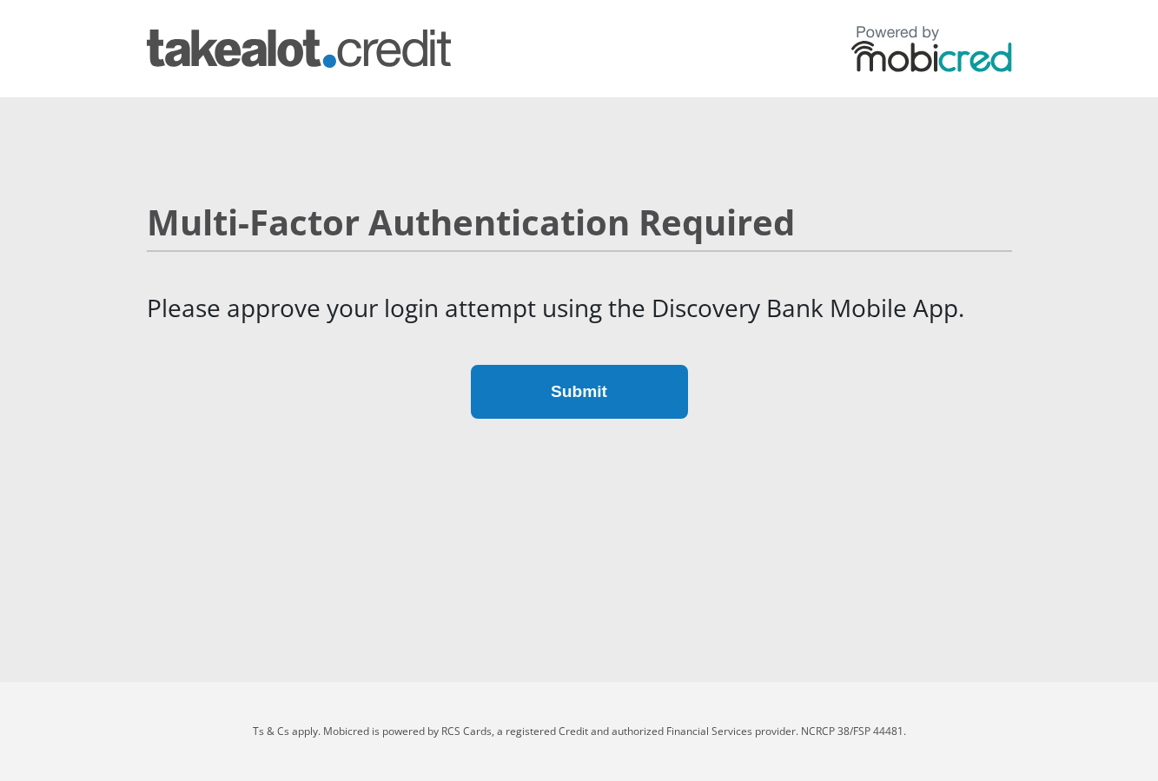
click at [573, 391] on button "Submit" at bounding box center [579, 392] width 217 height 55
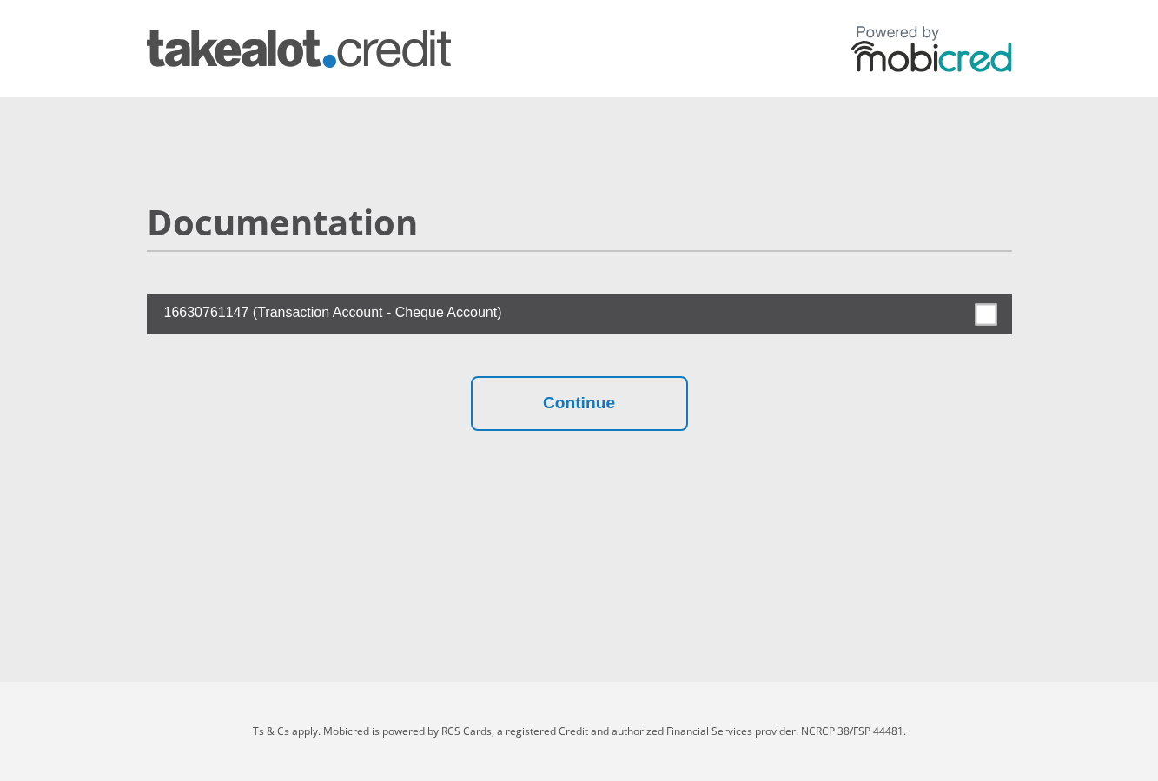
click at [995, 313] on span at bounding box center [986, 314] width 22 height 22
click at [952, 298] on input "checkbox" at bounding box center [952, 298] width 0 height 0
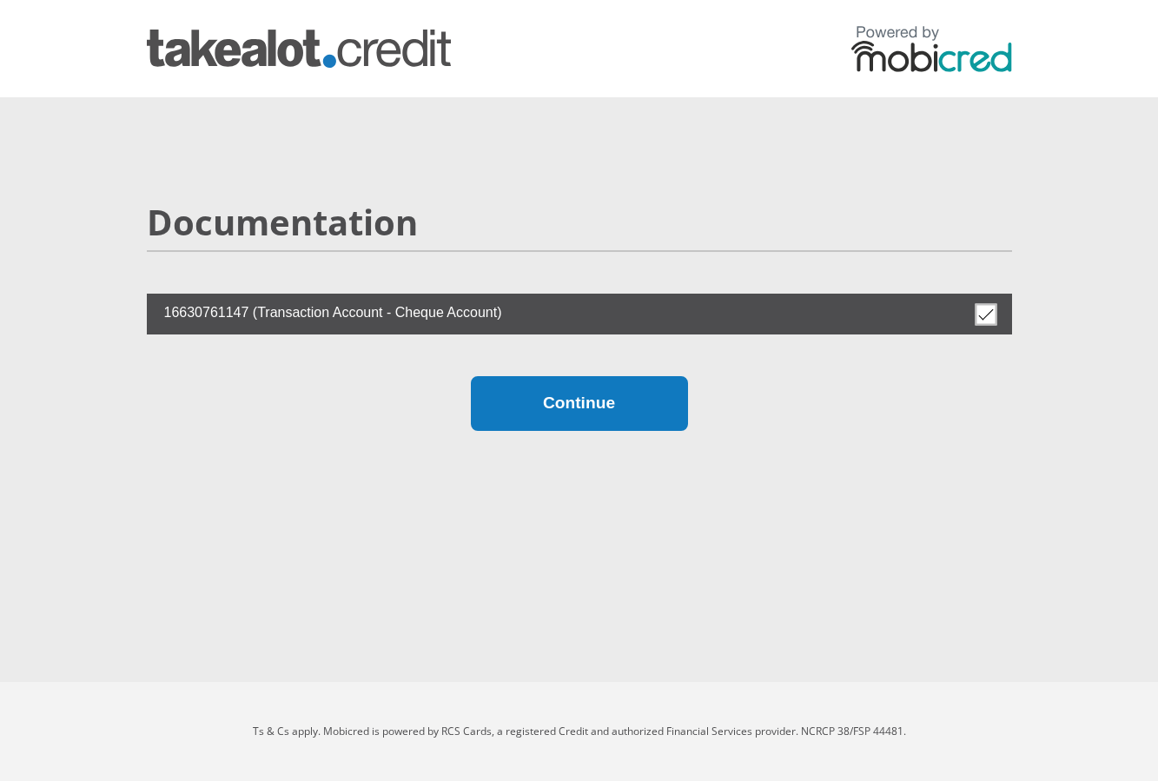
click at [567, 408] on button "Continue" at bounding box center [579, 403] width 217 height 55
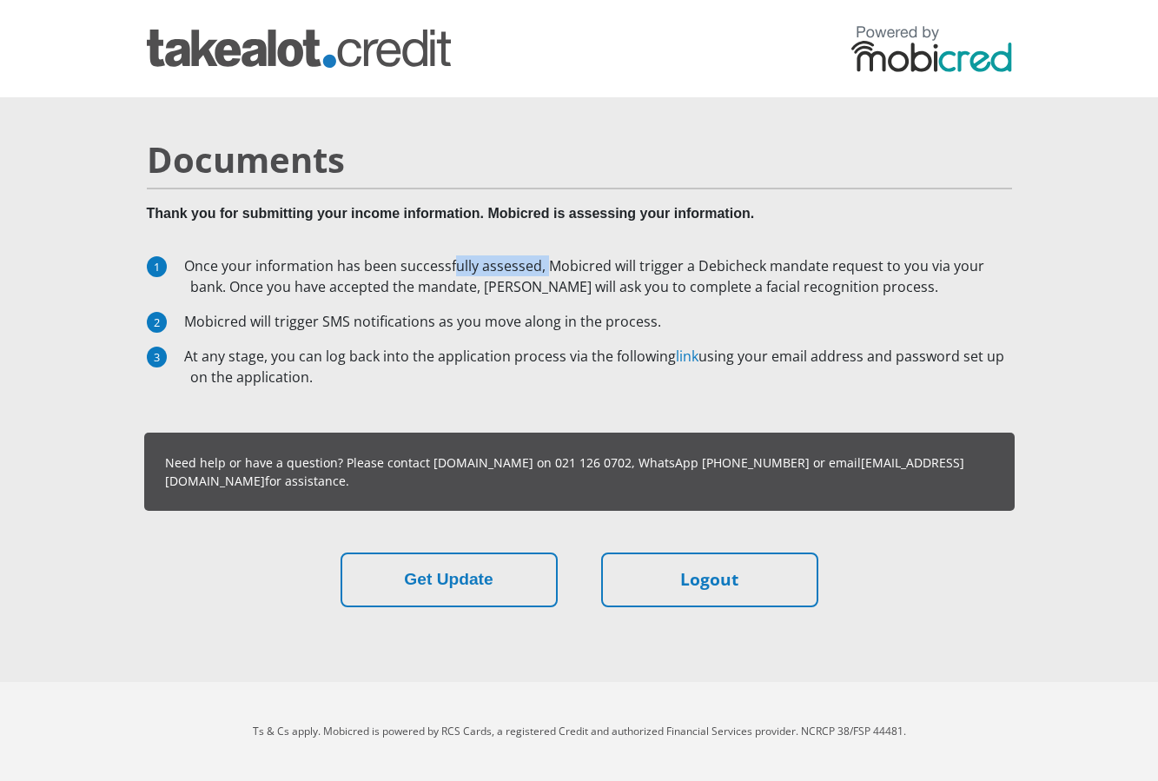
drag, startPoint x: 280, startPoint y: 260, endPoint x: 455, endPoint y: 275, distance: 176.2
click at [455, 275] on li "Once your information has been successfully assessed, Mobicred will trigger a D…" at bounding box center [601, 277] width 822 height 42
drag, startPoint x: 235, startPoint y: 293, endPoint x: 262, endPoint y: 291, distance: 27.0
click at [262, 291] on li "Once your information has been successfully assessed, Mobicred will trigger a D…" at bounding box center [601, 277] width 822 height 42
drag, startPoint x: 229, startPoint y: 329, endPoint x: 271, endPoint y: 329, distance: 42.6
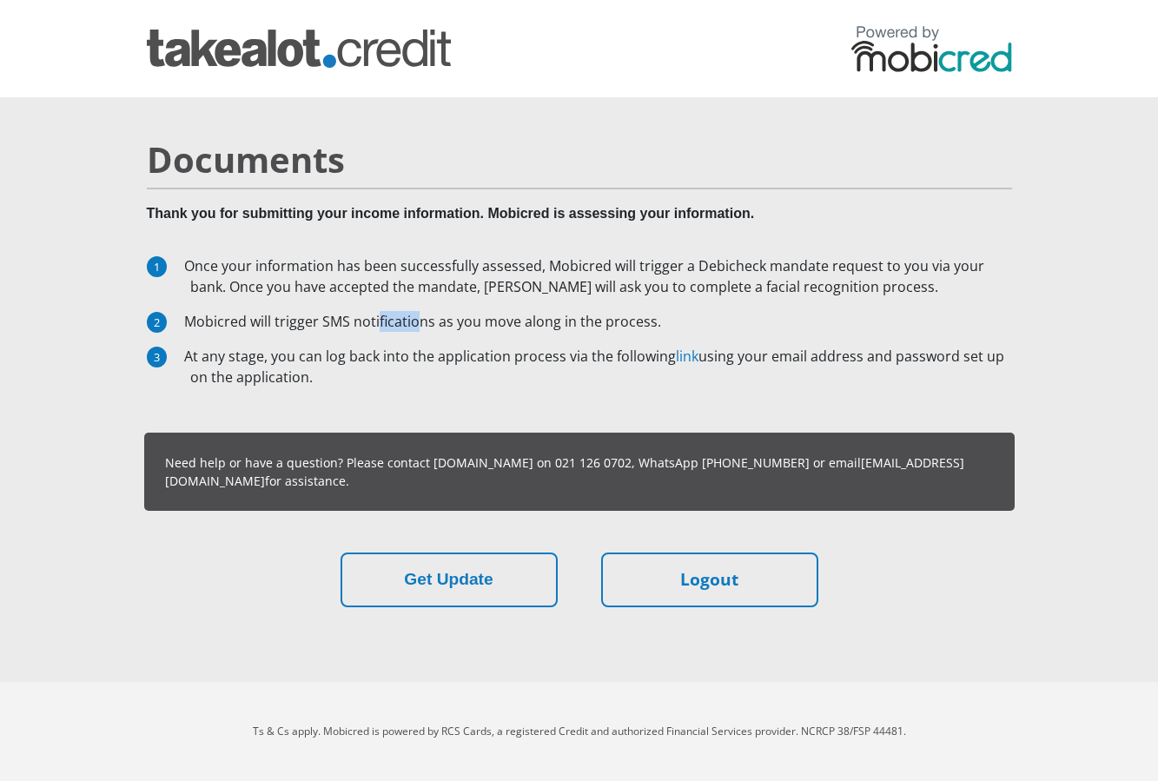
click at [271, 329] on li "Mobicred will trigger SMS notifications as you move along in the process." at bounding box center [601, 321] width 822 height 21
drag, startPoint x: 216, startPoint y: 362, endPoint x: 337, endPoint y: 362, distance: 121.7
click at [337, 362] on li "At any stage, you can log back into the application process via the following l…" at bounding box center [601, 367] width 822 height 42
drag, startPoint x: 308, startPoint y: 202, endPoint x: 539, endPoint y: 217, distance: 231.6
click at [539, 217] on div "Documents Thank you for submitting your income information. Mobicred is assessi…" at bounding box center [580, 181] width 892 height 85
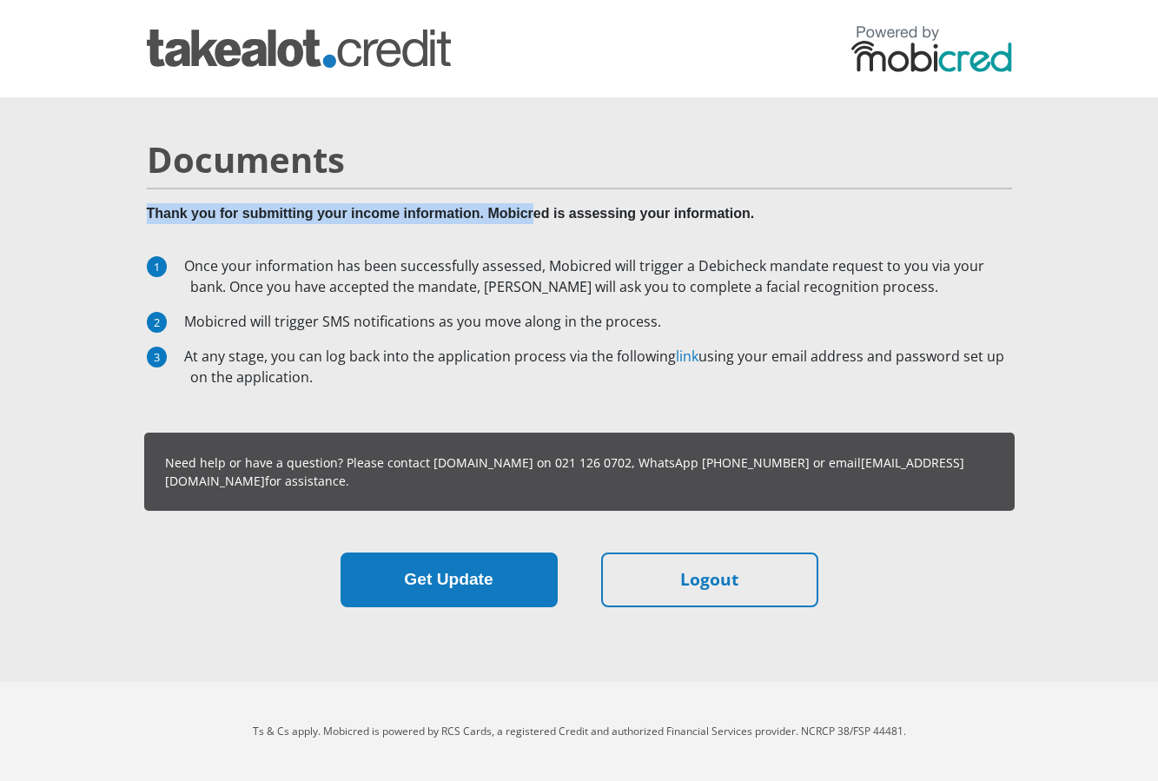
click at [538, 593] on button "Get Update" at bounding box center [449, 580] width 217 height 55
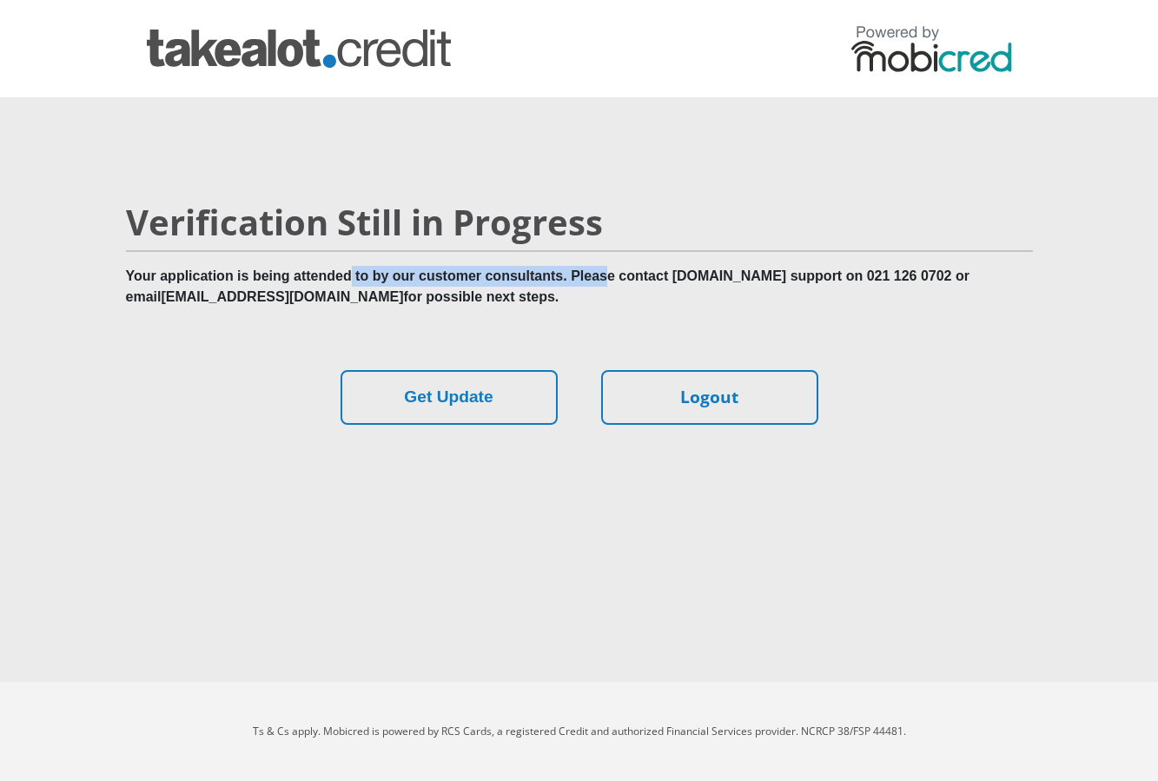
drag, startPoint x: 355, startPoint y: 279, endPoint x: 616, endPoint y: 281, distance: 261.6
click at [609, 280] on b "Your application is being attended to by our customer consultants. Please conta…" at bounding box center [548, 287] width 844 height 36
